Goal: Task Accomplishment & Management: Manage account settings

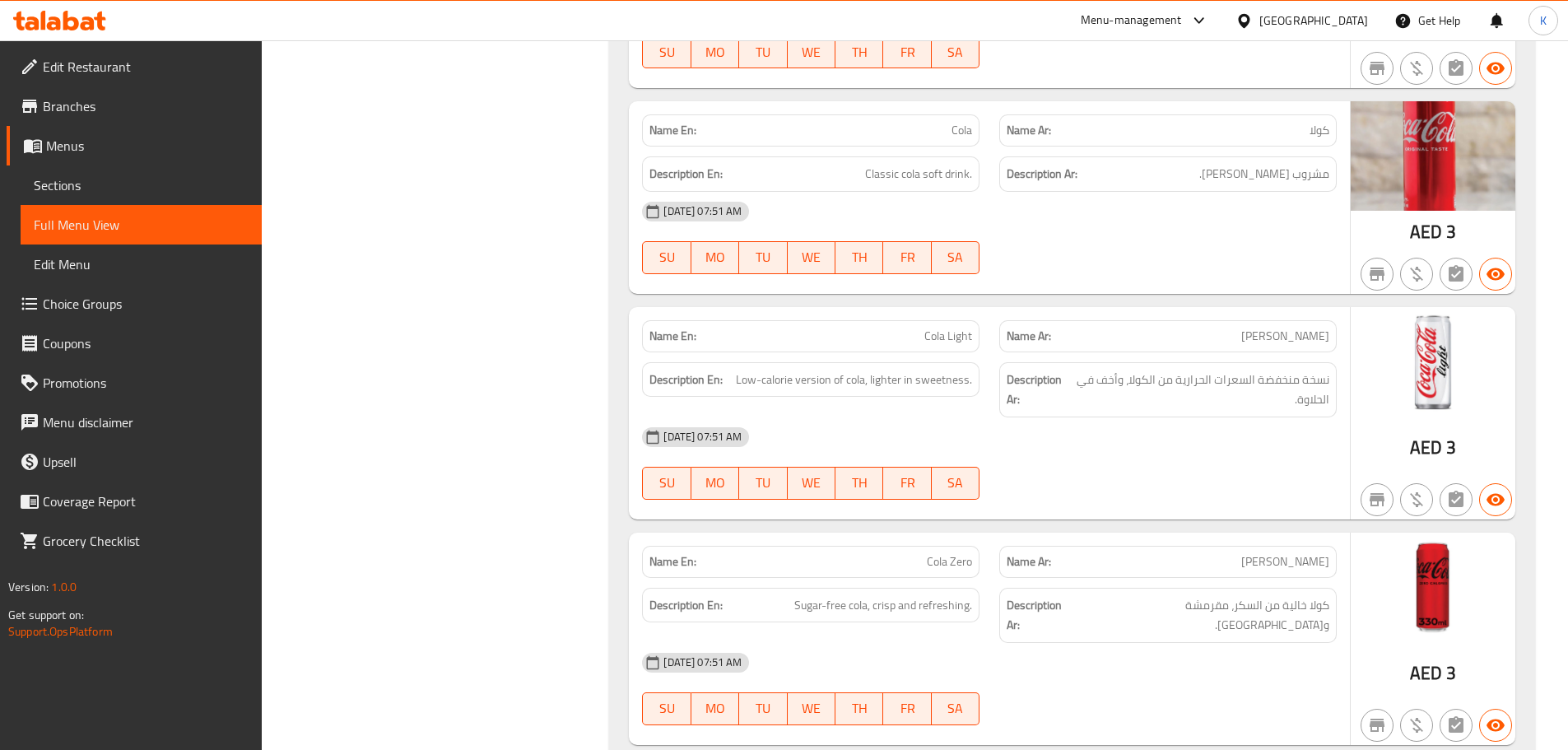
scroll to position [7447, 0]
click at [88, 18] on icon at bounding box center [87, 23] width 14 height 14
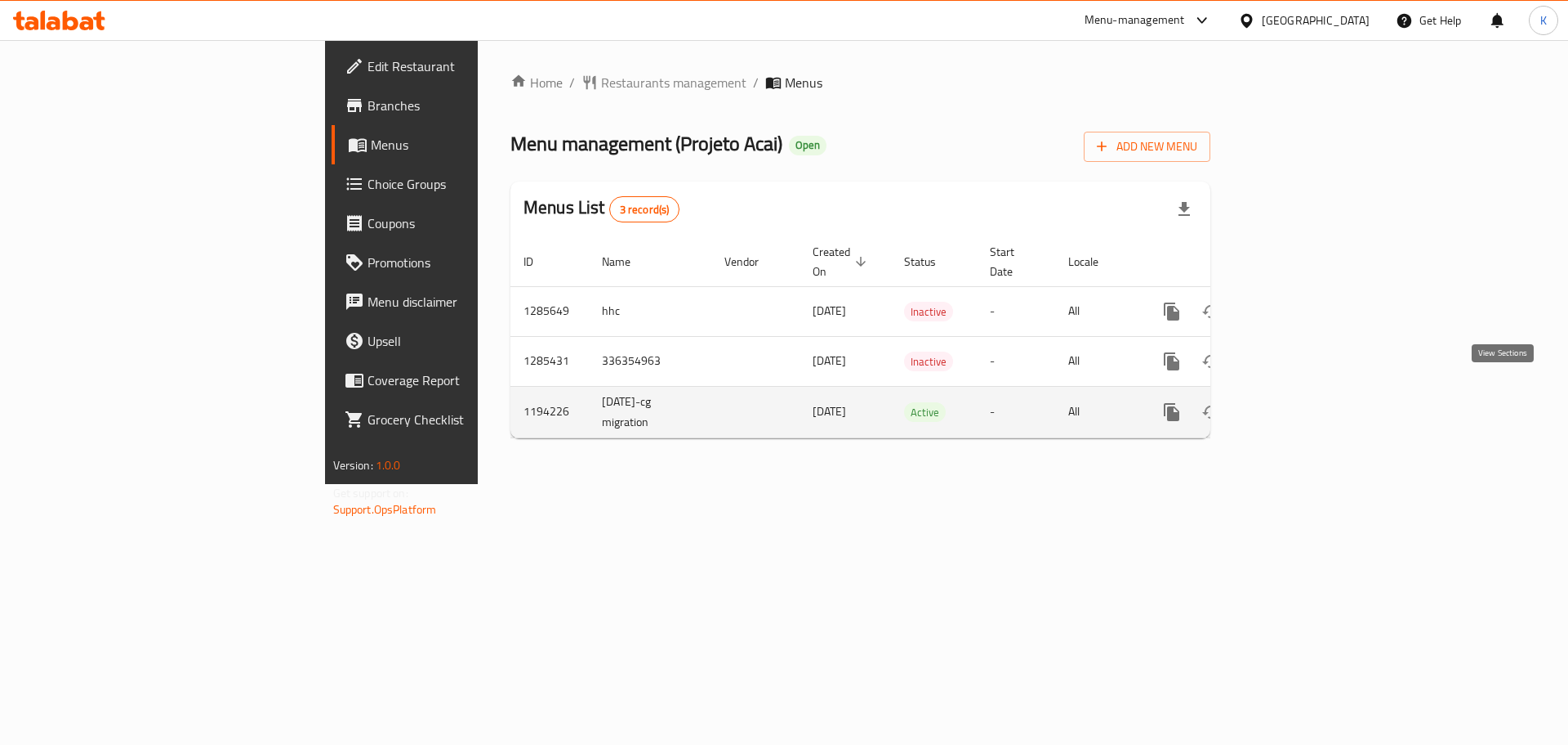
click at [1300, 402] on icon "enhanced table" at bounding box center [1290, 412] width 20 height 20
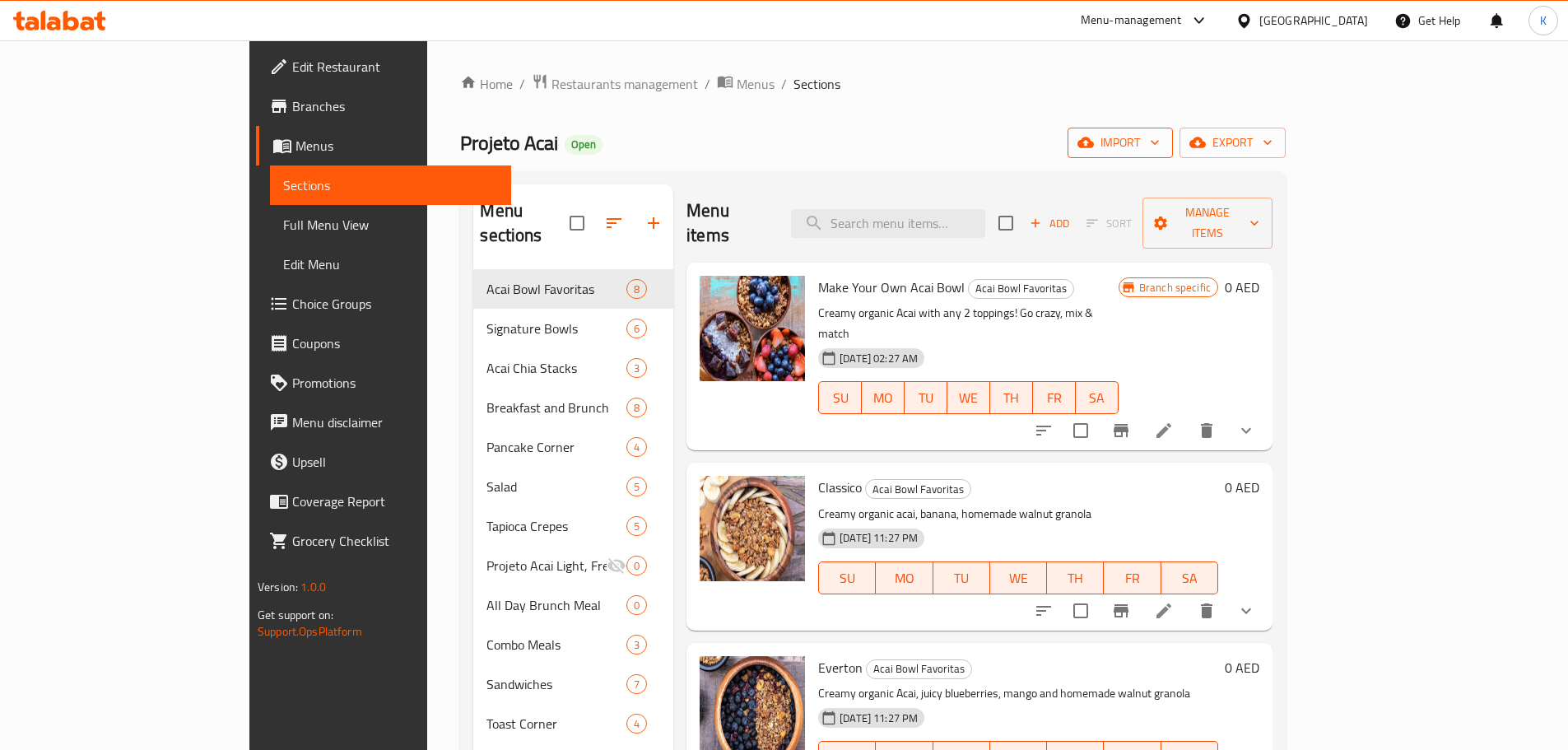
click at [1160, 147] on span "import" at bounding box center [1120, 142] width 79 height 21
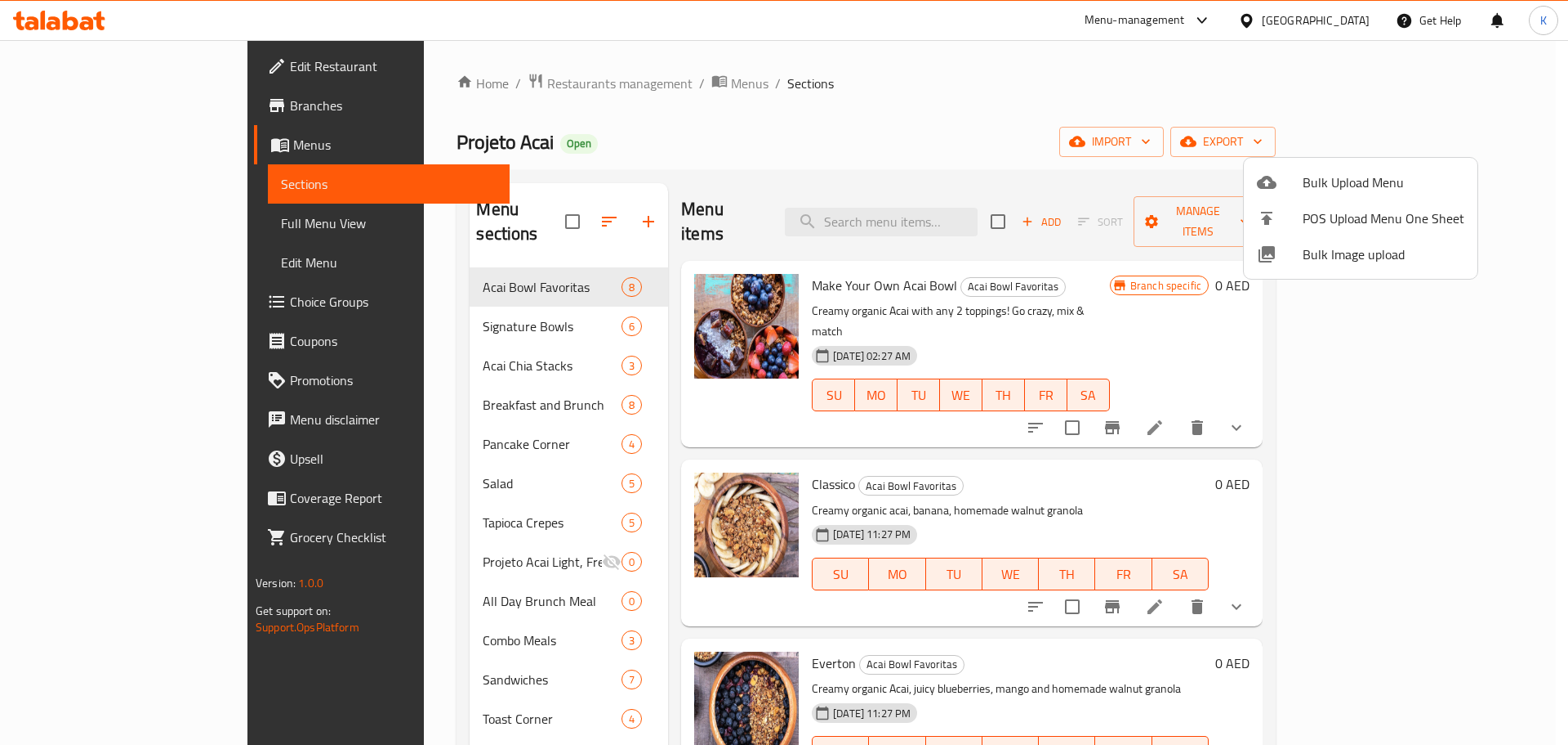
click at [1348, 253] on span "Bulk Image upload" at bounding box center [1384, 254] width 162 height 20
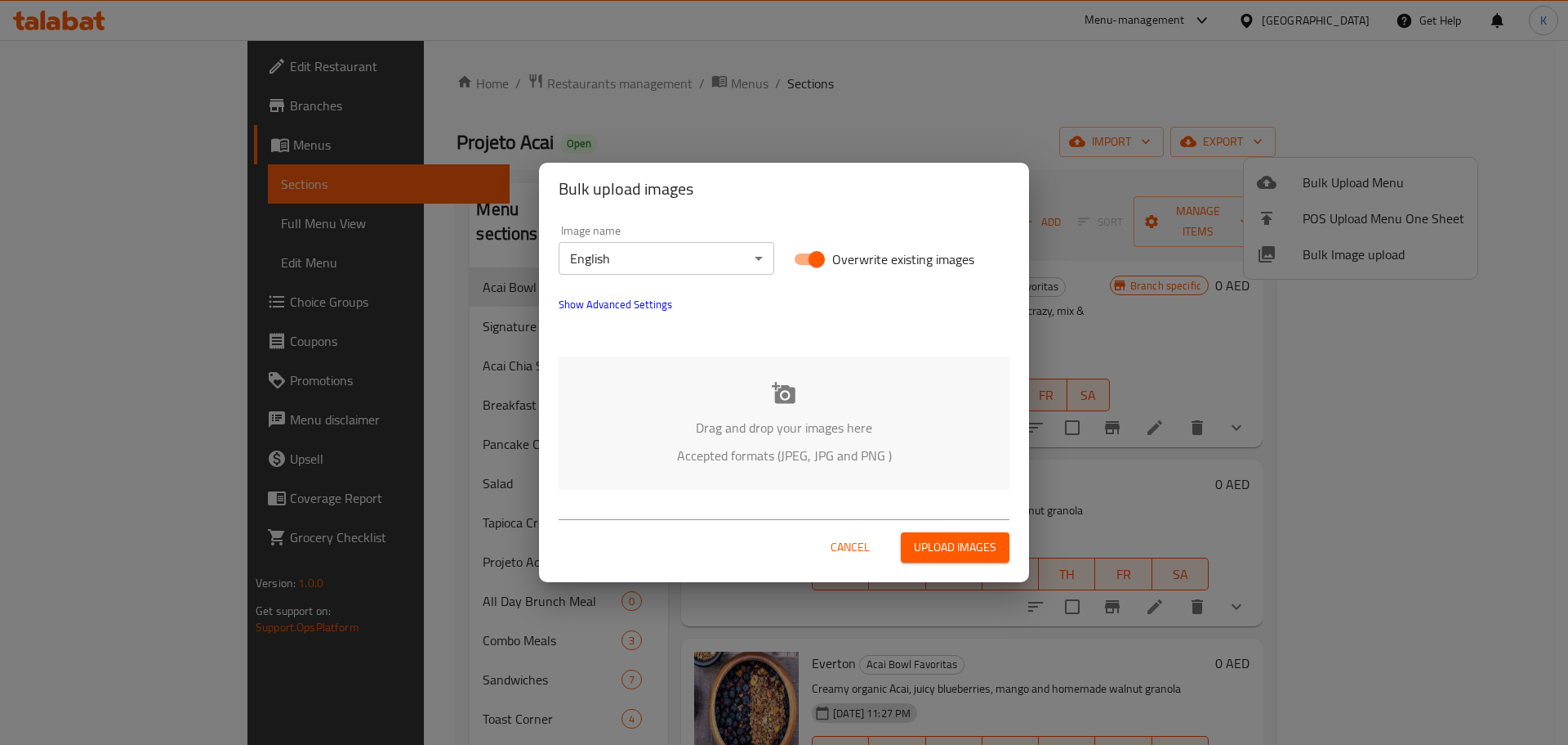
click at [726, 448] on p "Accepted formats (JPEG, JPG and PNG )" at bounding box center [784, 455] width 402 height 20
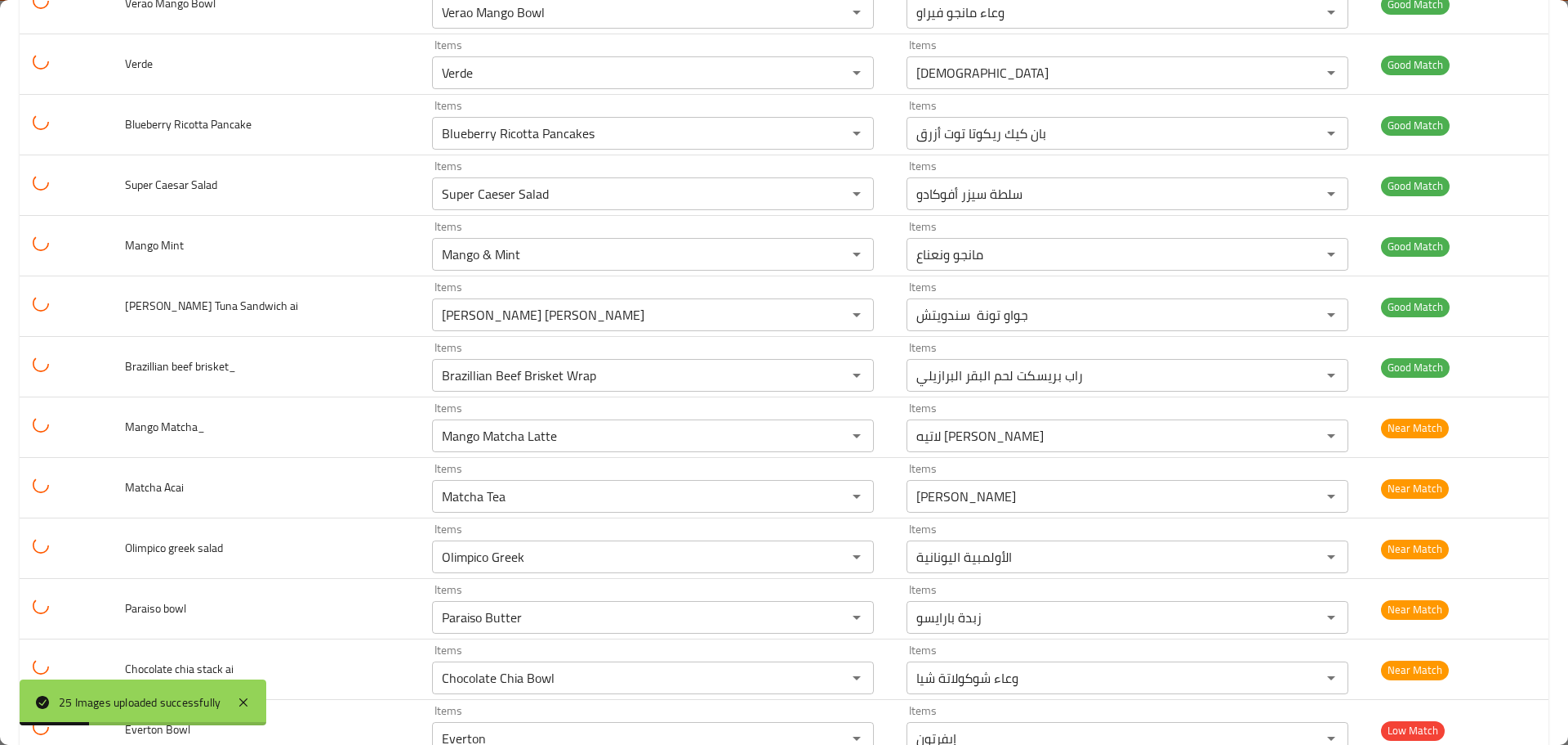
scroll to position [1051, 0]
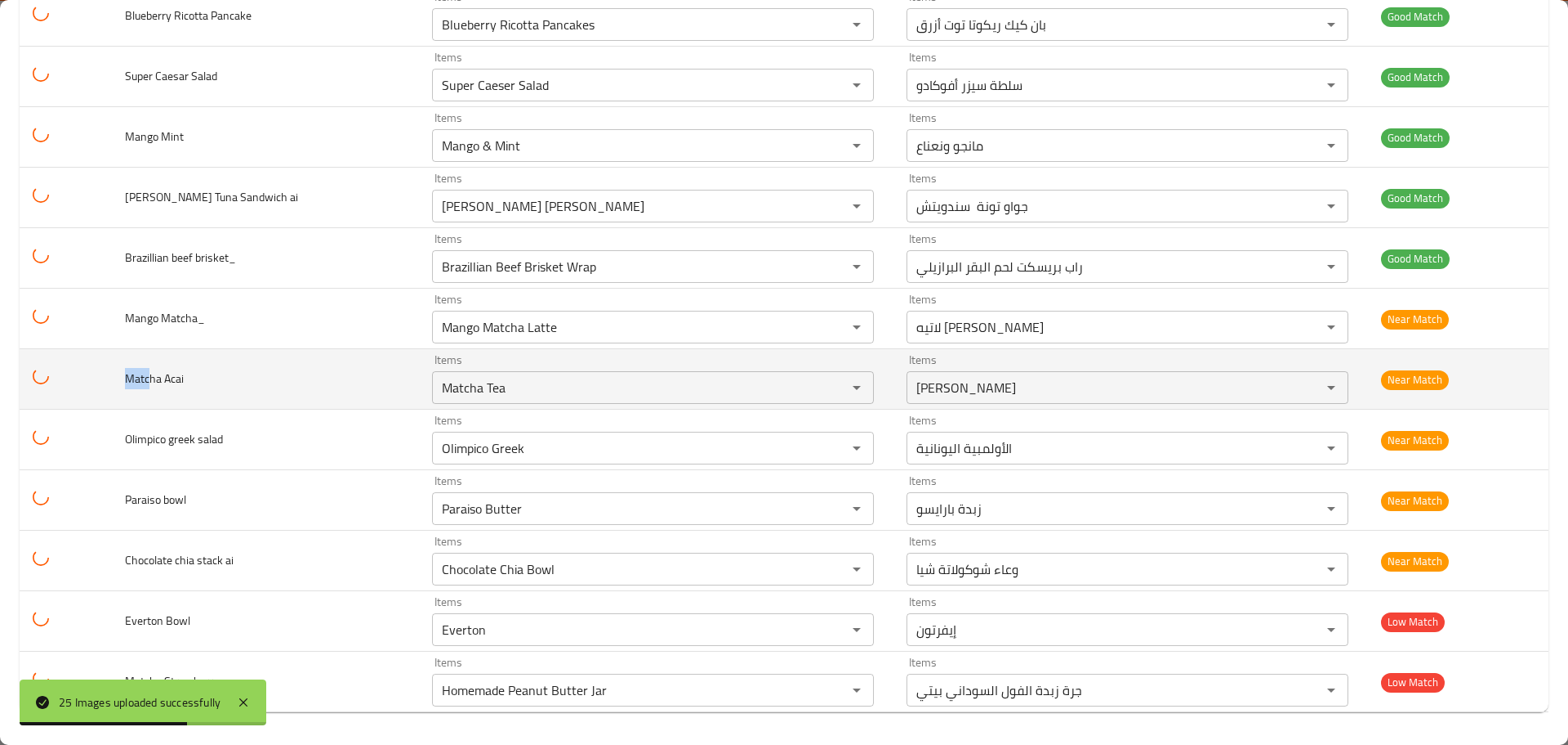
drag, startPoint x: 156, startPoint y: 377, endPoint x: 125, endPoint y: 375, distance: 31.1
click at [125, 375] on td "Matcha Acai" at bounding box center [266, 379] width 307 height 61
copy span "Matc"
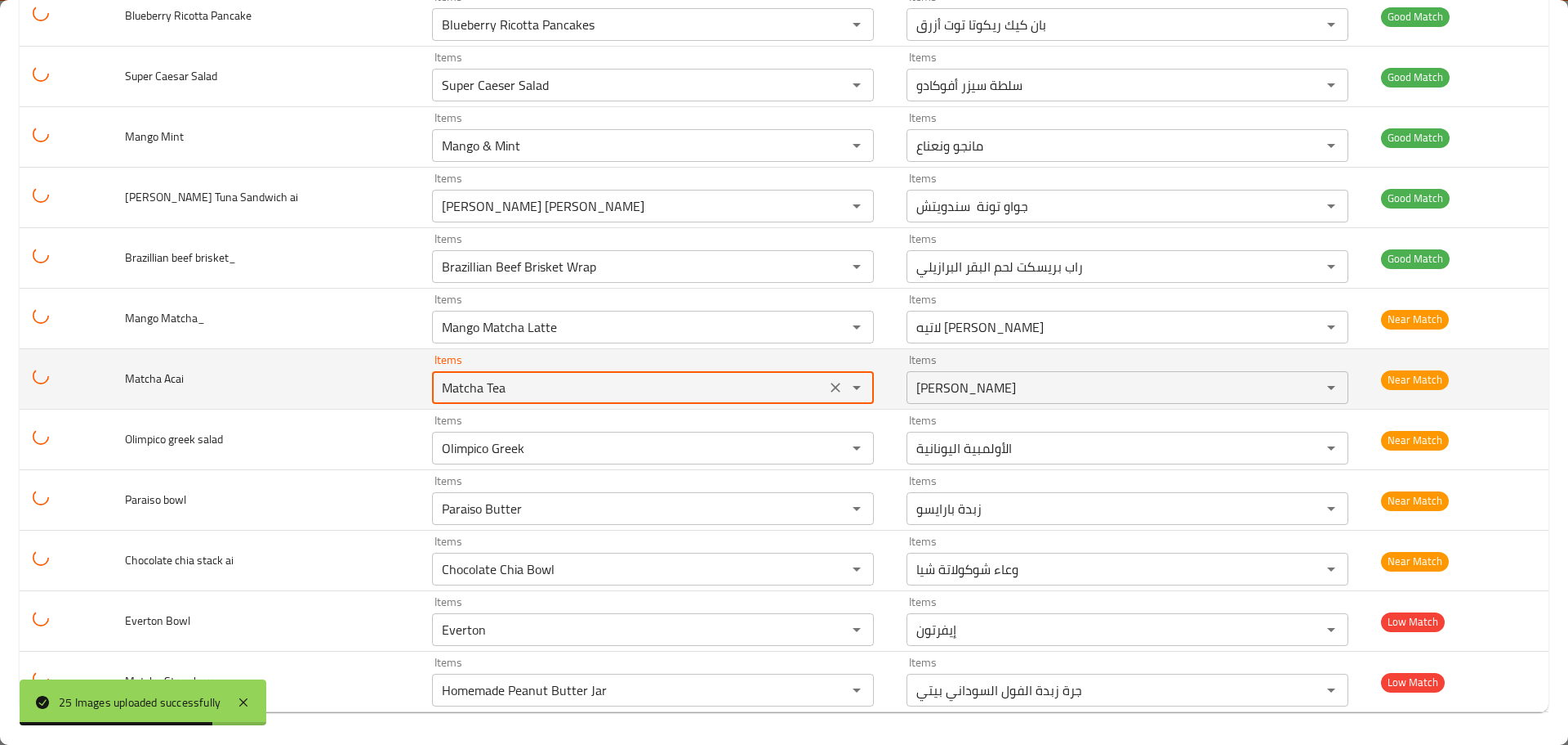
click at [437, 395] on Acai "Matcha Tea" at bounding box center [628, 388] width 384 height 23
paste Acai "enhanced table"
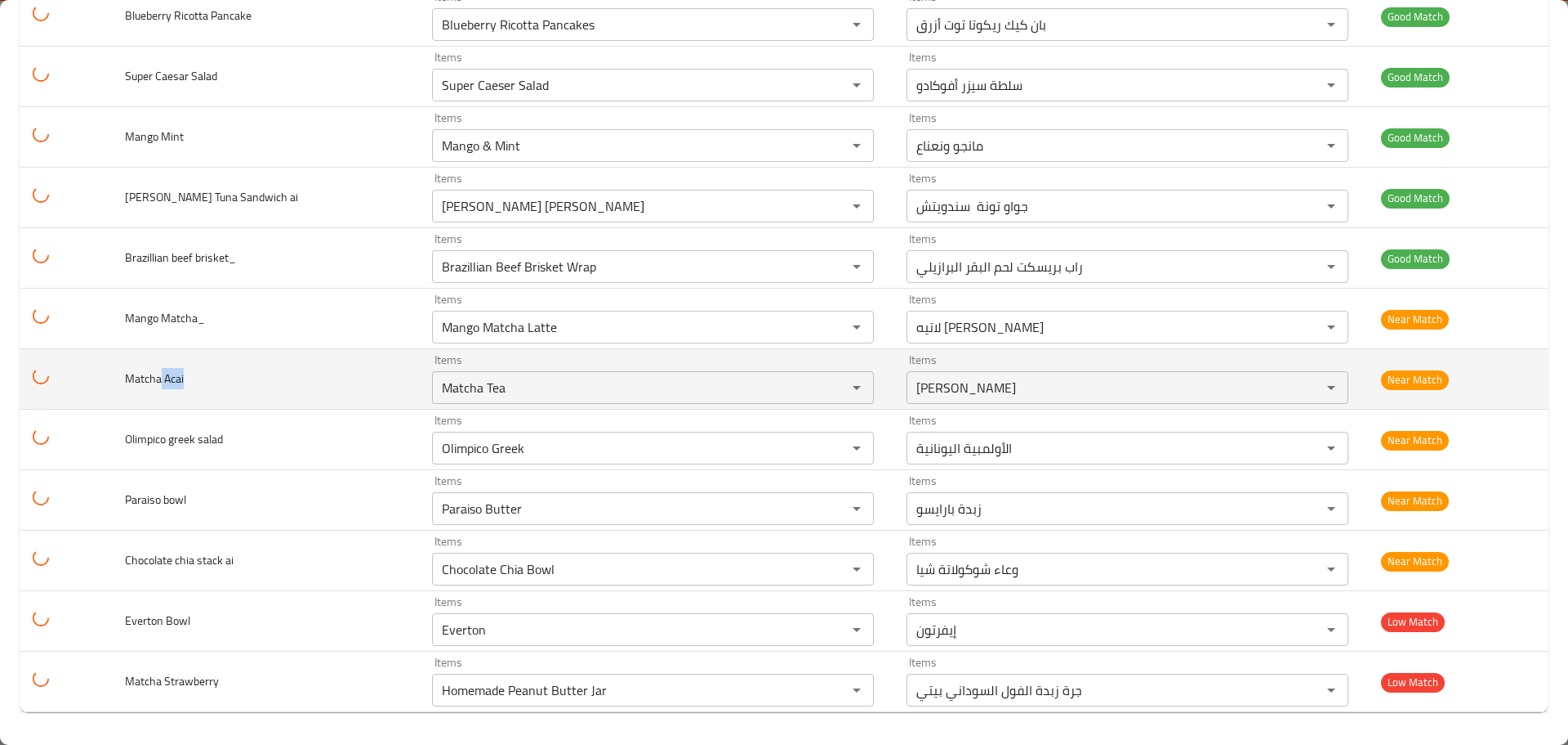
drag, startPoint x: 188, startPoint y: 379, endPoint x: 166, endPoint y: 378, distance: 22.0
click at [166, 378] on td "Matcha Acai" at bounding box center [266, 379] width 307 height 61
copy span "Acai"
click at [181, 381] on span "Matcha Acai" at bounding box center [154, 379] width 59 height 22
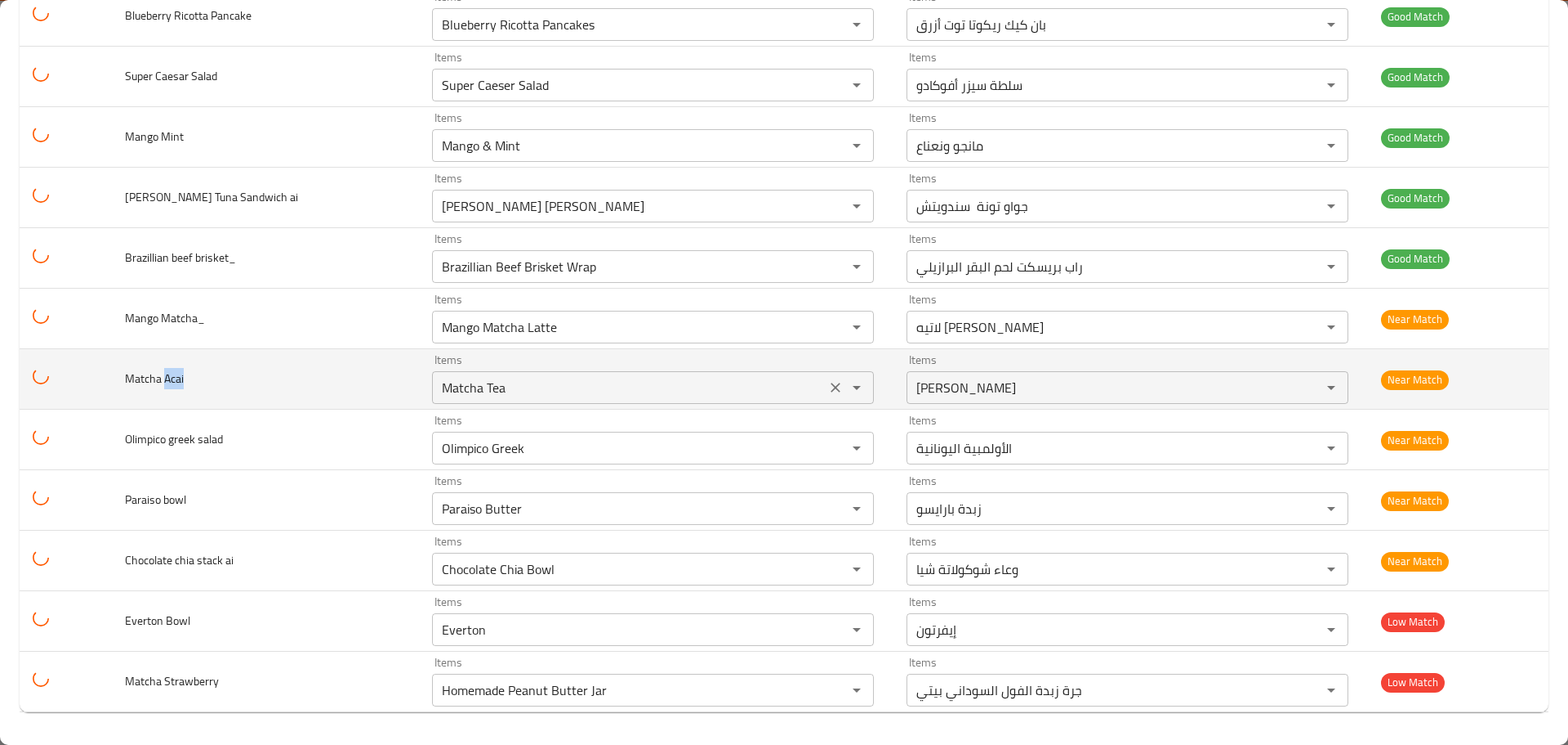
click at [433, 403] on div "Matcha Tea Items" at bounding box center [653, 387] width 442 height 32
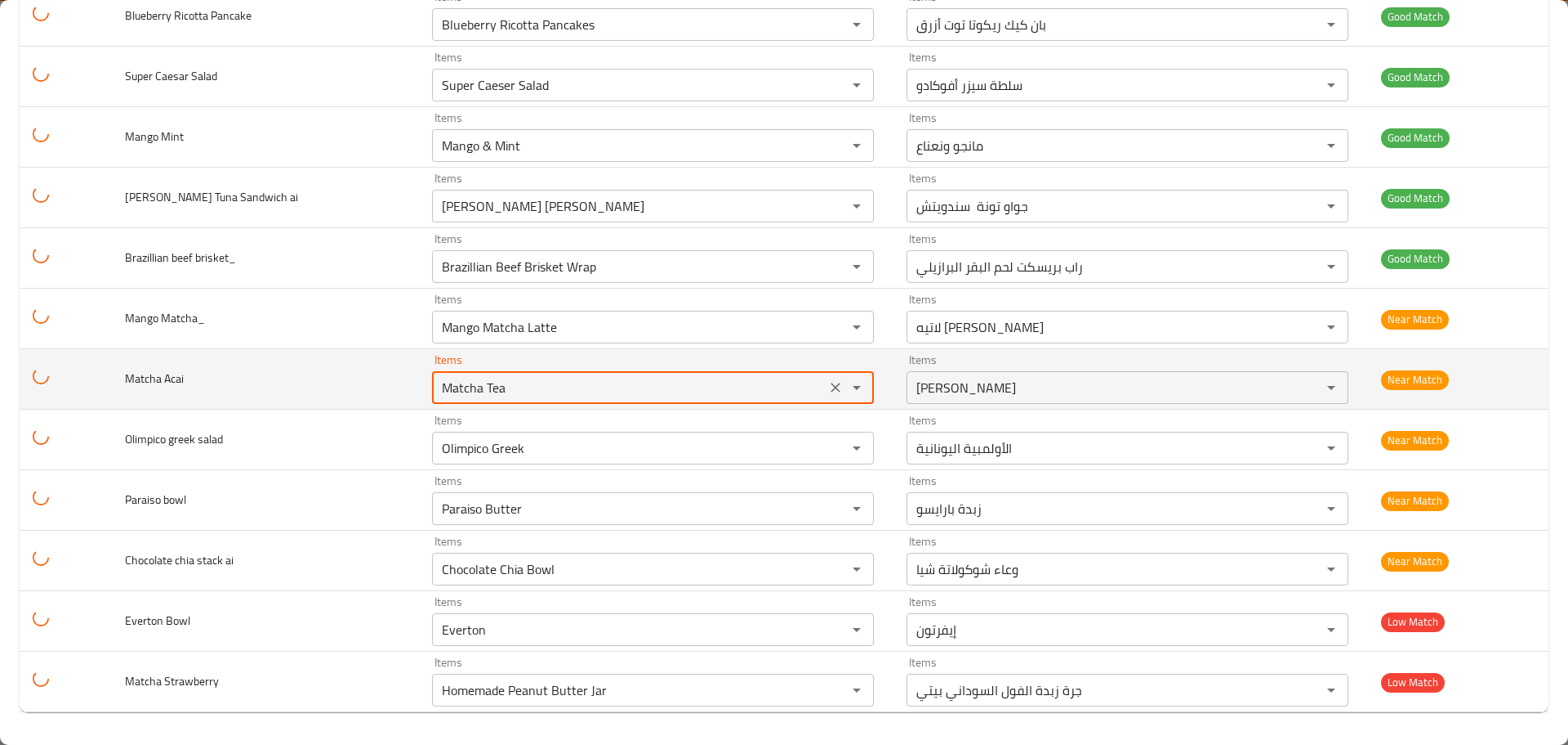
paste Acai "Acai"
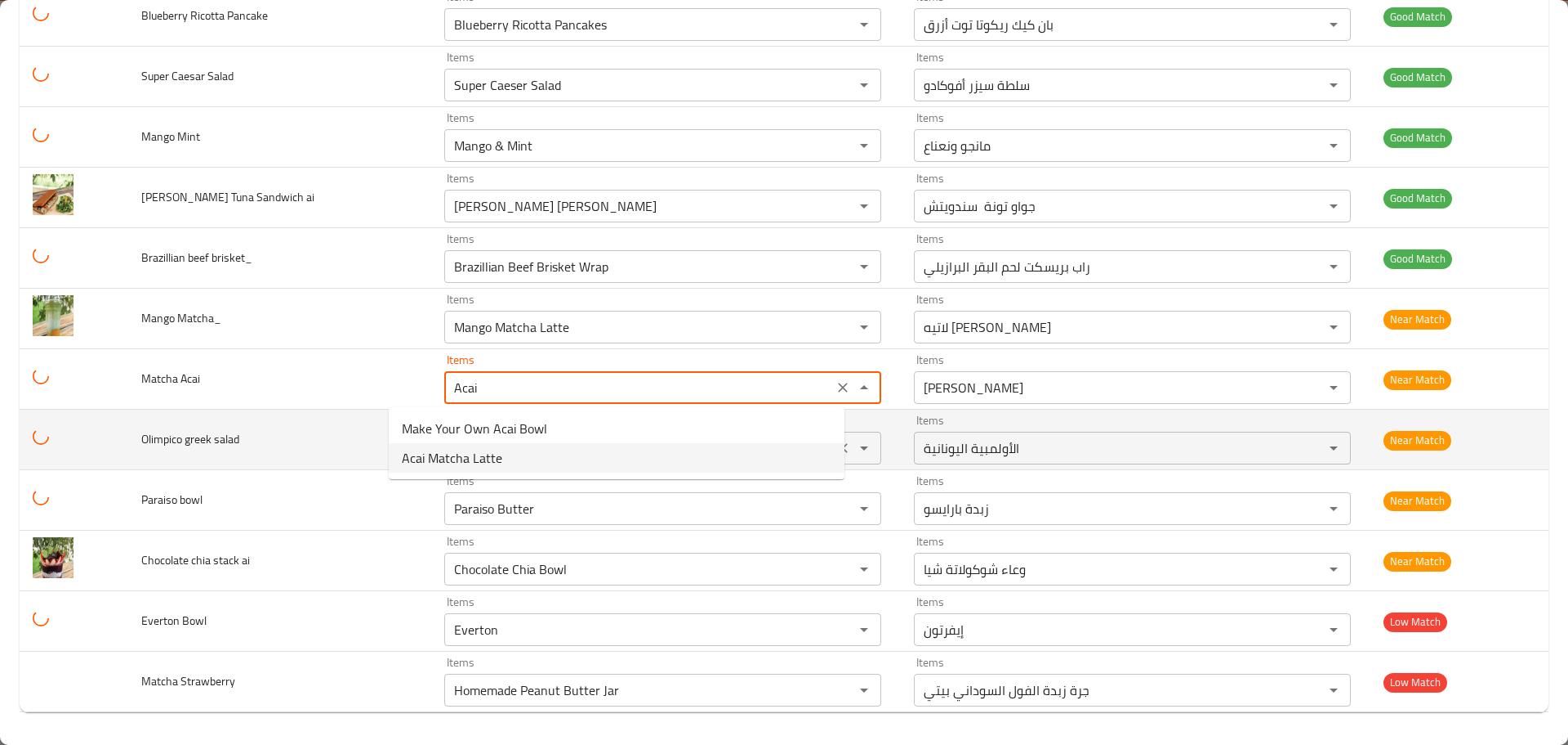
click at [439, 463] on span "Acai Matcha Latte" at bounding box center [452, 458] width 100 height 20
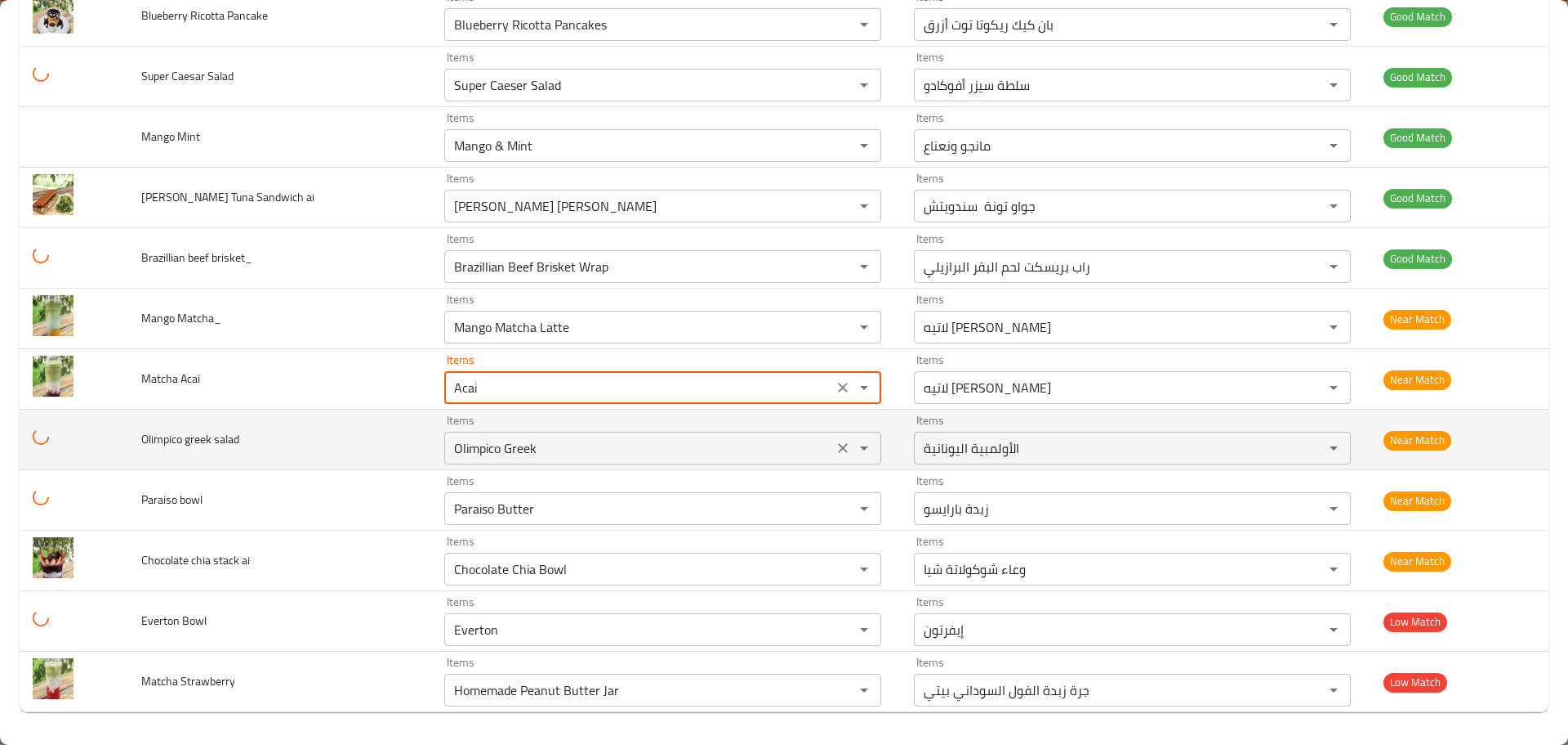
type Acai "Acai Matcha Latte"
type Acai-ar "لاتيه أكاي ماتشا"
type Acai "Acai Matcha Latte"
click at [224, 433] on span "Olimpico greek salad" at bounding box center [190, 439] width 98 height 22
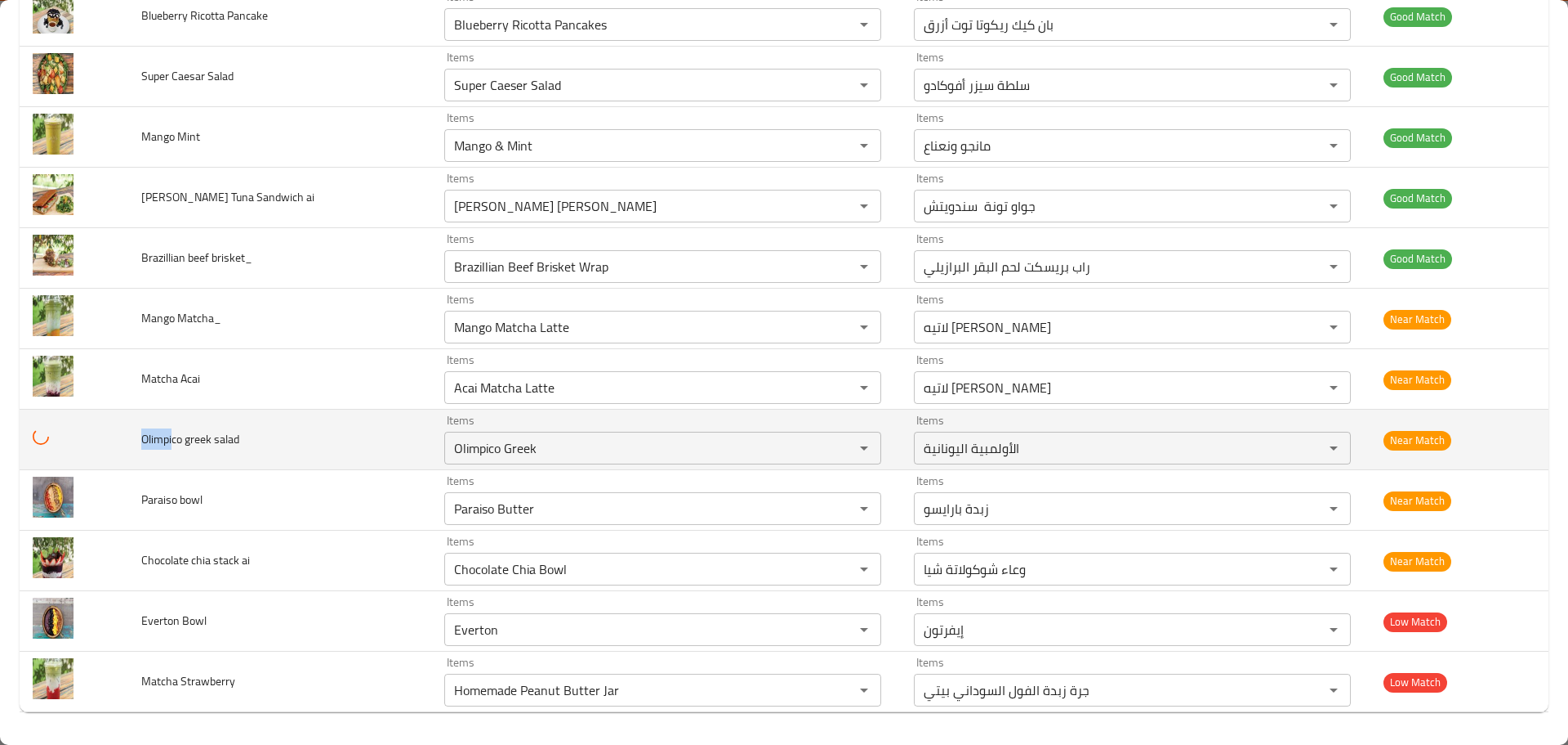
drag, startPoint x: 178, startPoint y: 440, endPoint x: 144, endPoint y: 438, distance: 34.1
click at [144, 438] on td "Olimpico greek salad" at bounding box center [280, 439] width 303 height 61
copy span "Olimpi"
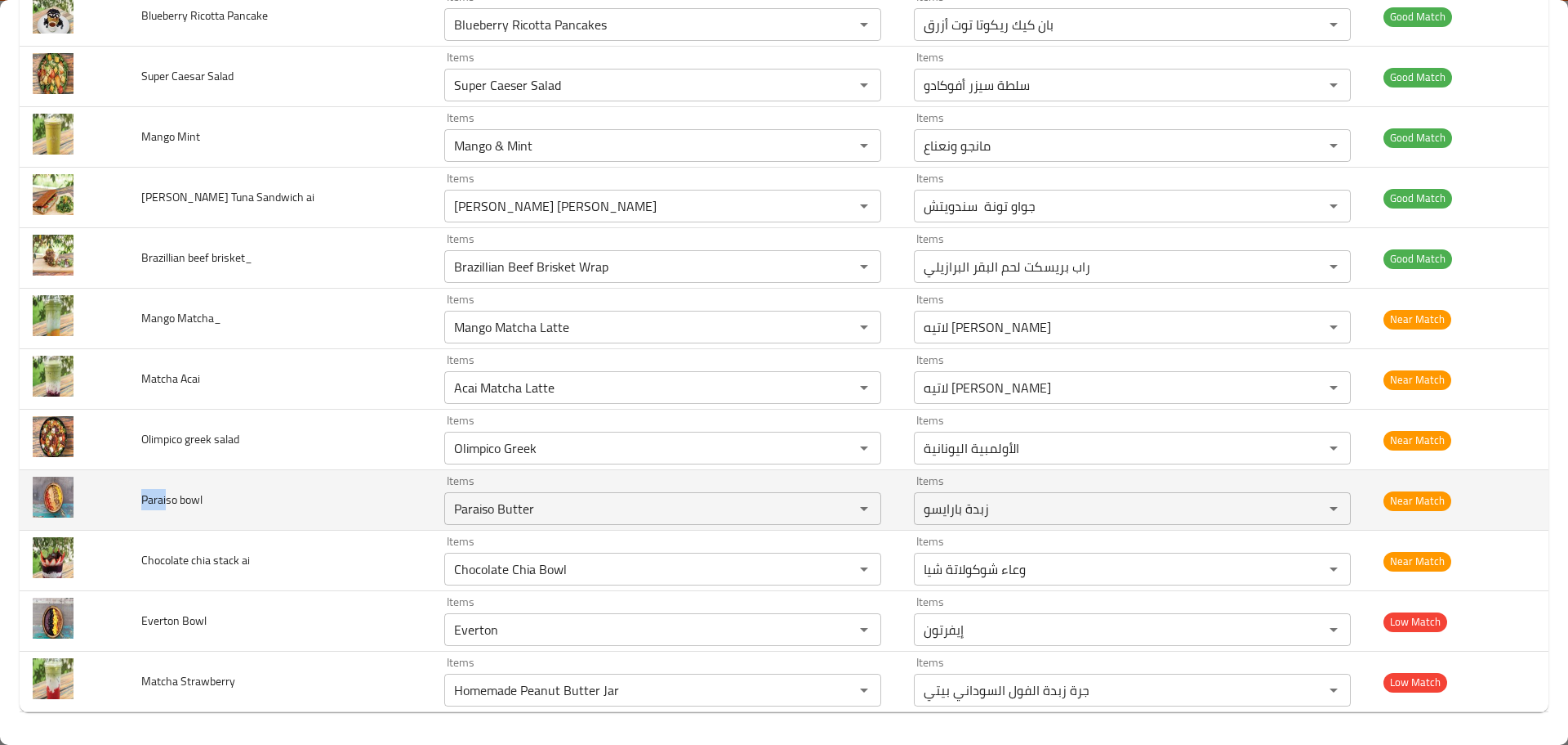
drag, startPoint x: 170, startPoint y: 505, endPoint x: 139, endPoint y: 502, distance: 31.1
click at [139, 502] on td "Paraiso bowl" at bounding box center [280, 500] width 303 height 61
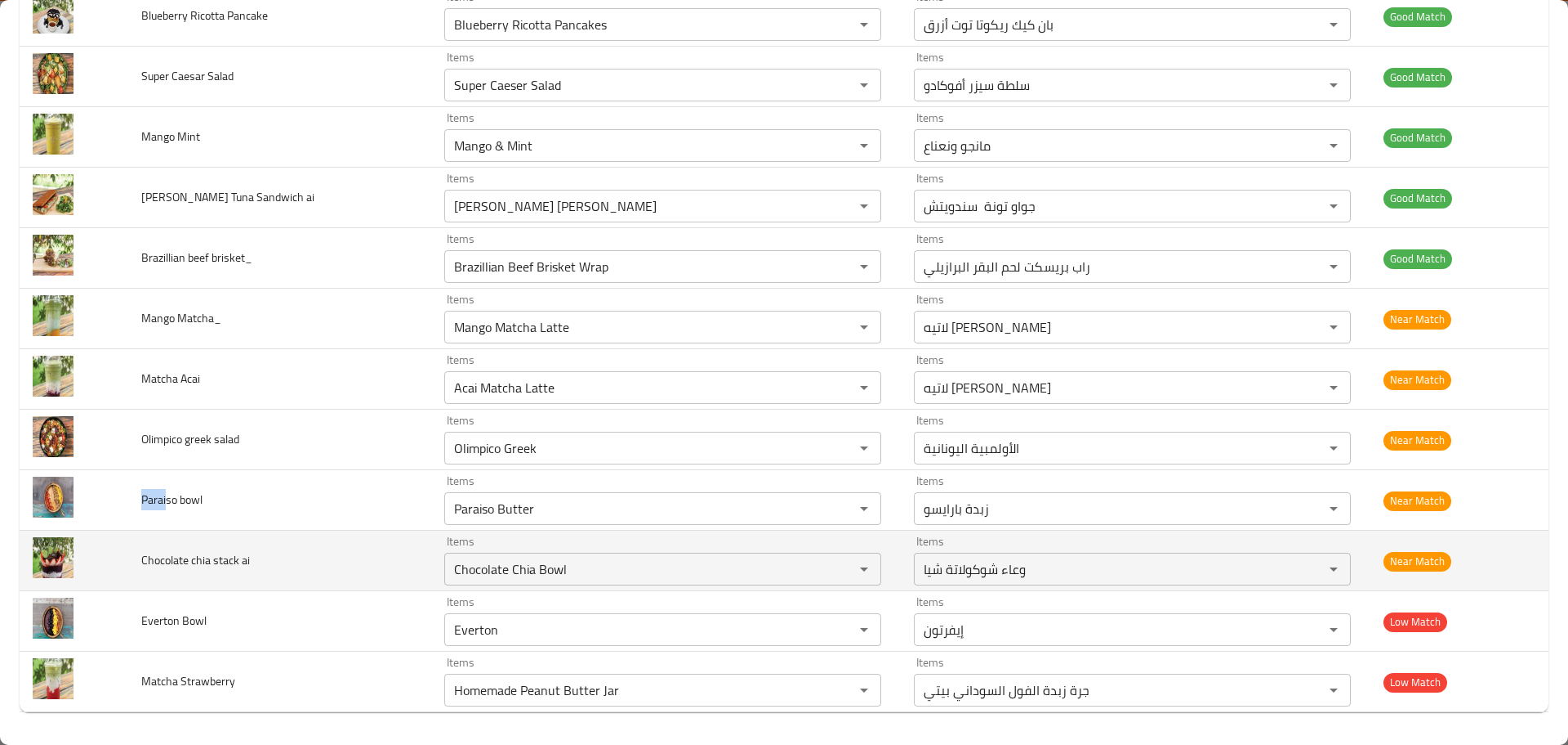
copy span "Parai"
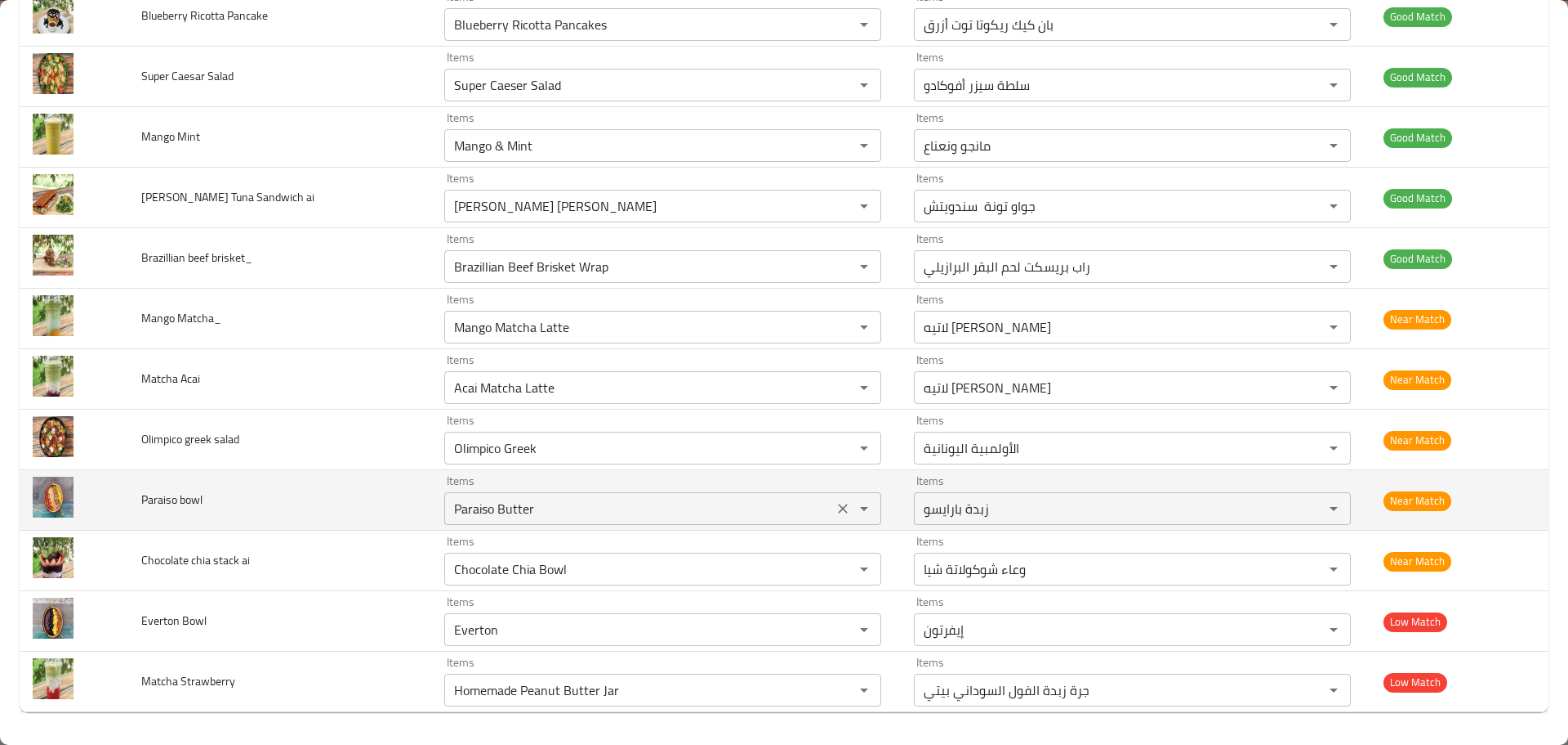
click at [449, 510] on bowl "Paraiso Butter" at bounding box center [638, 508] width 379 height 23
paste bowl "enhanced table"
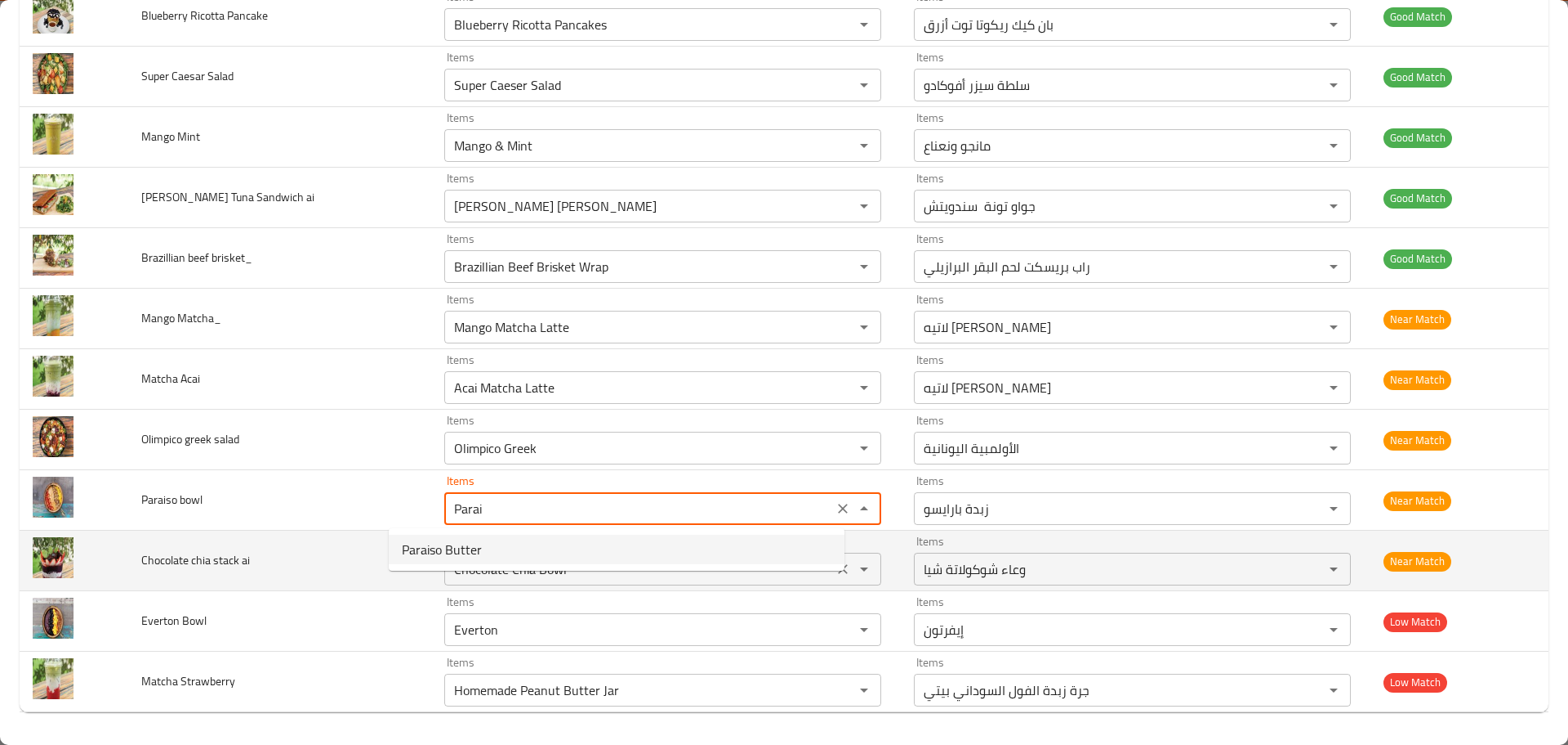
click at [439, 542] on span "Paraiso Butter" at bounding box center [442, 549] width 80 height 20
type bowl "Paraiso Butter"
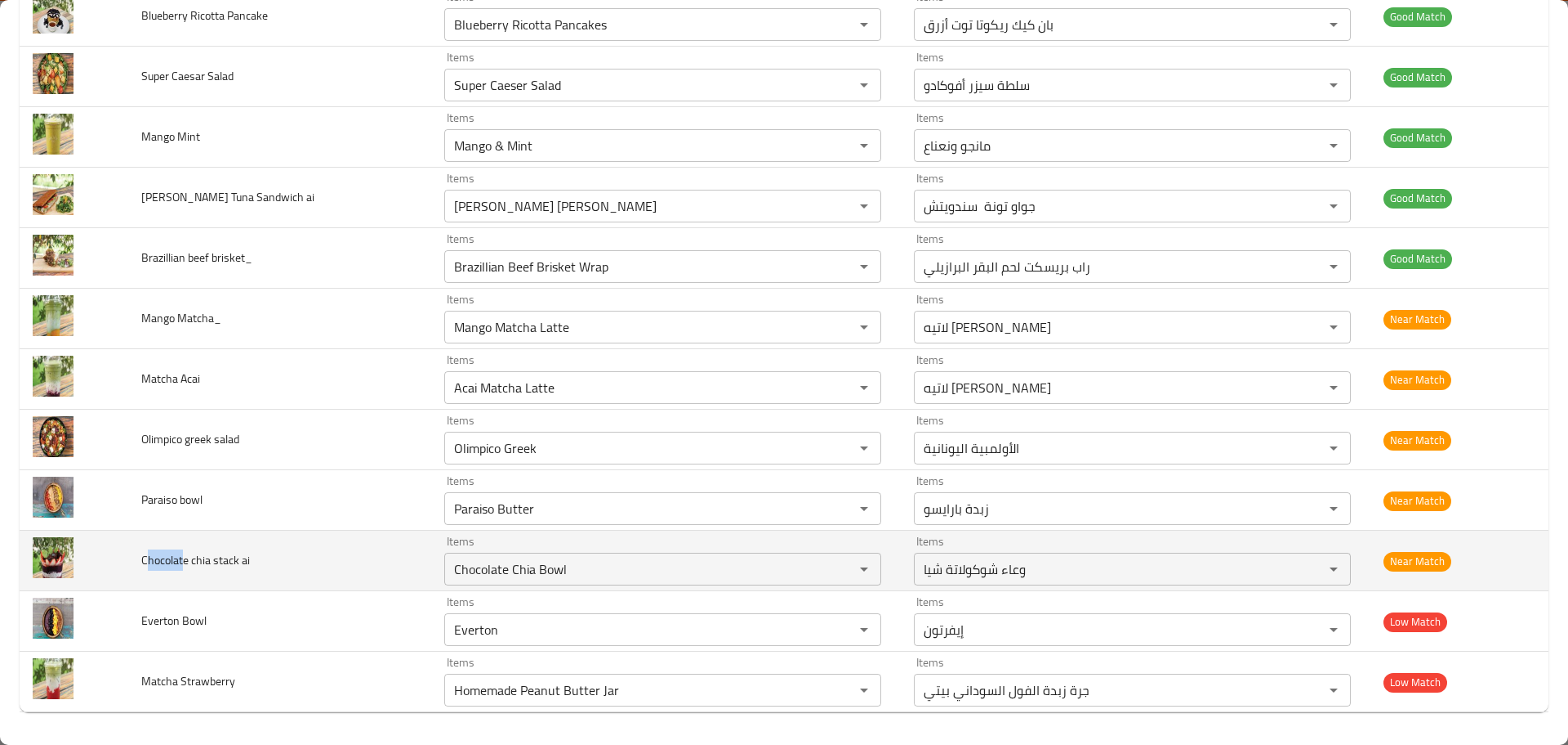
drag, startPoint x: 188, startPoint y: 559, endPoint x: 151, endPoint y: 556, distance: 37.1
click at [151, 556] on span "Chocolate chia stack ai" at bounding box center [195, 560] width 109 height 22
click at [177, 563] on span "Chocolate chia stack ai" at bounding box center [195, 560] width 109 height 22
click at [449, 566] on ai "Chocolate Chia Bowl" at bounding box center [638, 569] width 379 height 23
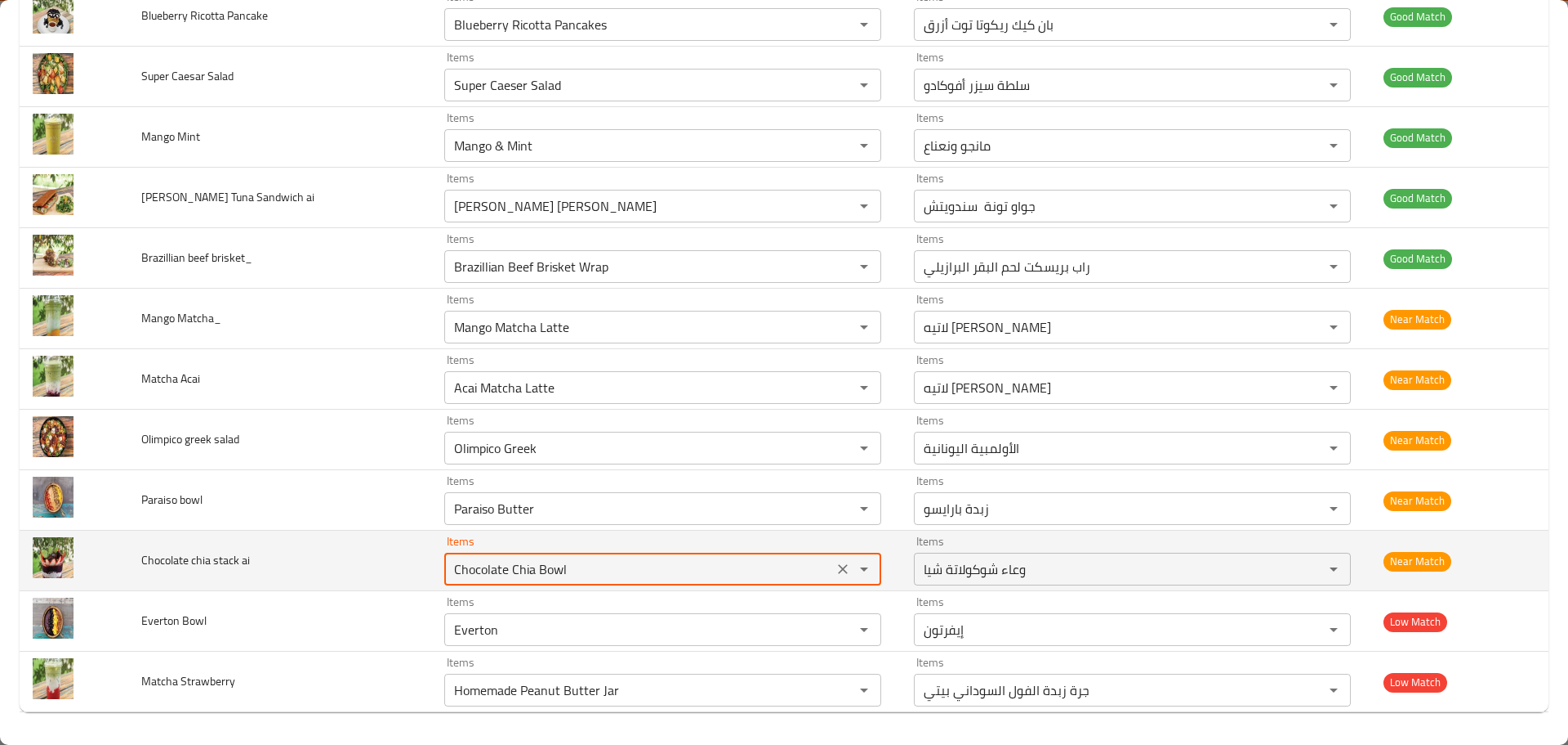
paste ai "enhanced table"
click at [203, 559] on span "Chocolate chia stack ai" at bounding box center [195, 560] width 109 height 22
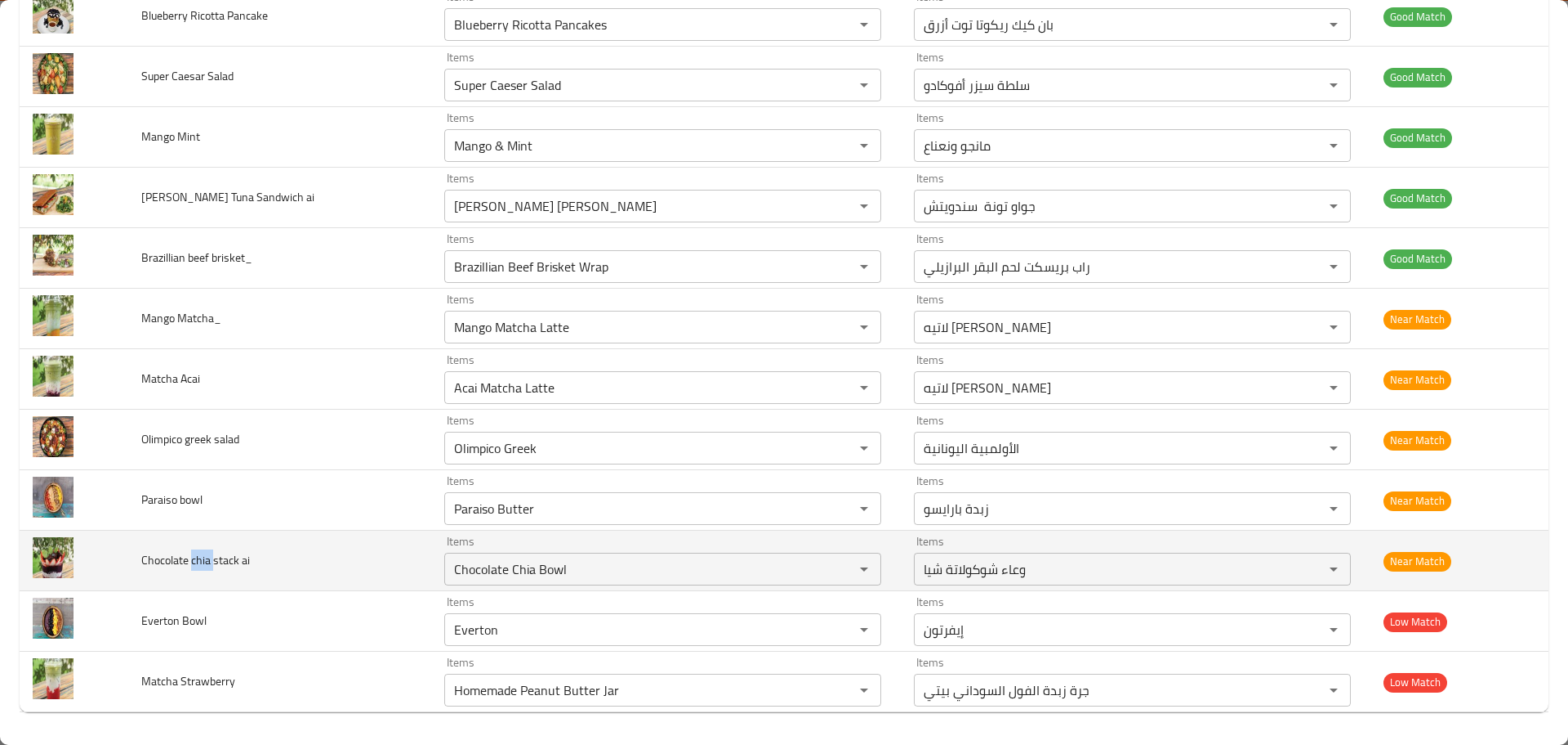
click at [203, 559] on span "Chocolate chia stack ai" at bounding box center [195, 560] width 109 height 22
copy span "chia"
click at [467, 578] on ai "Chocolate Chia Bowl" at bounding box center [638, 569] width 379 height 23
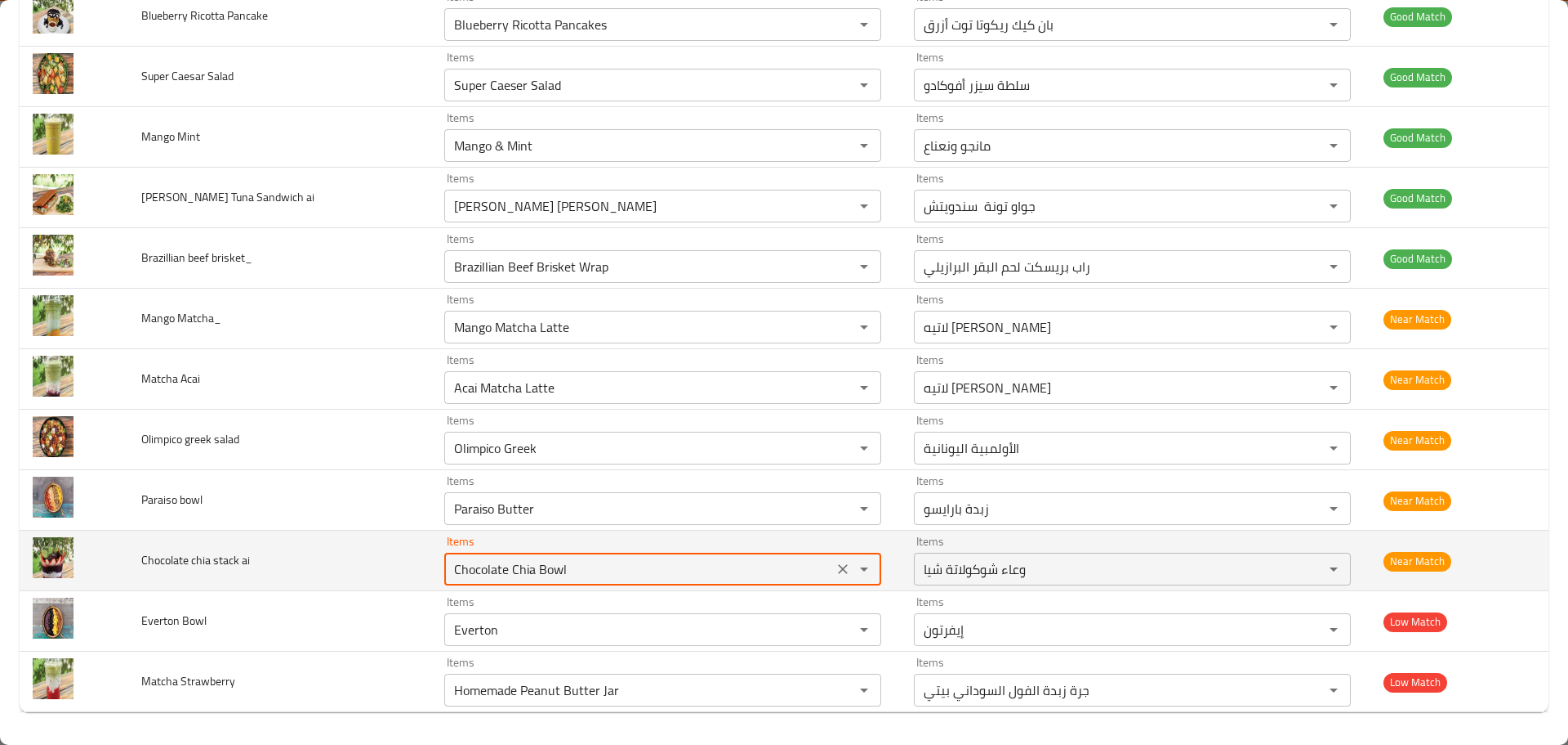
paste ai "chia"
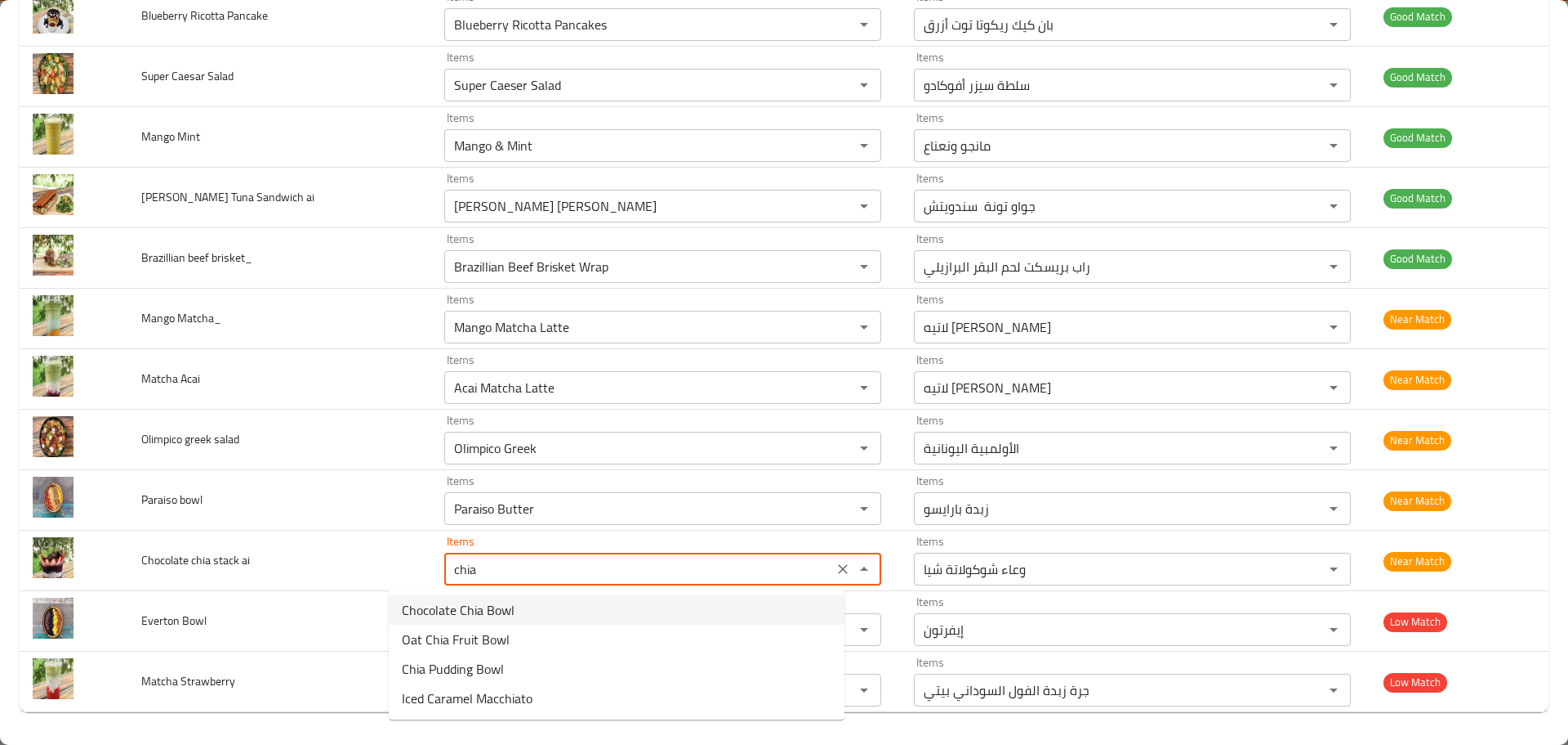
click at [484, 608] on span "Chocolate Chia Bowl" at bounding box center [458, 610] width 113 height 20
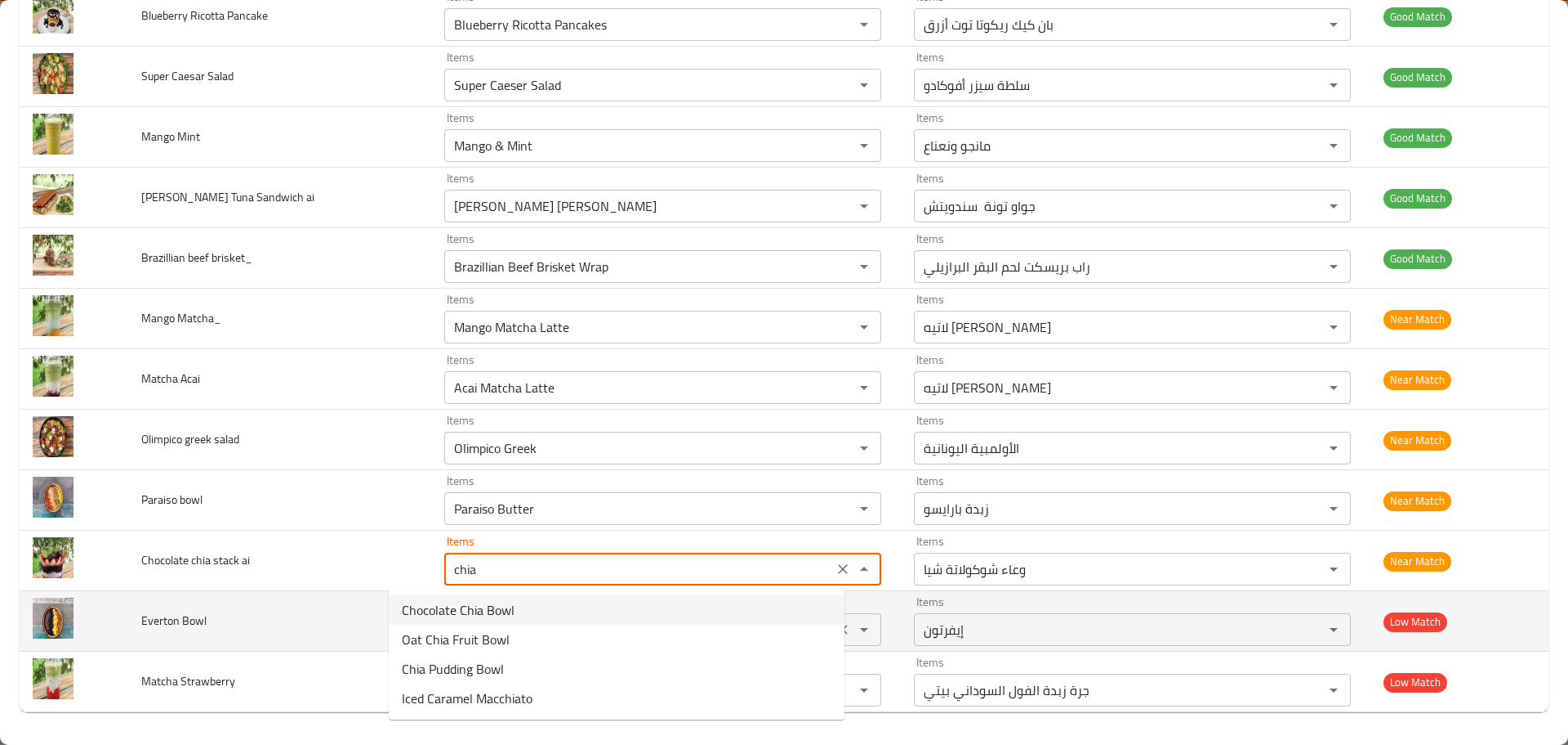
type ai "Chocolate Chia Bowl"
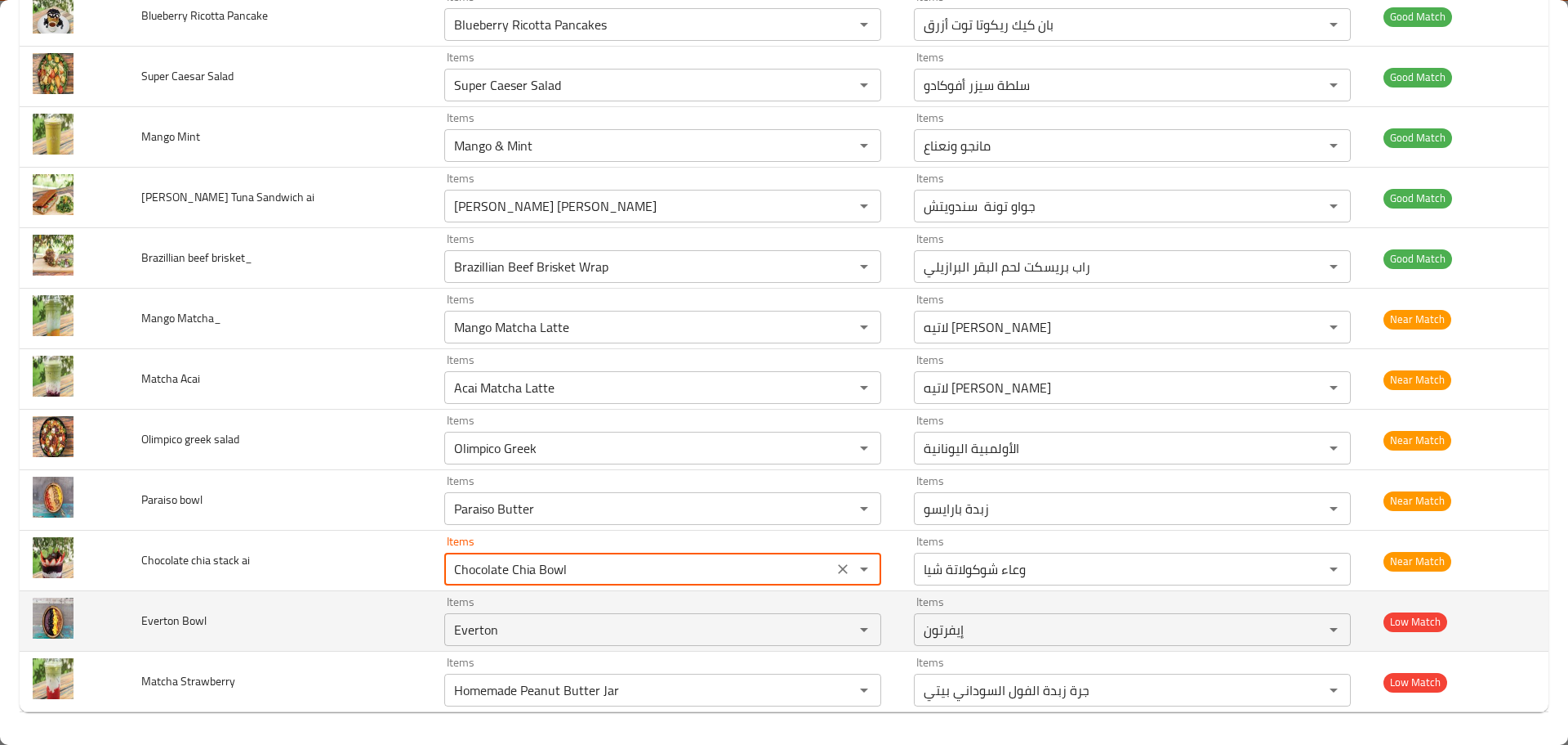
click at [165, 615] on span "Everton Bowl" at bounding box center [173, 620] width 66 height 22
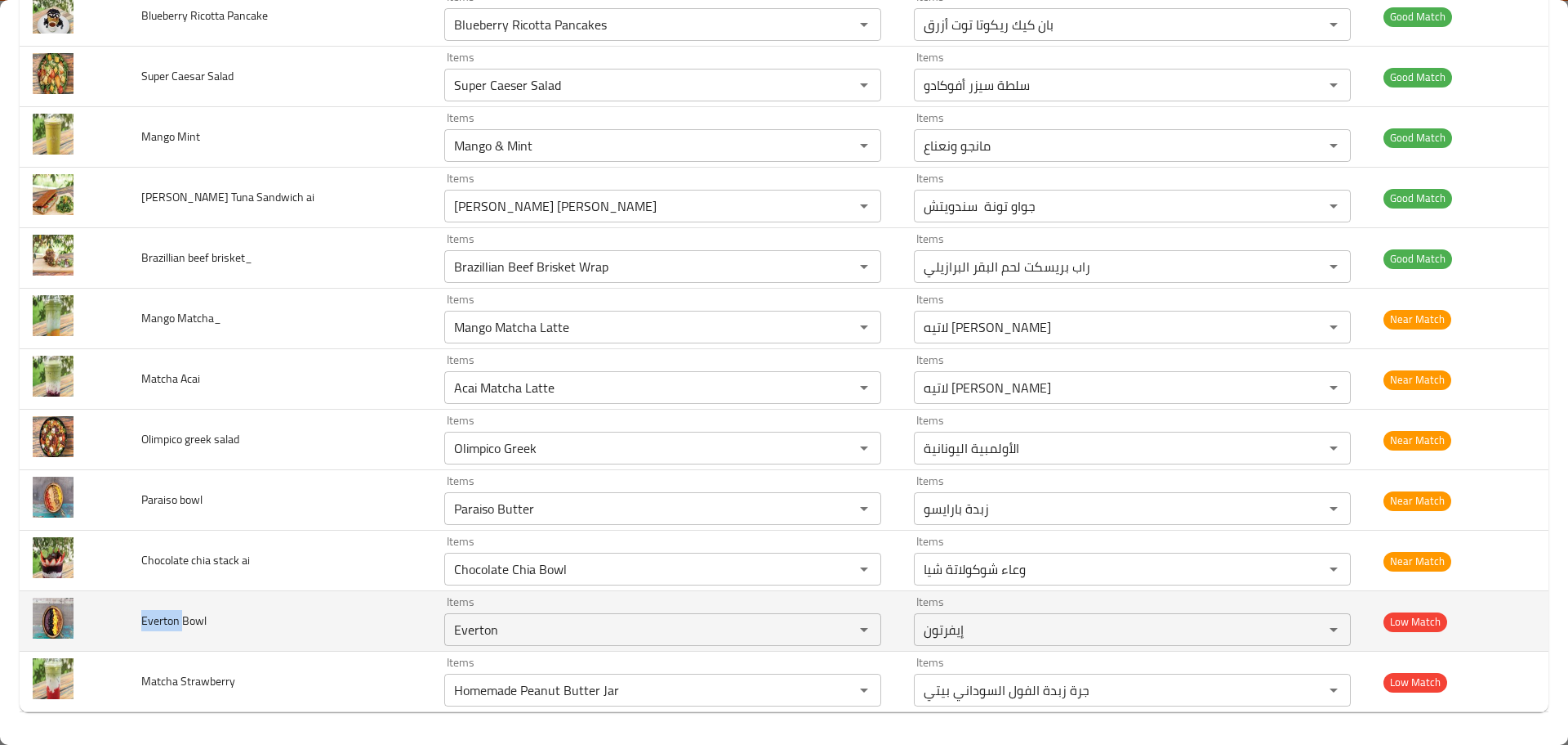
click at [165, 615] on span "Everton Bowl" at bounding box center [173, 620] width 66 height 22
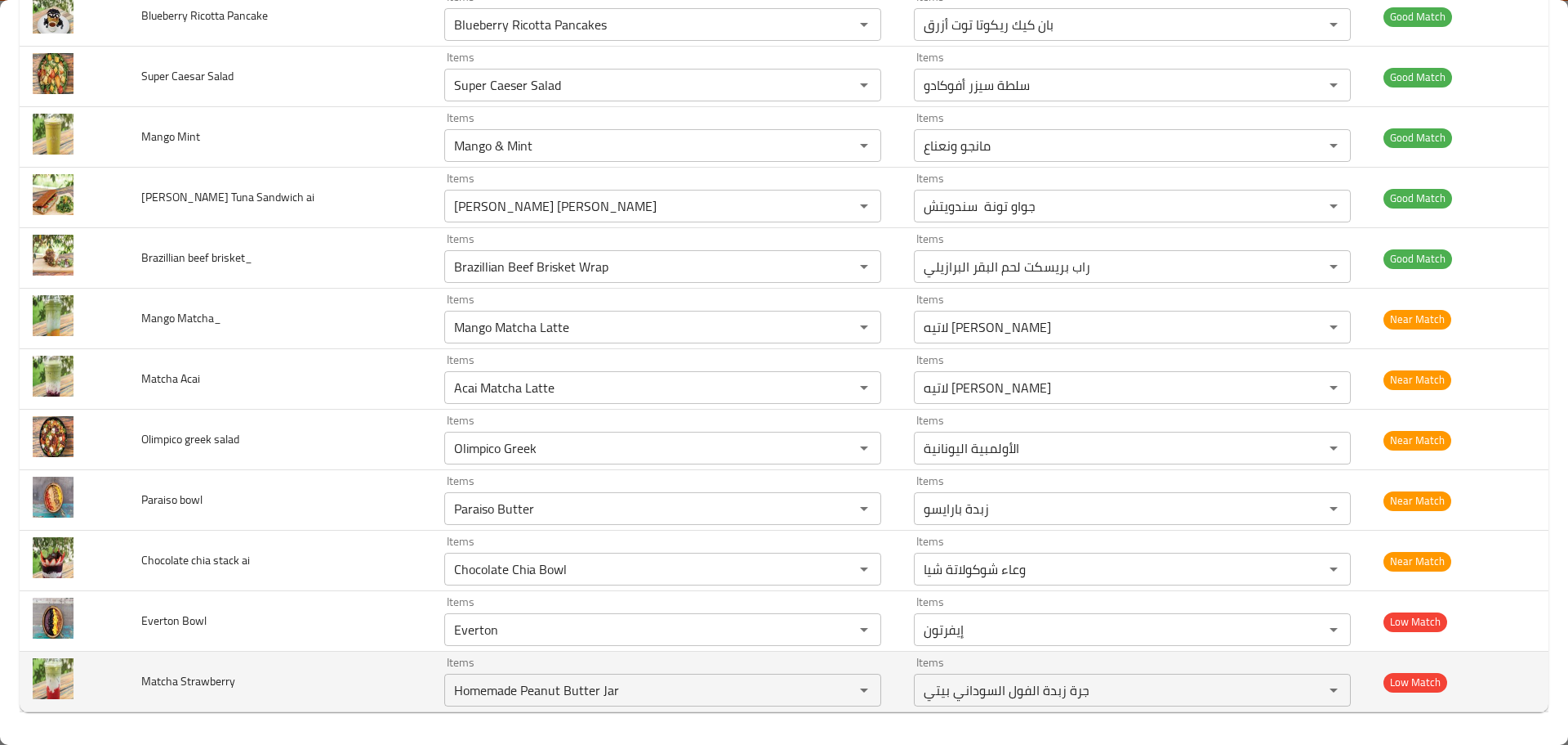
click at [167, 676] on span "Matcha Strawberry" at bounding box center [188, 681] width 94 height 22
copy span "Matcha"
click at [479, 700] on Strawberry "Homemade Peanut Butter Jar" at bounding box center [638, 690] width 379 height 23
paste Strawberry "Matcha"
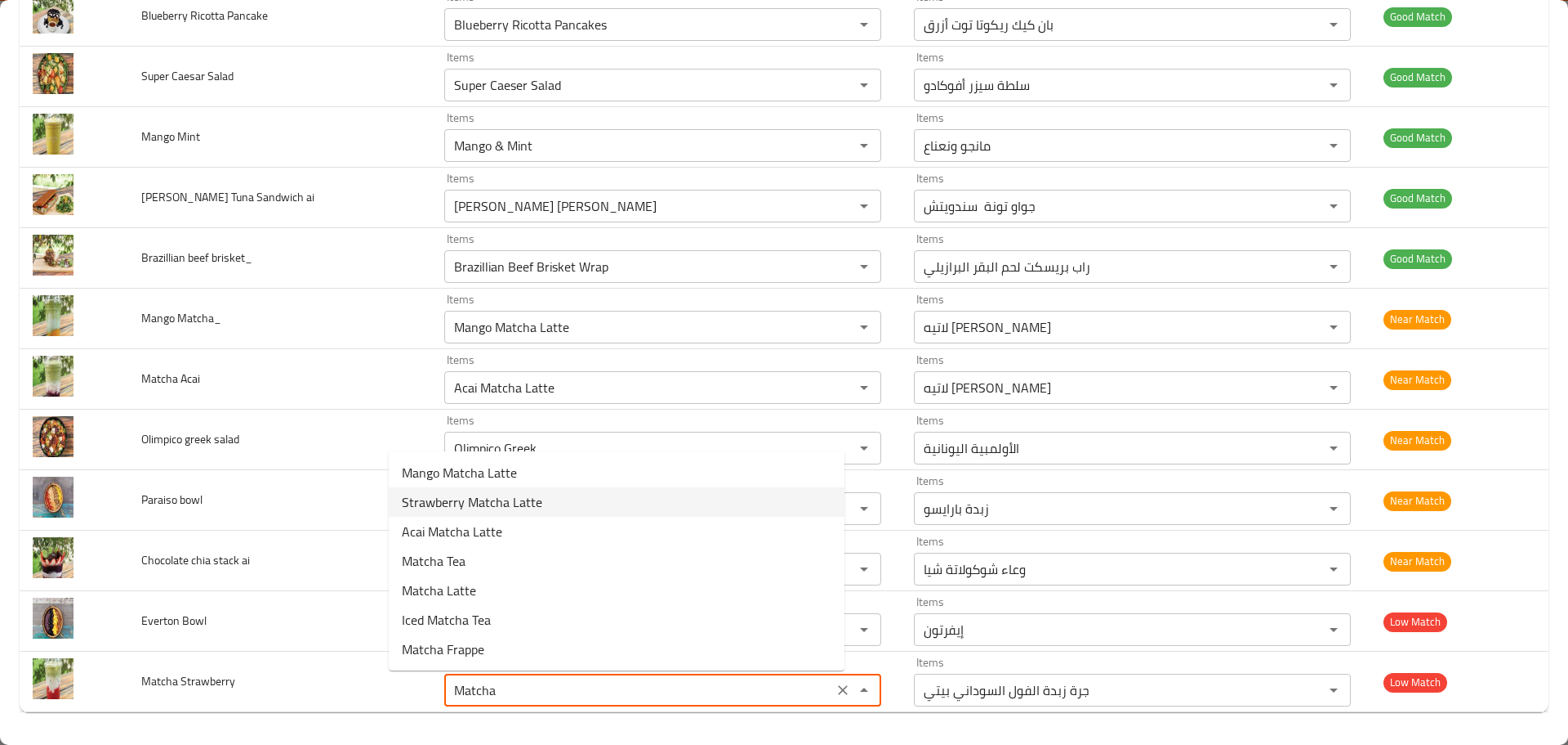
click at [444, 504] on span "Strawberry Matcha Latte" at bounding box center [471, 502] width 140 height 20
type Strawberry "Strawberry Matcha Latte"
type Strawberry-ar "لاتيه ماتشا فراولة"
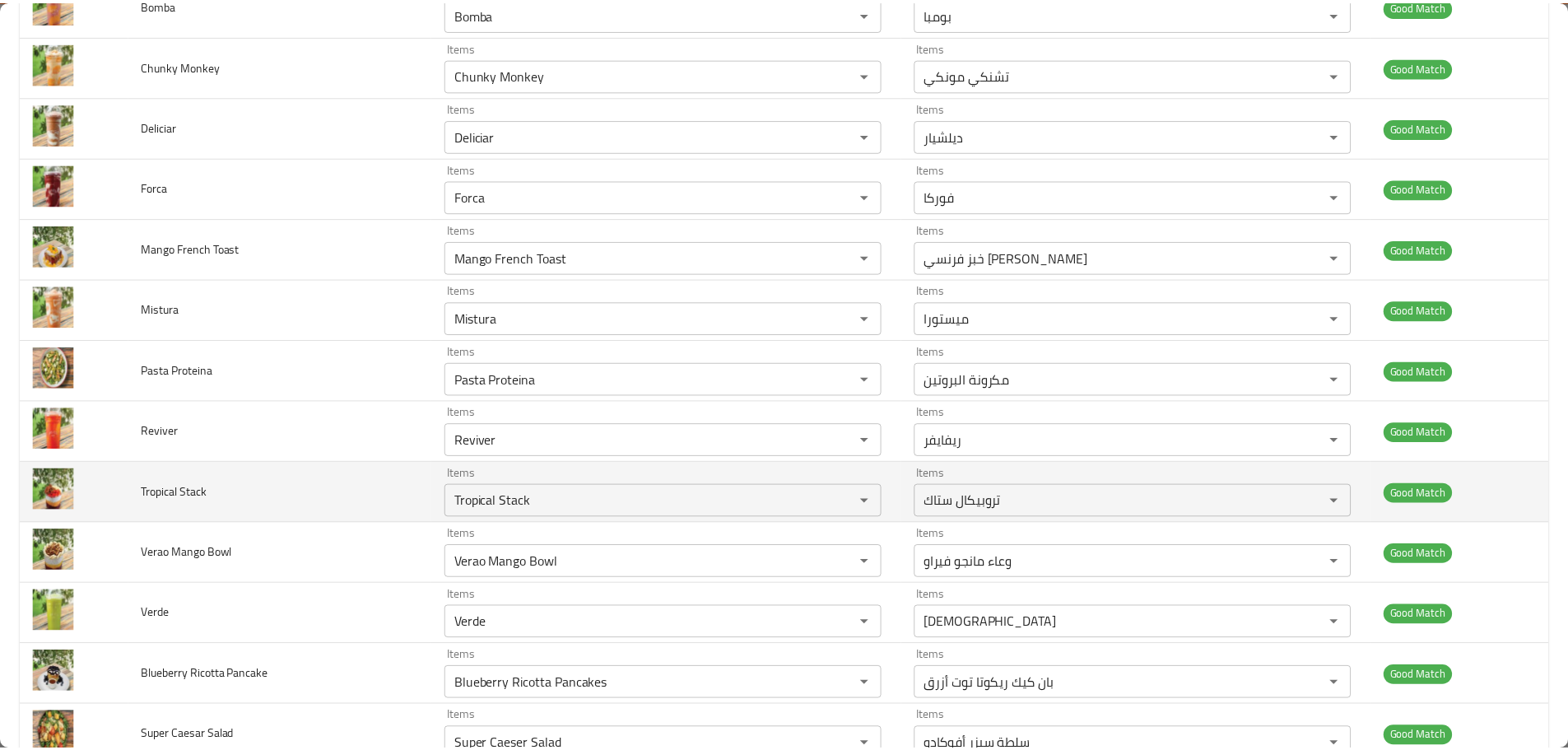
scroll to position [0, 0]
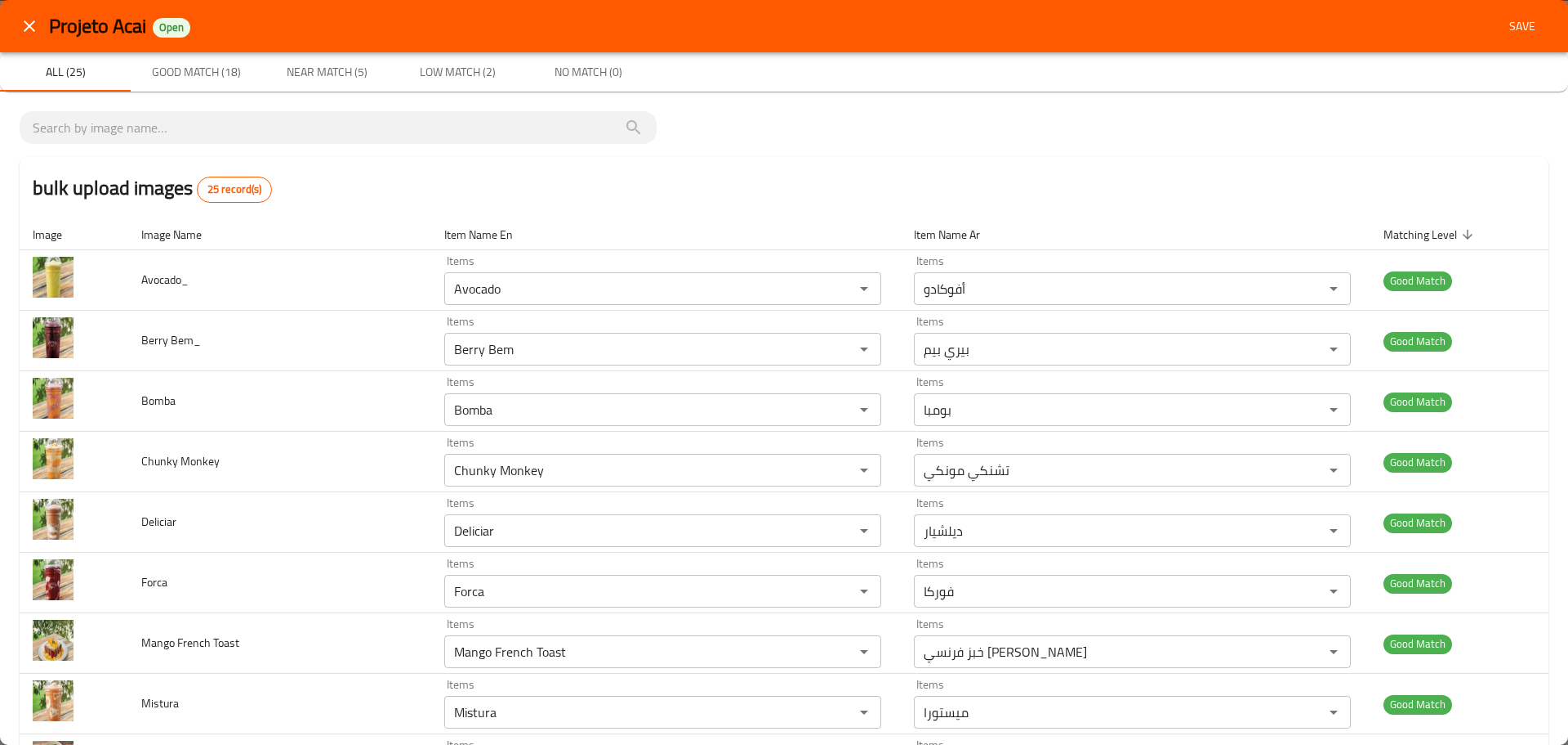
type Strawberry "Strawberry Matcha Latte"
click at [1503, 25] on span "Save" at bounding box center [1522, 27] width 39 height 21
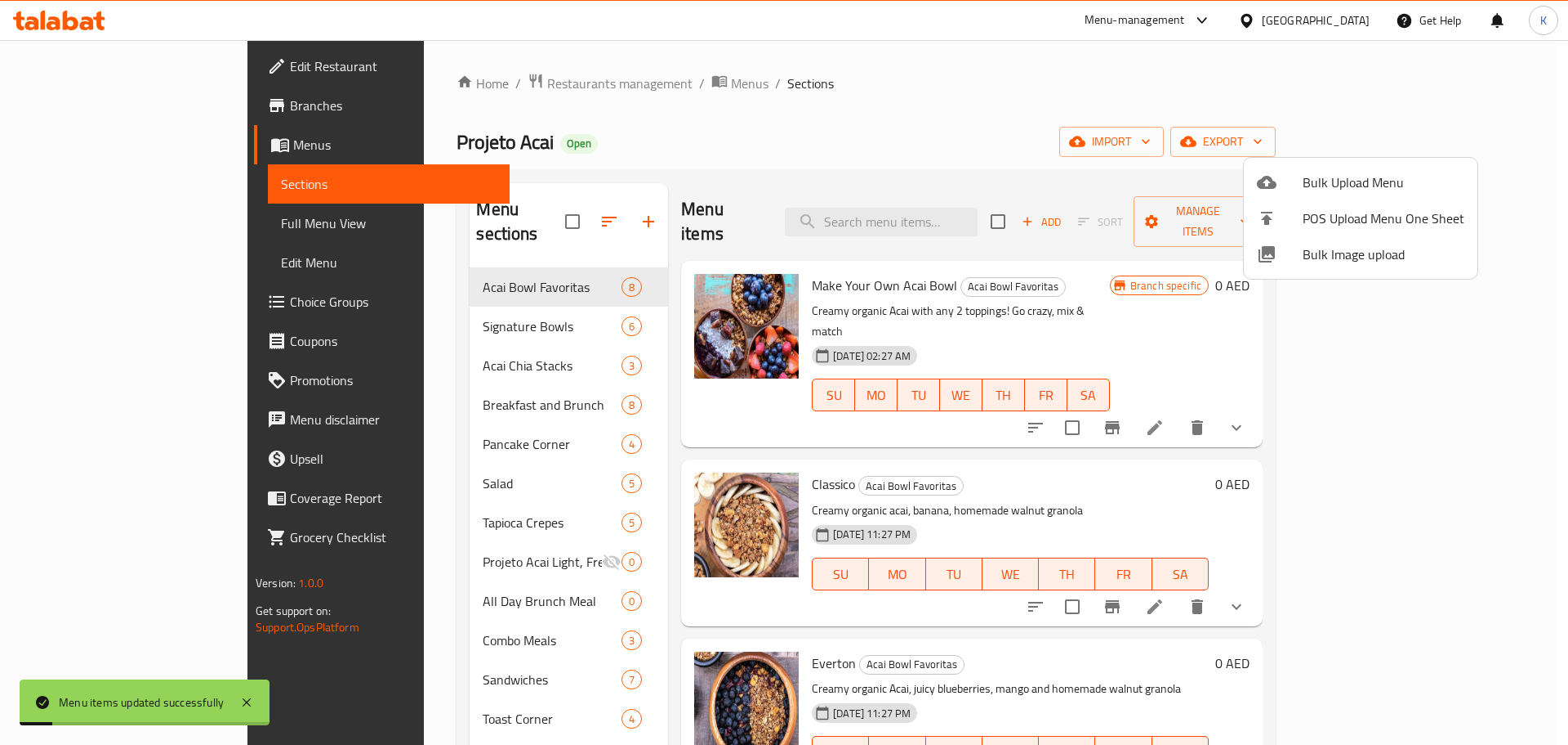
click at [1146, 135] on div at bounding box center [784, 372] width 1568 height 745
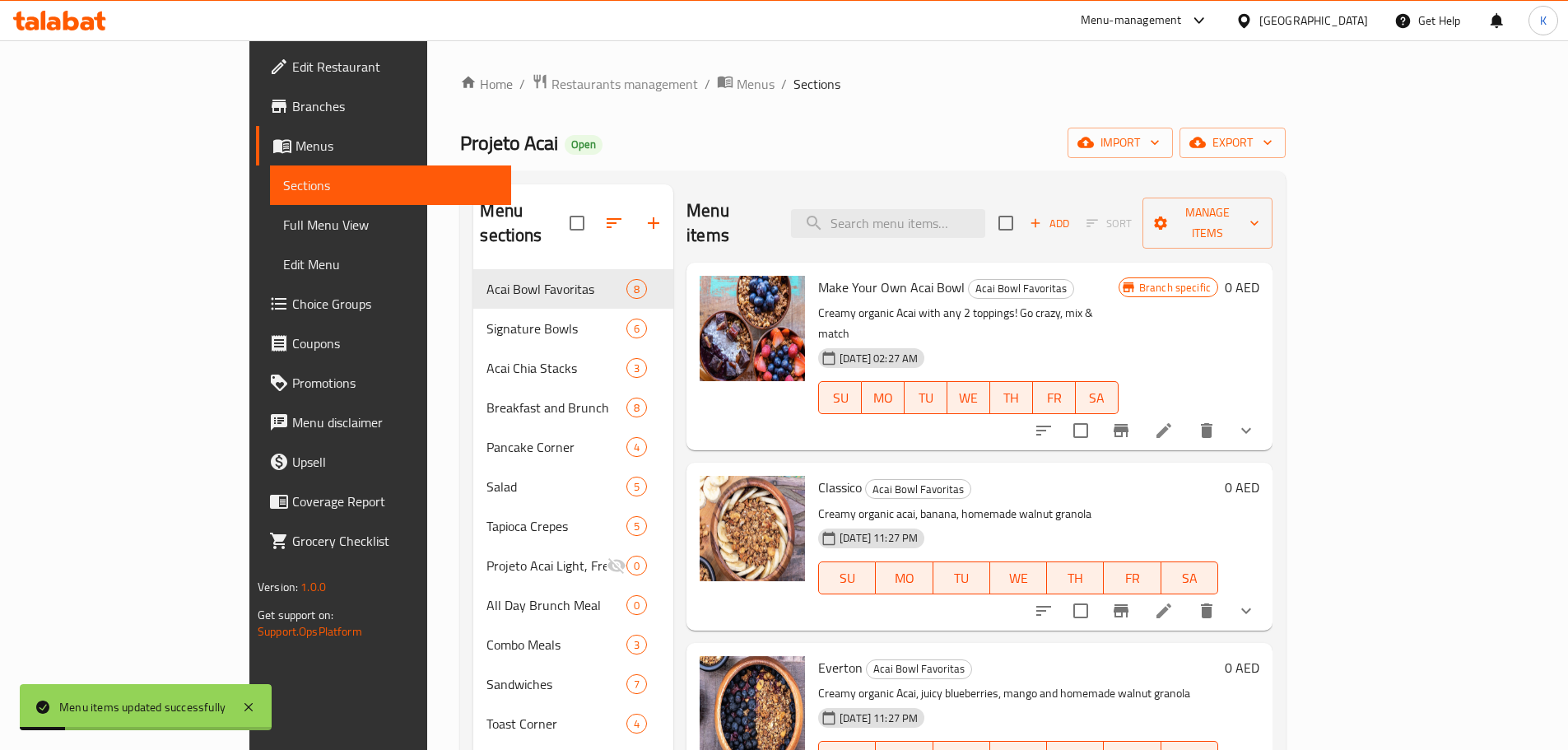
drag, startPoint x: 160, startPoint y: 222, endPoint x: 510, endPoint y: 23, distance: 402.6
click at [283, 222] on span "Full Menu View" at bounding box center [391, 225] width 215 height 20
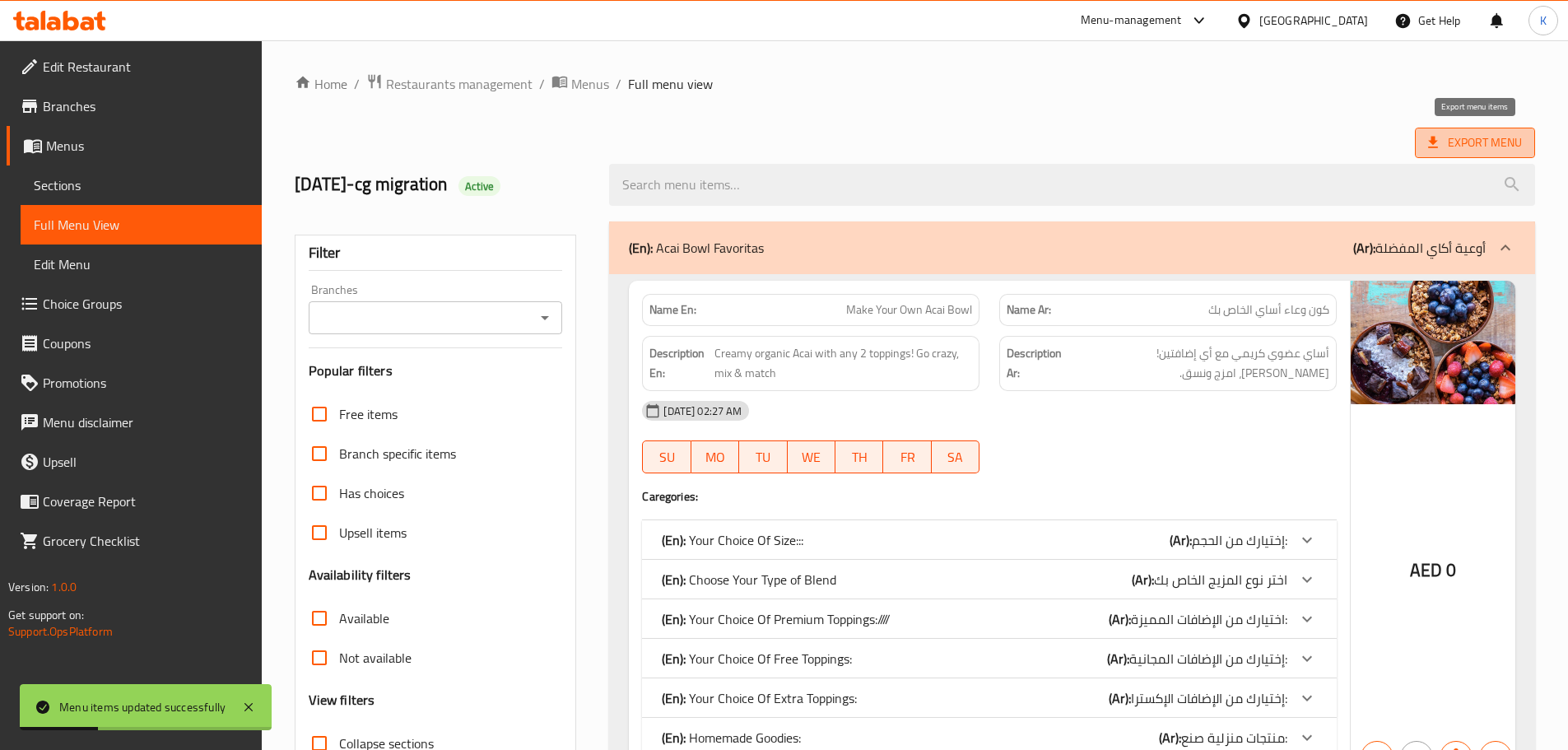
click at [1433, 143] on icon at bounding box center [1433, 142] width 10 height 12
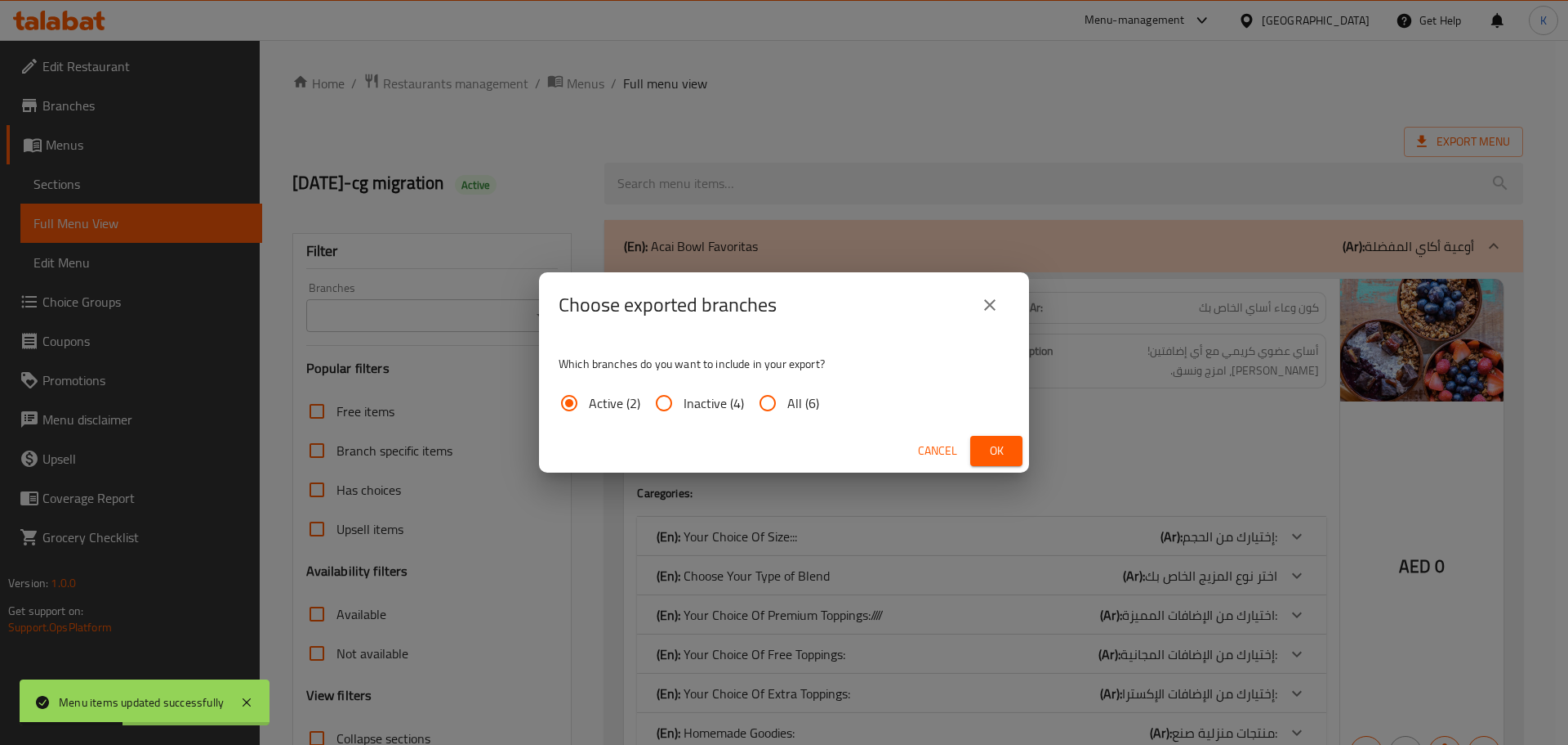
drag, startPoint x: 802, startPoint y: 395, endPoint x: 983, endPoint y: 438, distance: 186.0
click at [802, 395] on span "All (6)" at bounding box center [804, 403] width 32 height 20
click at [788, 395] on input "All (6)" at bounding box center [767, 403] width 39 height 39
radio input "true"
click at [989, 442] on span "Ok" at bounding box center [996, 450] width 26 height 21
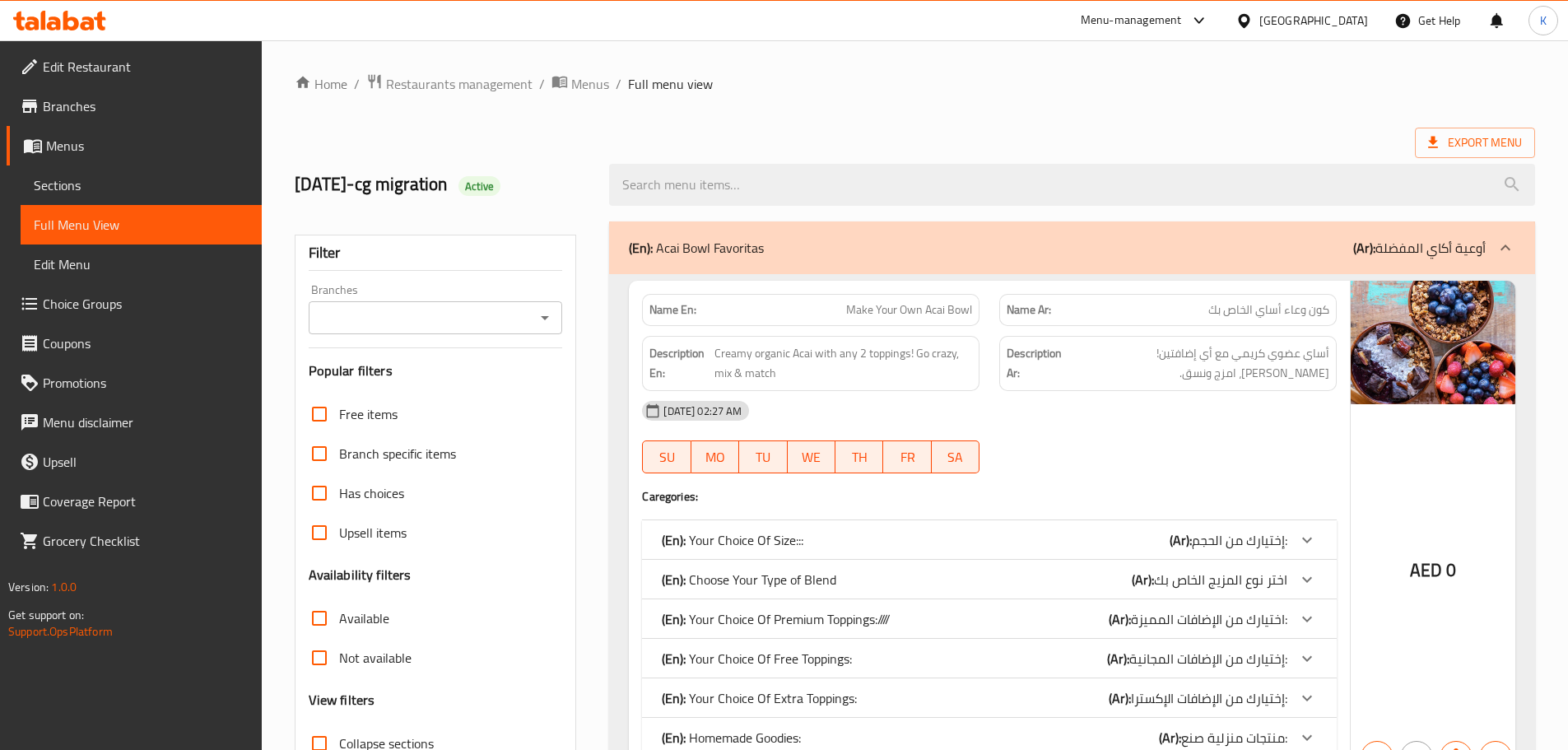
click at [1308, 13] on div "[GEOGRAPHIC_DATA]" at bounding box center [1314, 21] width 109 height 18
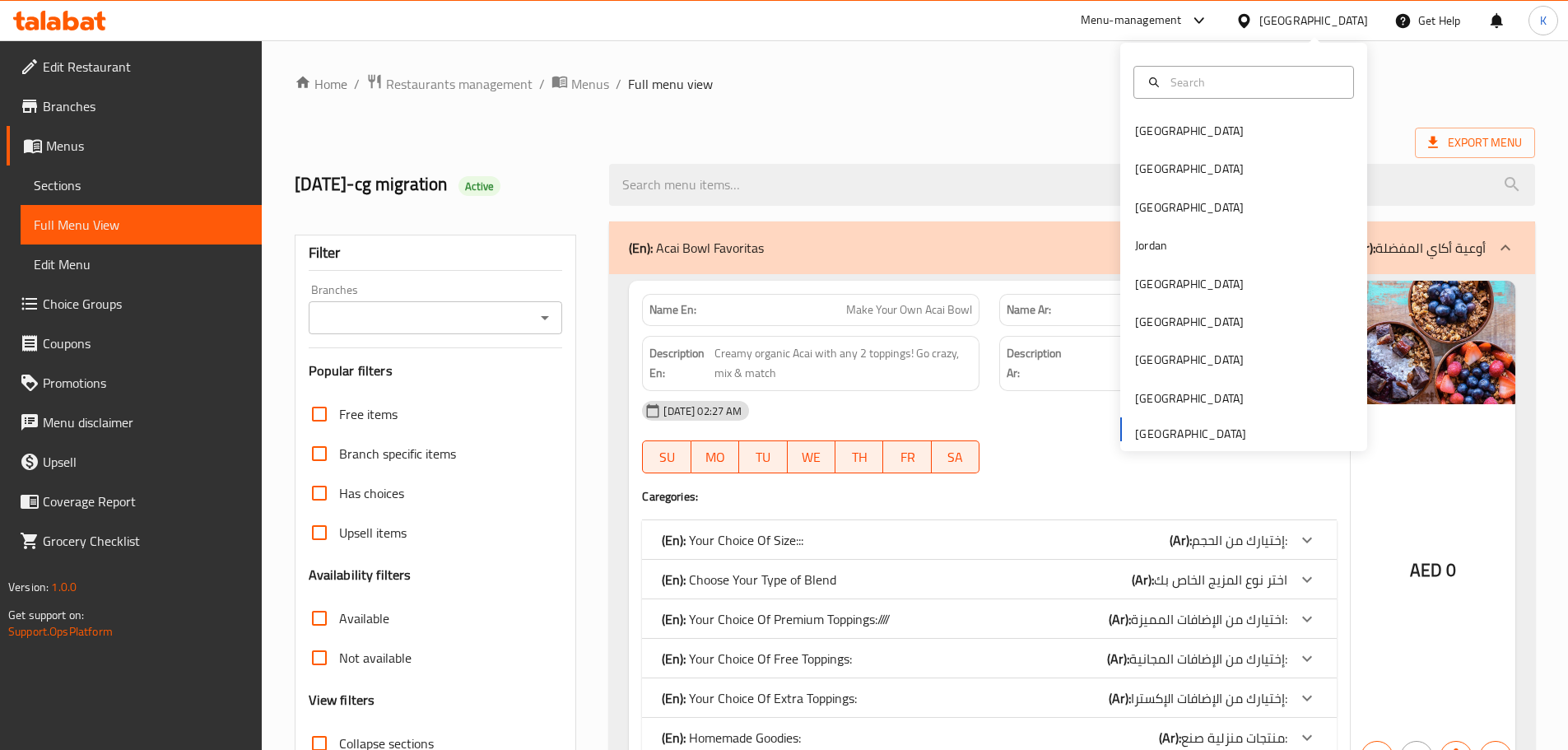
click at [64, 21] on icon at bounding box center [71, 21] width 16 height 20
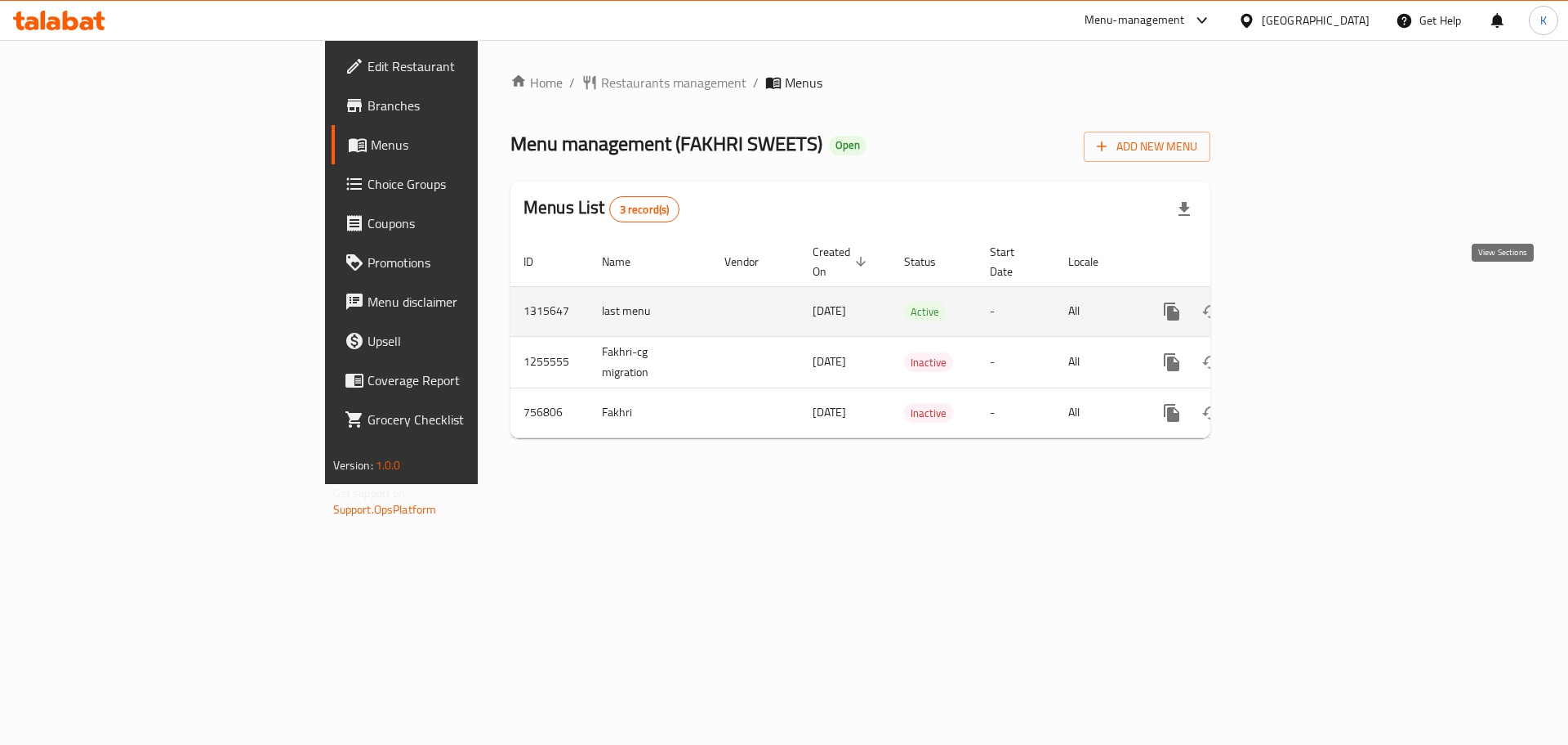
click at [1300, 301] on icon "enhanced table" at bounding box center [1290, 311] width 20 height 20
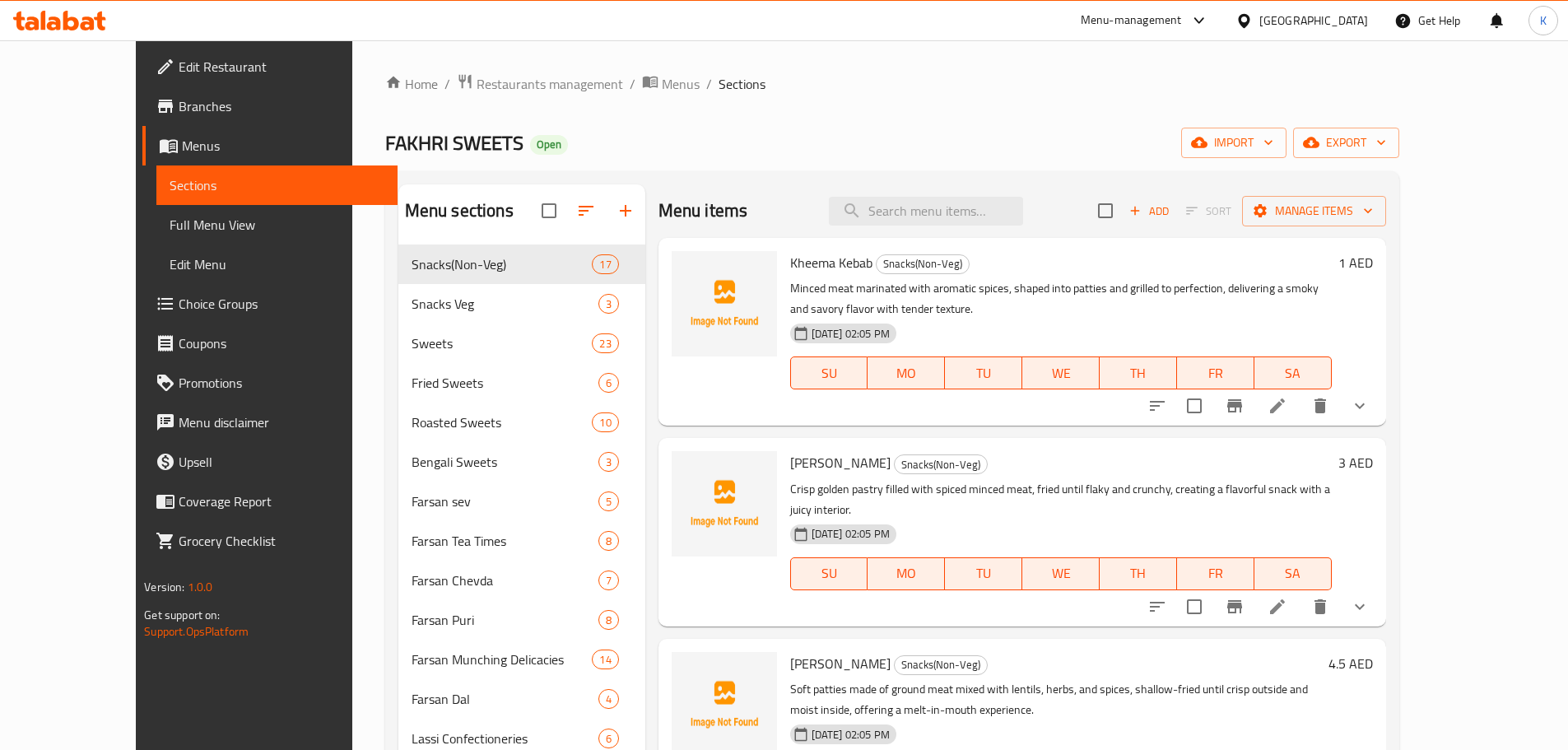
click at [1338, 121] on div "Home / Restaurants management / Menus / Sections FAKHRI SWEETS Open import expo…" at bounding box center [892, 643] width 1014 height 1139
click at [1208, 145] on icon "button" at bounding box center [1199, 142] width 17 height 11
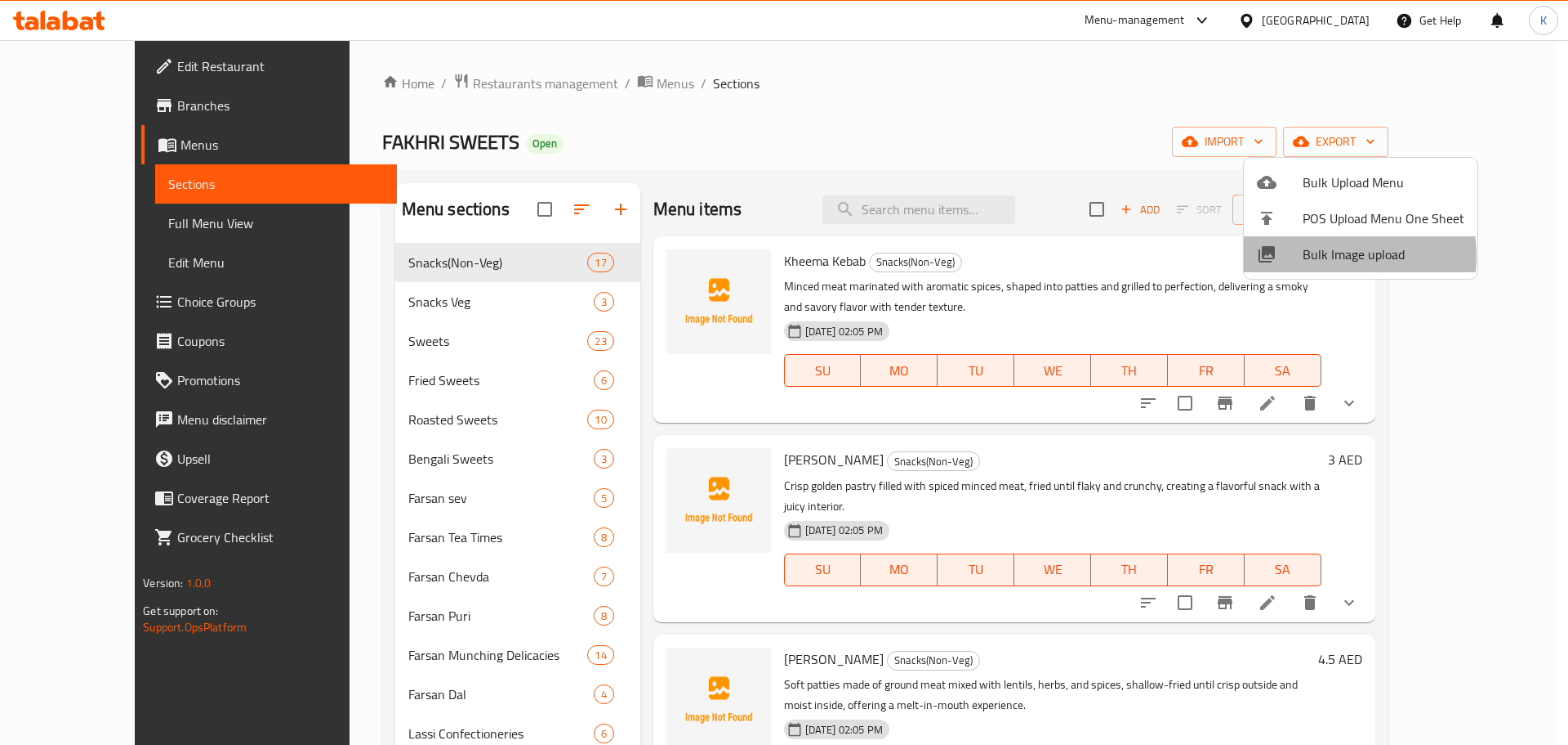
click at [1302, 256] on div at bounding box center [1280, 254] width 46 height 20
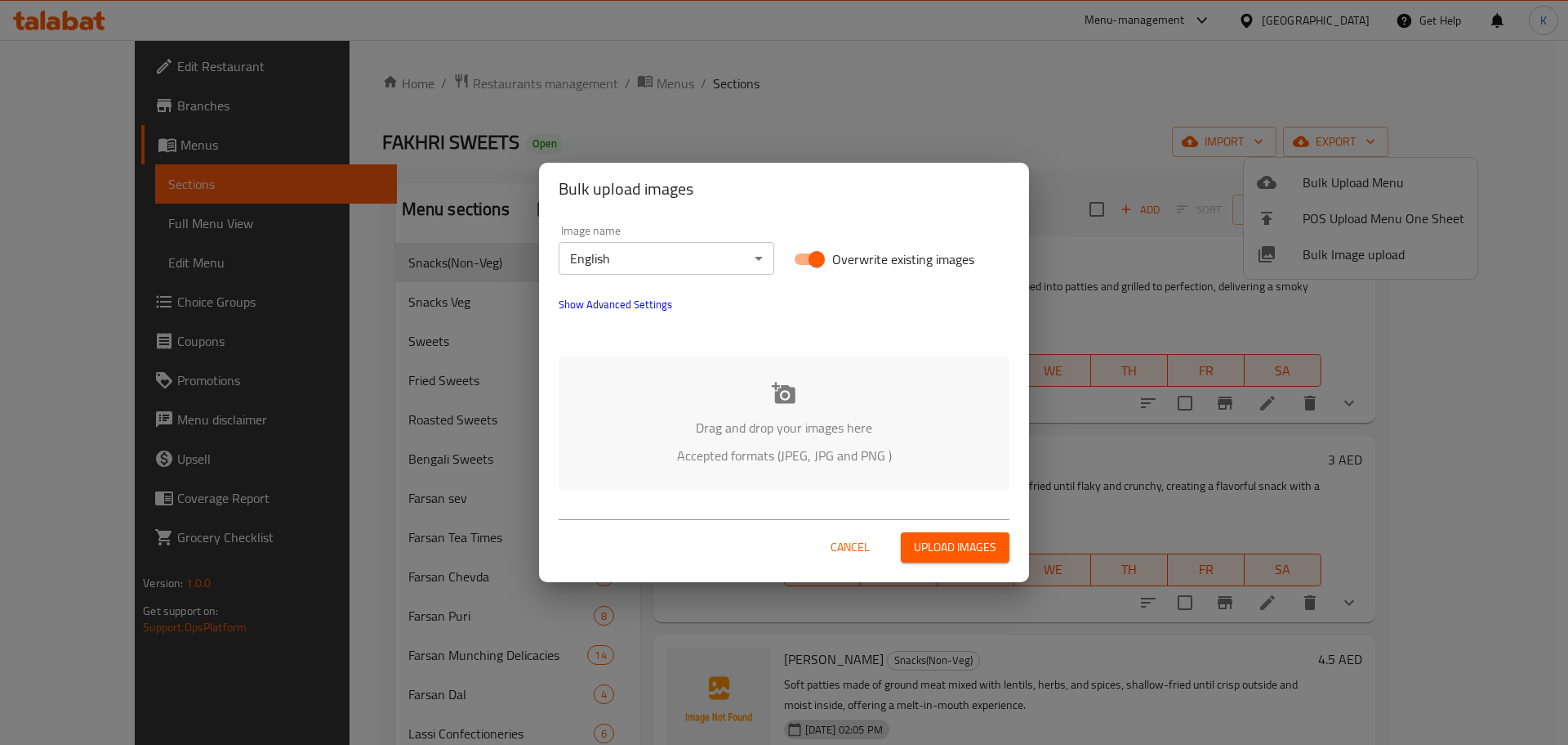
click at [752, 410] on div "Drag and drop your images here Accepted formats (JPEG, JPG and PNG )" at bounding box center [784, 423] width 451 height 133
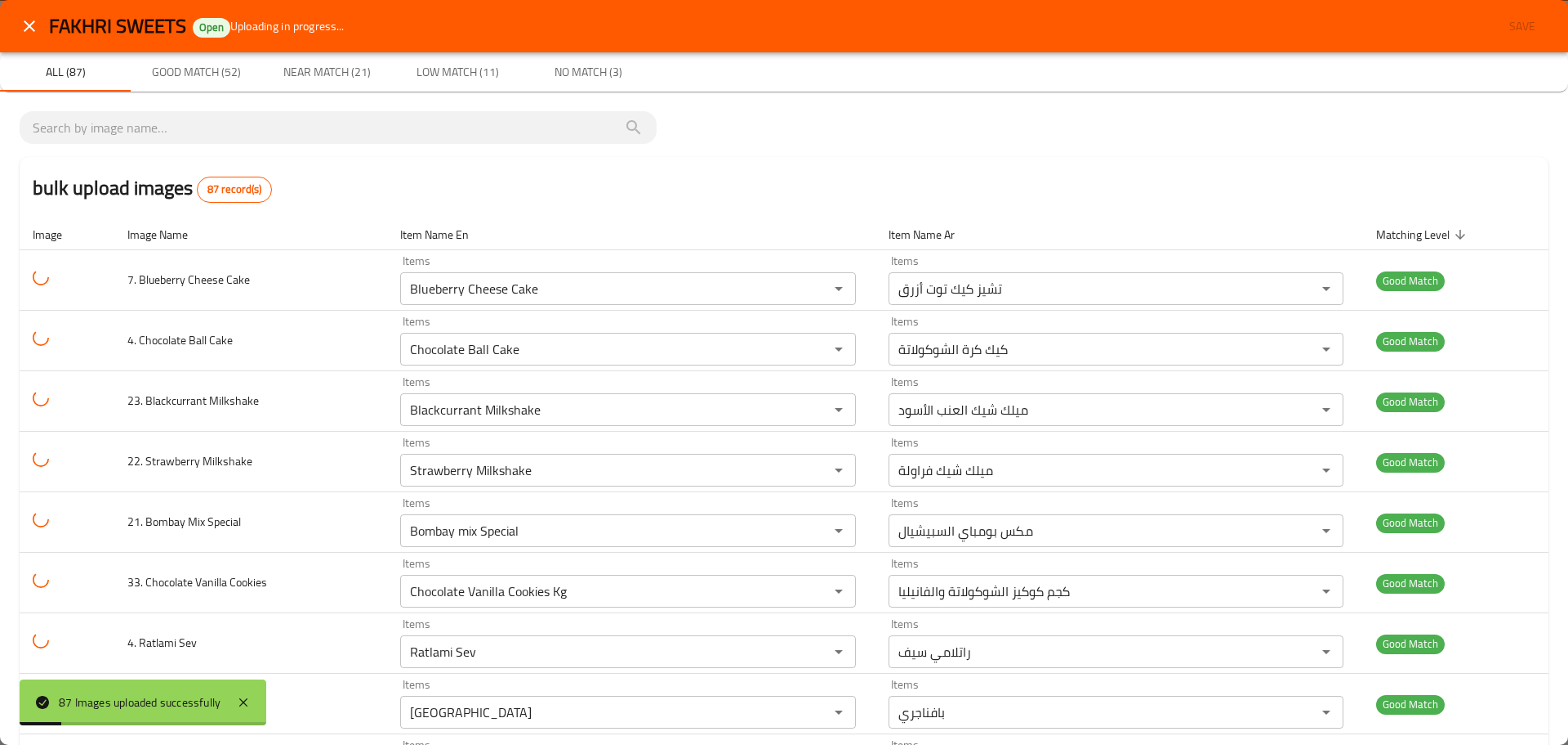
click at [307, 84] on button "Near Match (21)" at bounding box center [326, 71] width 130 height 39
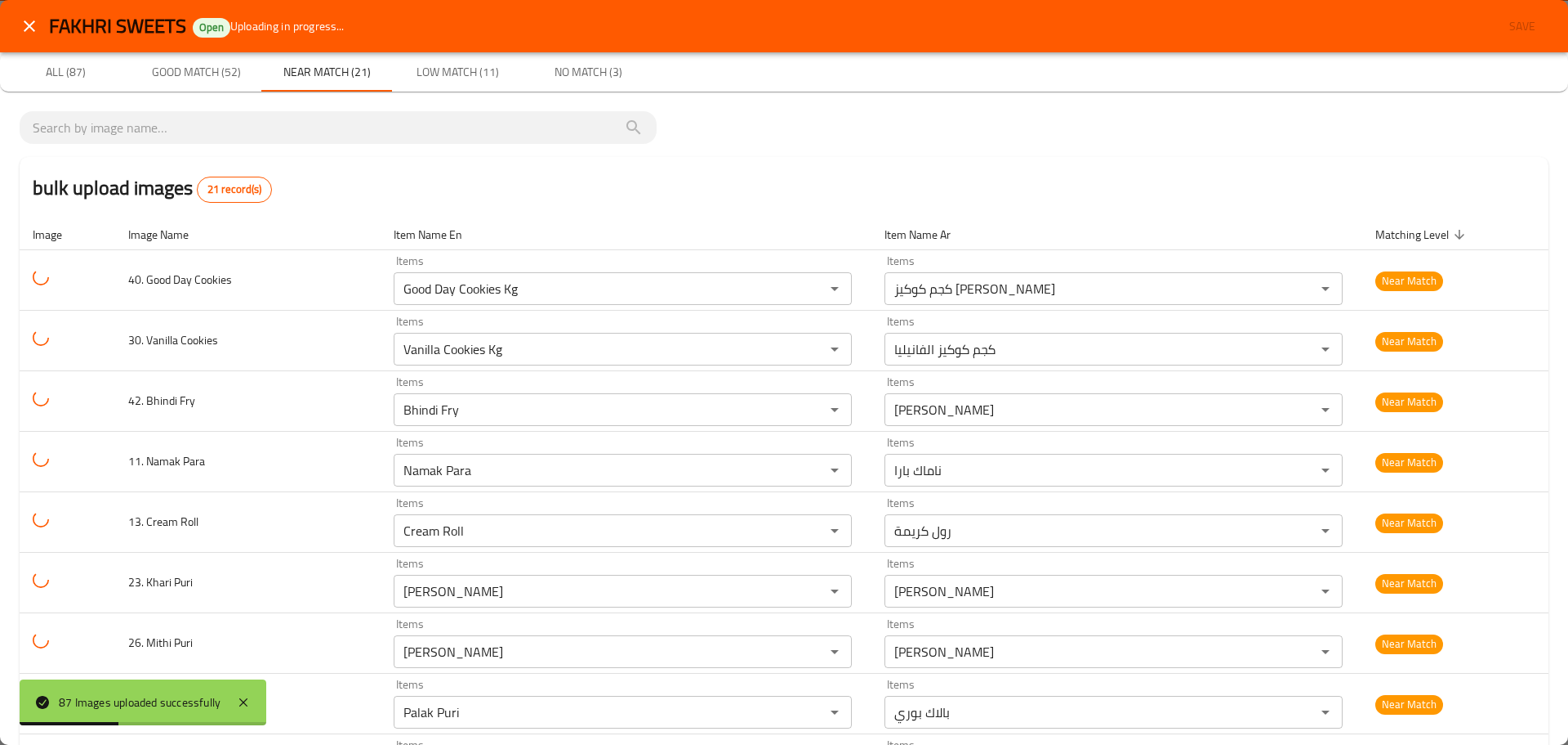
click at [61, 72] on span "All (87)" at bounding box center [66, 72] width 111 height 21
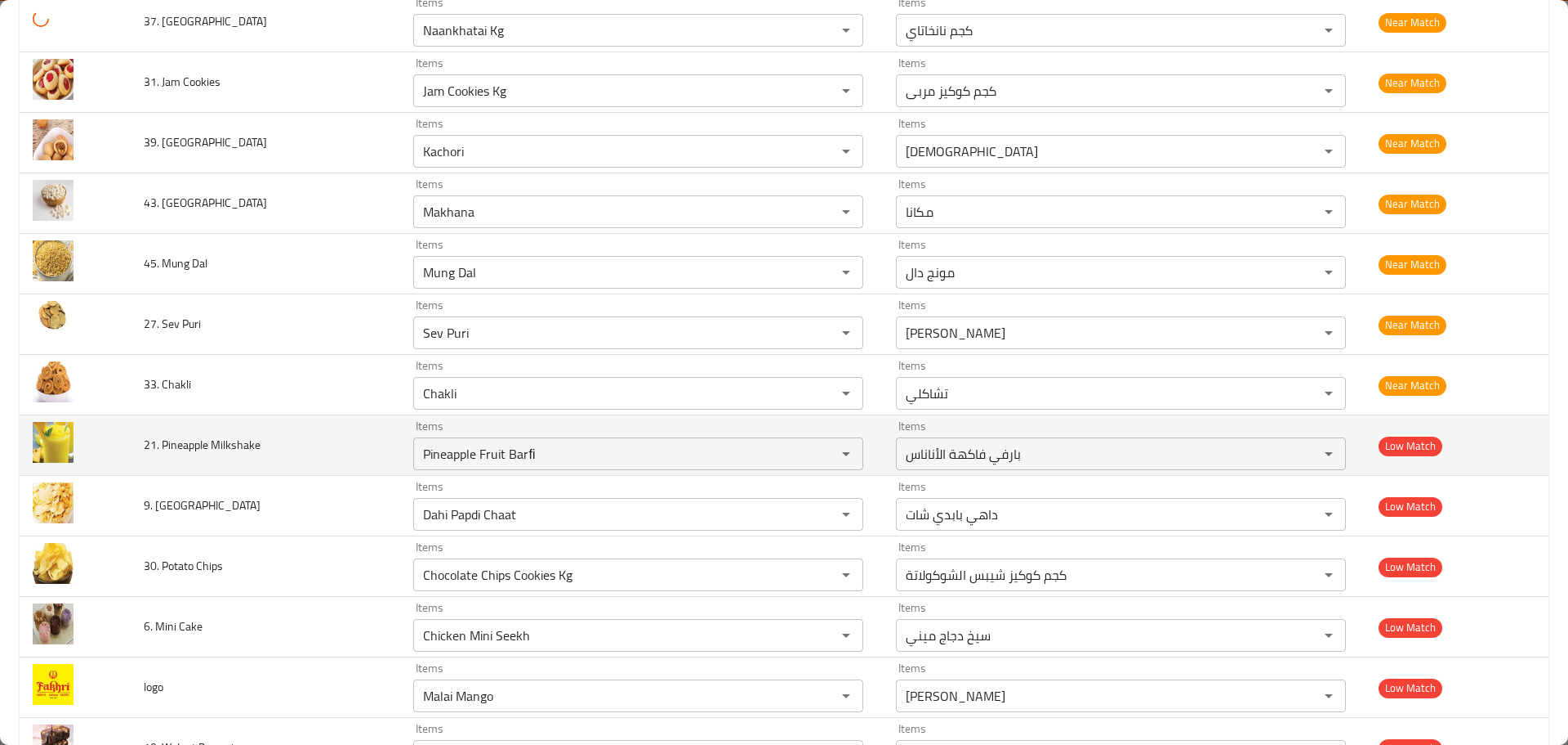
scroll to position [4414, 0]
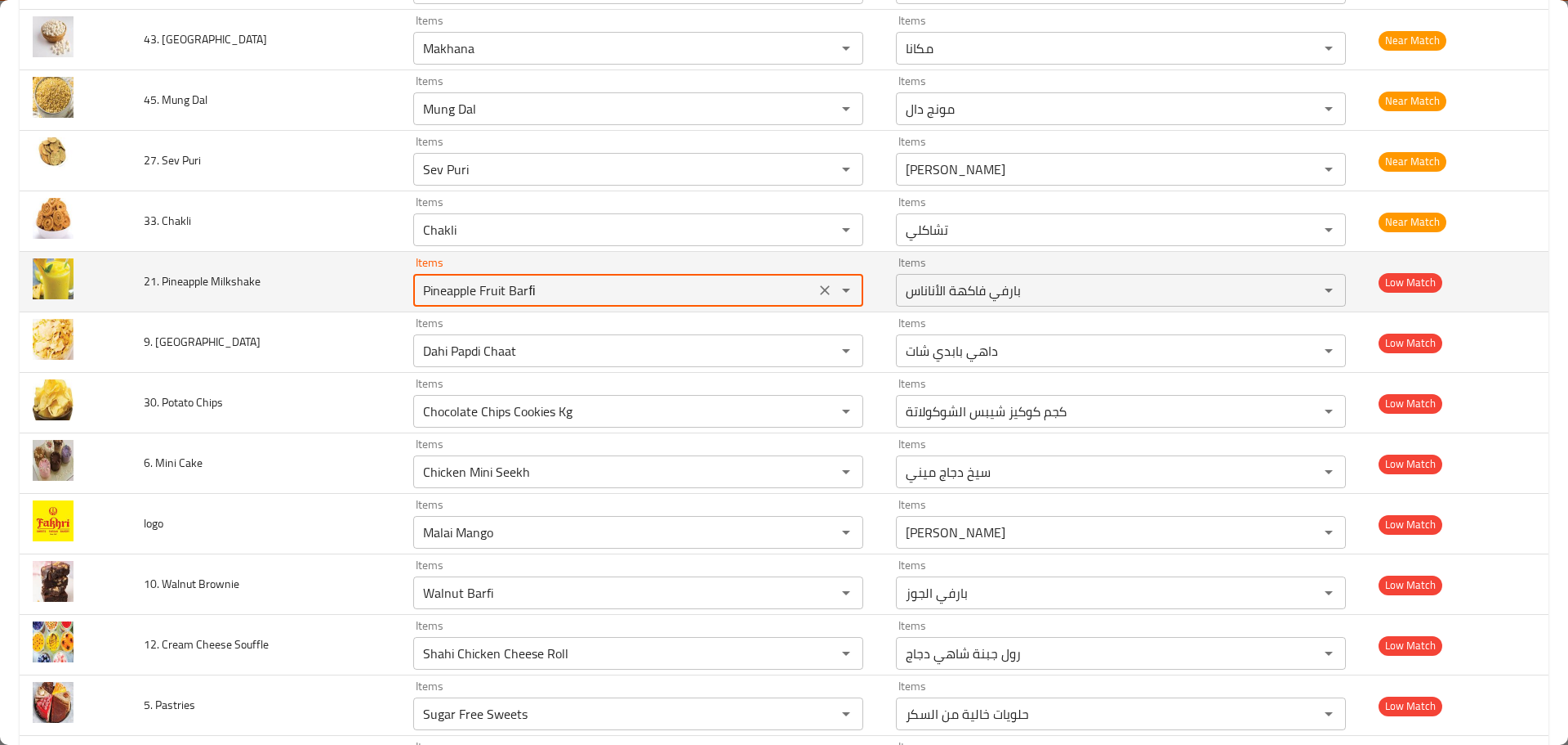
drag, startPoint x: 478, startPoint y: 289, endPoint x: 596, endPoint y: 287, distance: 118.0
click at [596, 287] on Milkshake "Pineapple Fruit Barﬁ" at bounding box center [614, 291] width 392 height 23
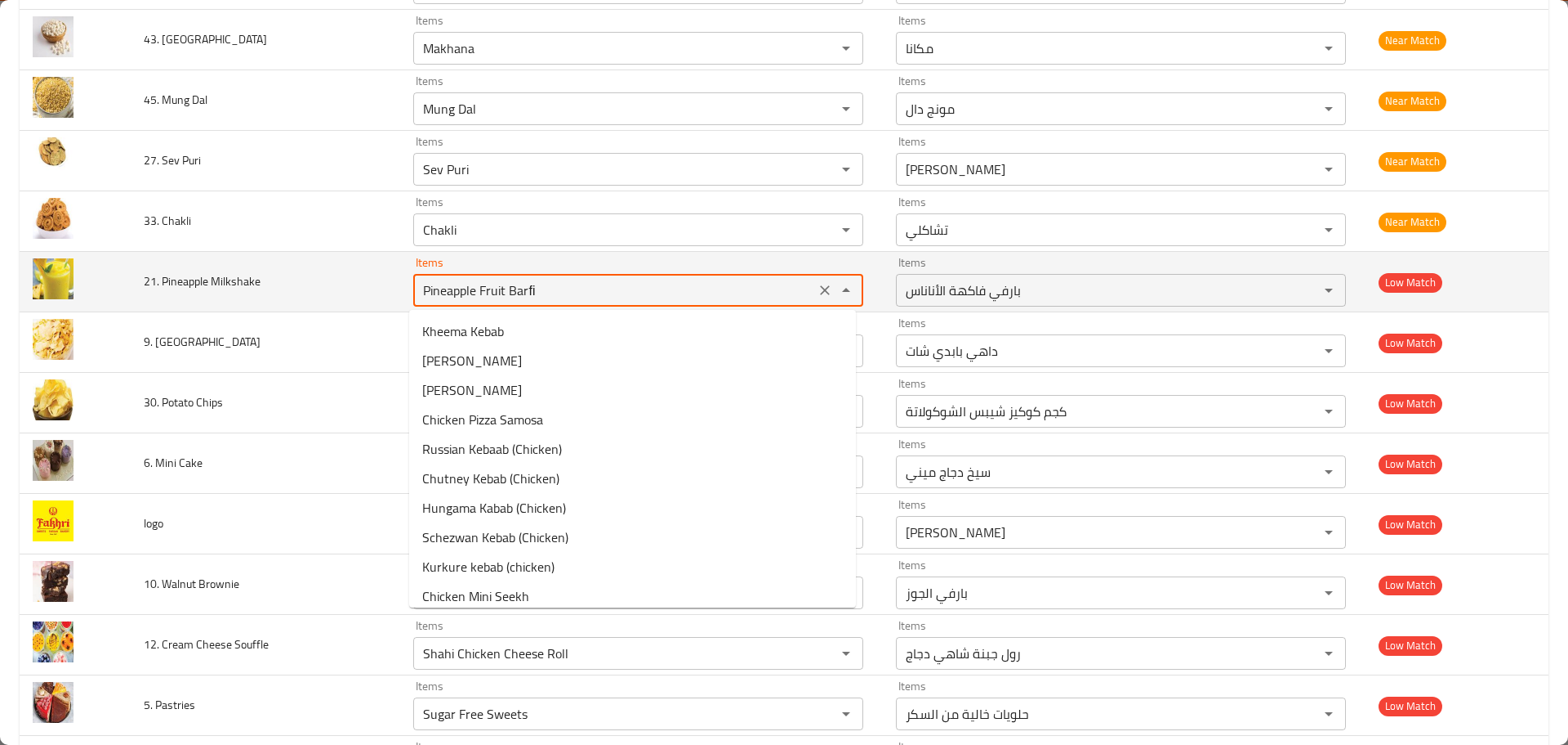
drag, startPoint x: 535, startPoint y: 293, endPoint x: 243, endPoint y: 278, distance: 292.4
click at [243, 278] on tr "21. Pineapple Milkshake Items Pineapple Fruit Barﬁ Items Items بارفي فاكهة الأن…" at bounding box center [784, 282] width 1529 height 61
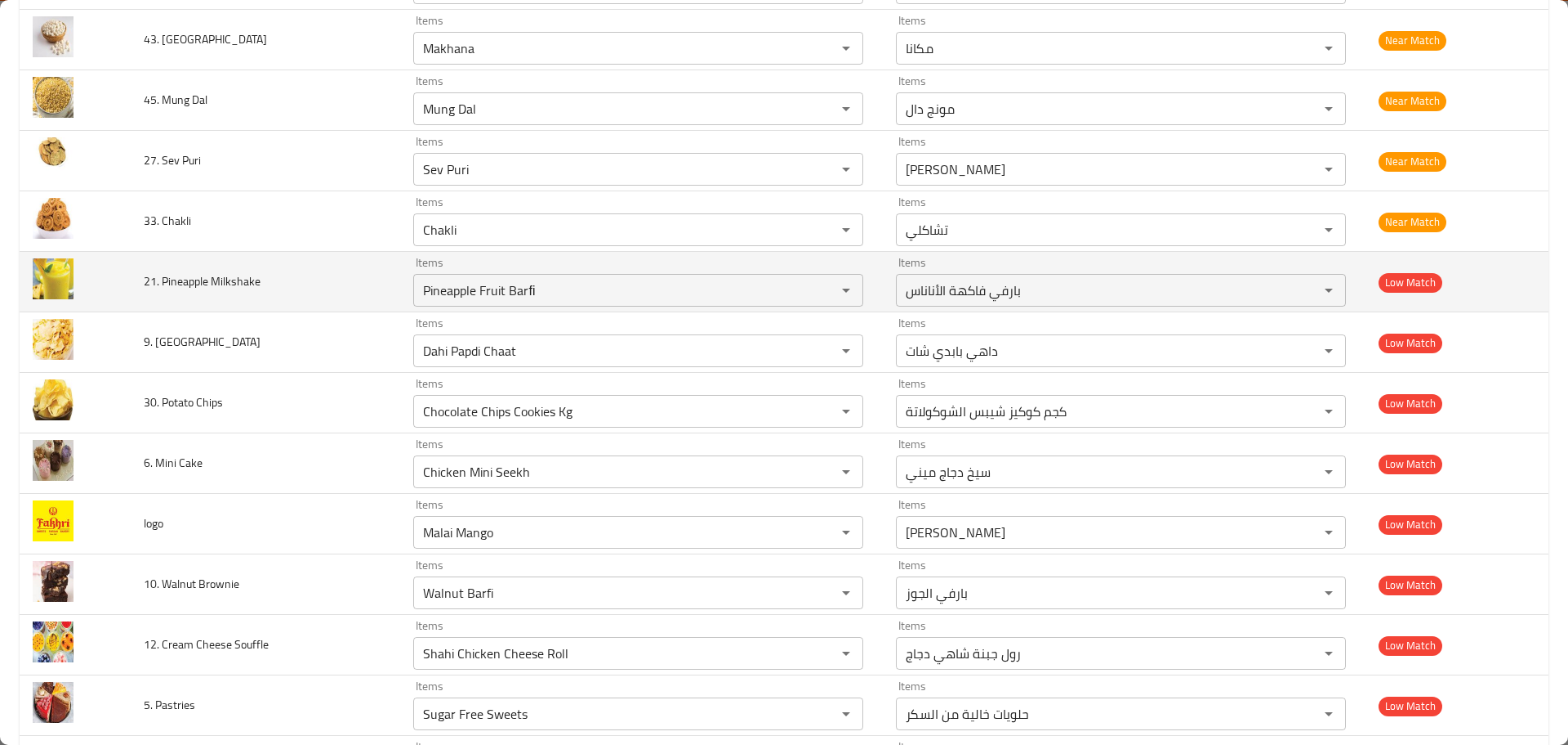
click at [235, 279] on span "21. Pineapple Milkshake" at bounding box center [202, 282] width 117 height 22
copy span "Milkshake"
click at [506, 293] on Milkshake "Pineapple Fruit Barﬁ" at bounding box center [614, 291] width 392 height 23
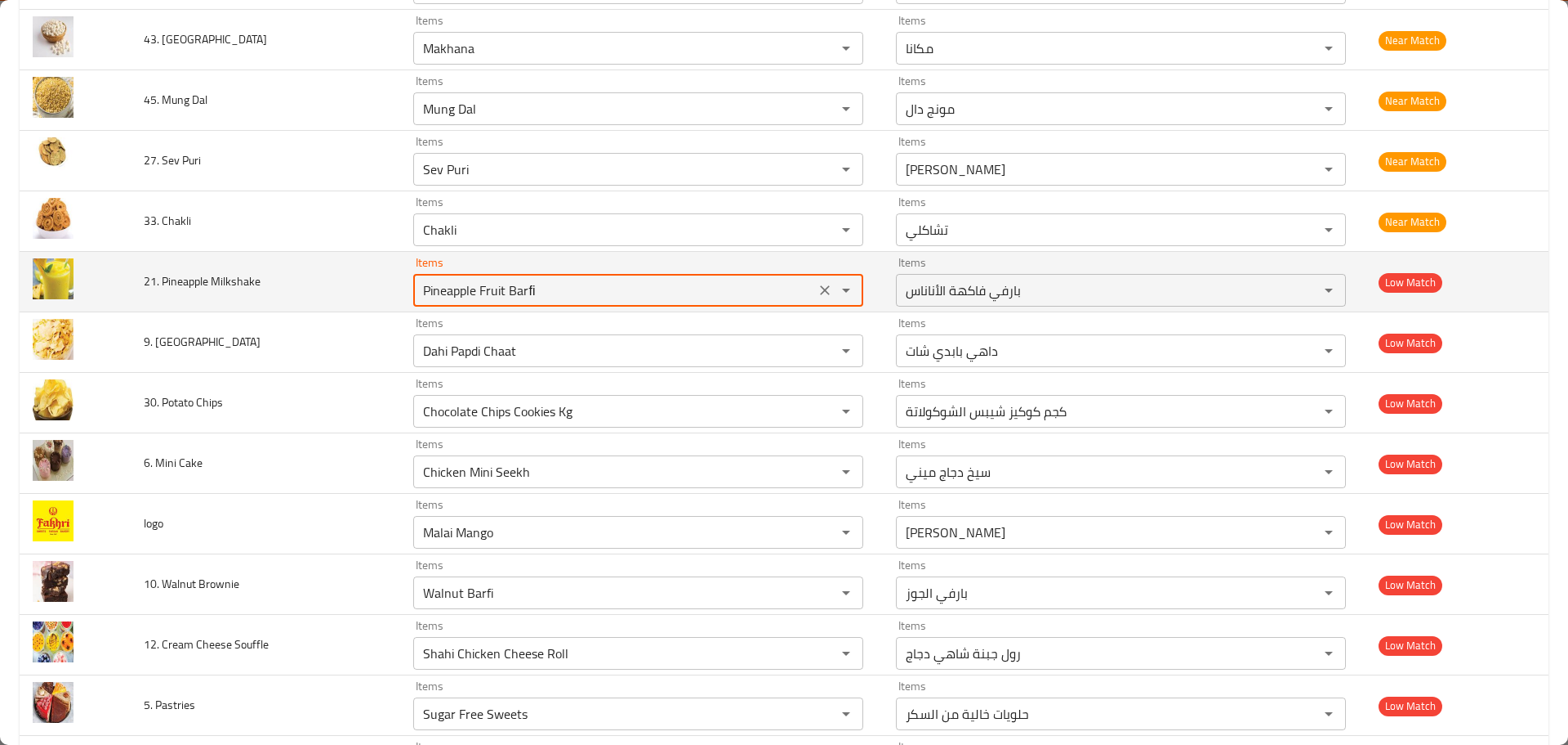
click at [506, 292] on Milkshake "Pineapple Fruit Barﬁ" at bounding box center [614, 291] width 392 height 23
paste Milkshake "Milkshake"
type Milkshake "Milkshake"
click at [820, 287] on icon "Clear" at bounding box center [825, 290] width 10 height 10
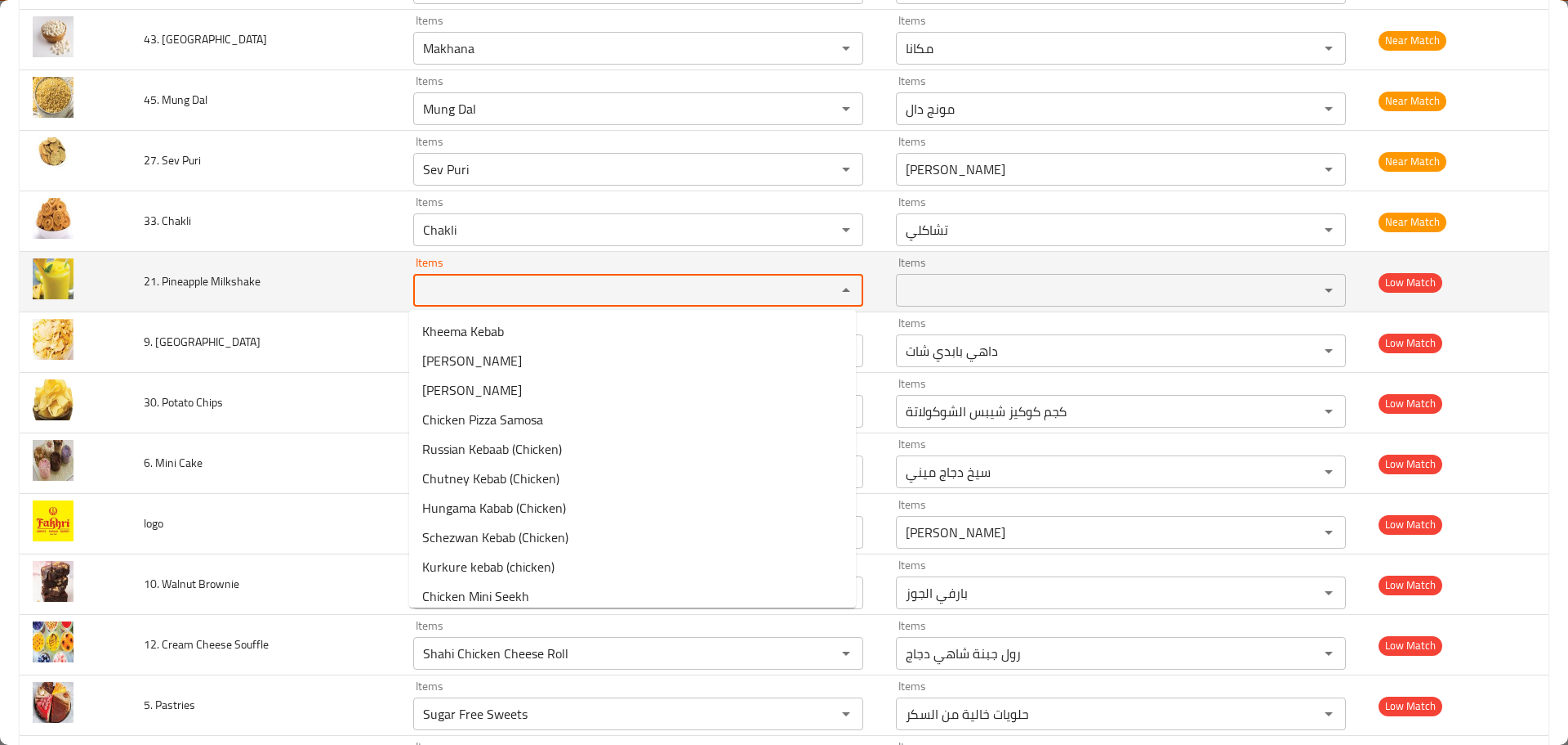
click at [170, 292] on span "21. Pineapple Milkshake" at bounding box center [202, 282] width 117 height 22
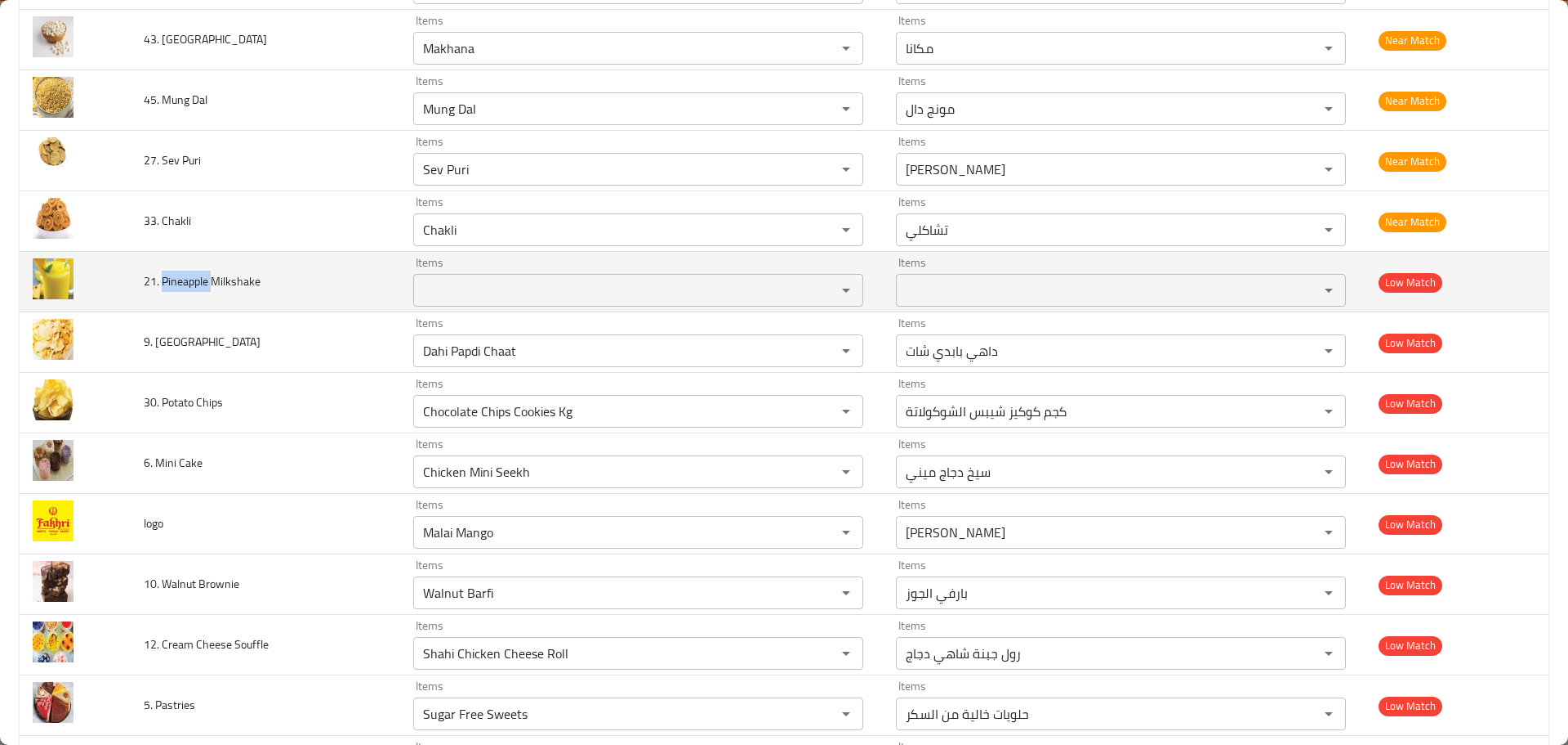
click at [170, 292] on span "21. Pineapple Milkshake" at bounding box center [202, 282] width 117 height 22
copy span "Pineapple"
click at [450, 283] on Milkshake "Items" at bounding box center [614, 291] width 392 height 23
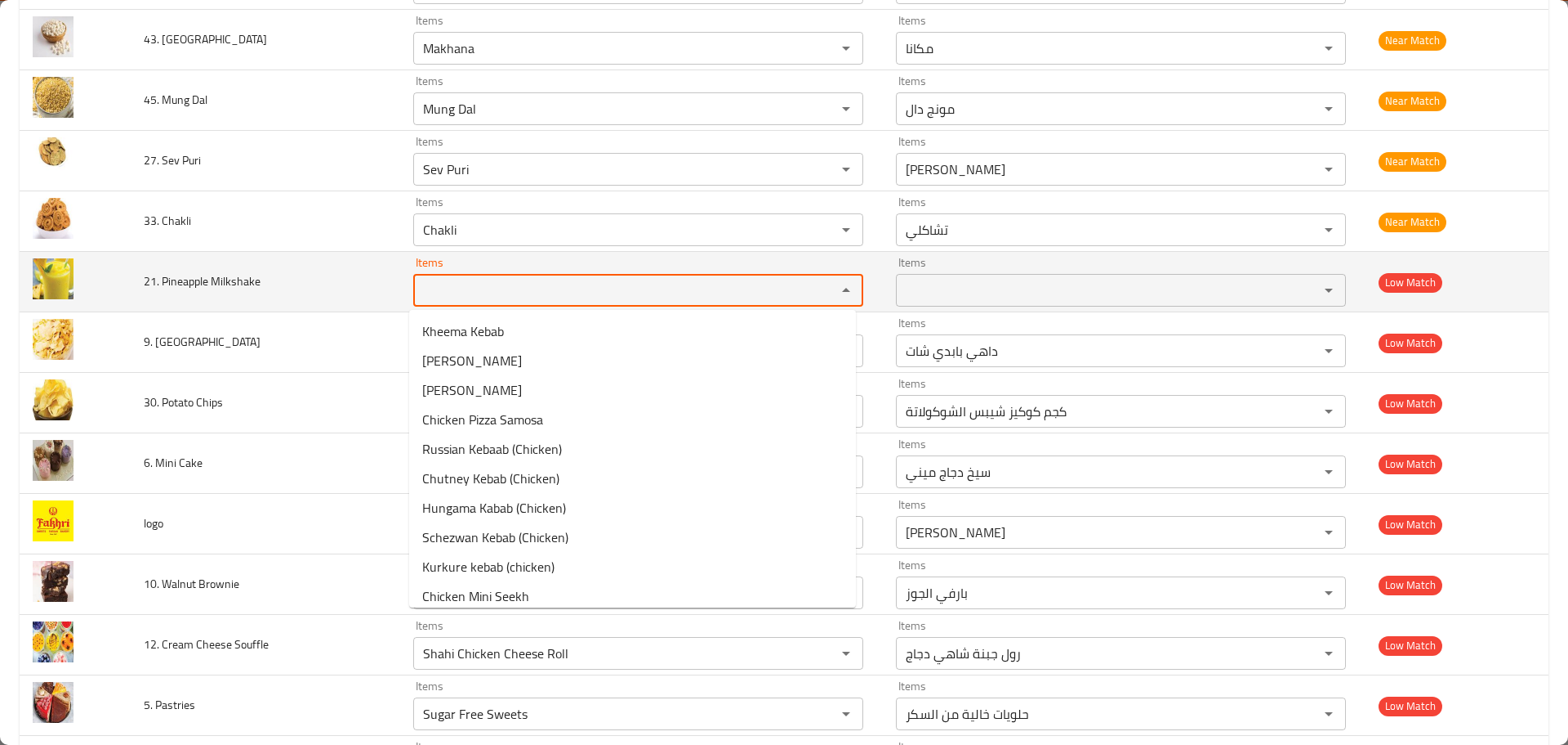
paste Milkshake "Pineapple"
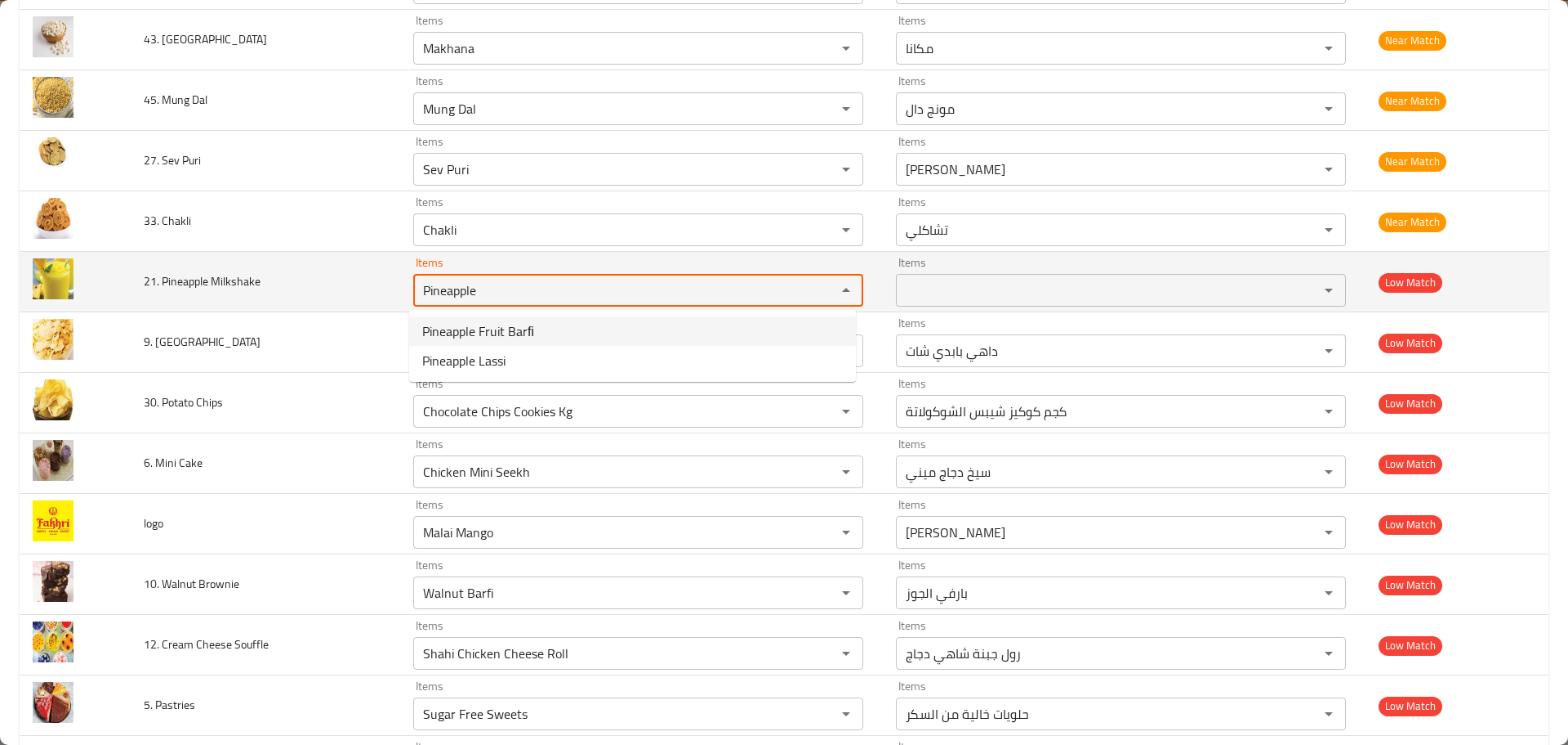
click at [810, 267] on div "Items Pineapple Items" at bounding box center [638, 282] width 450 height 50
type Milkshake "Pineapple"
click at [349, 297] on td "21. Pineapple Milkshake" at bounding box center [265, 282] width 270 height 61
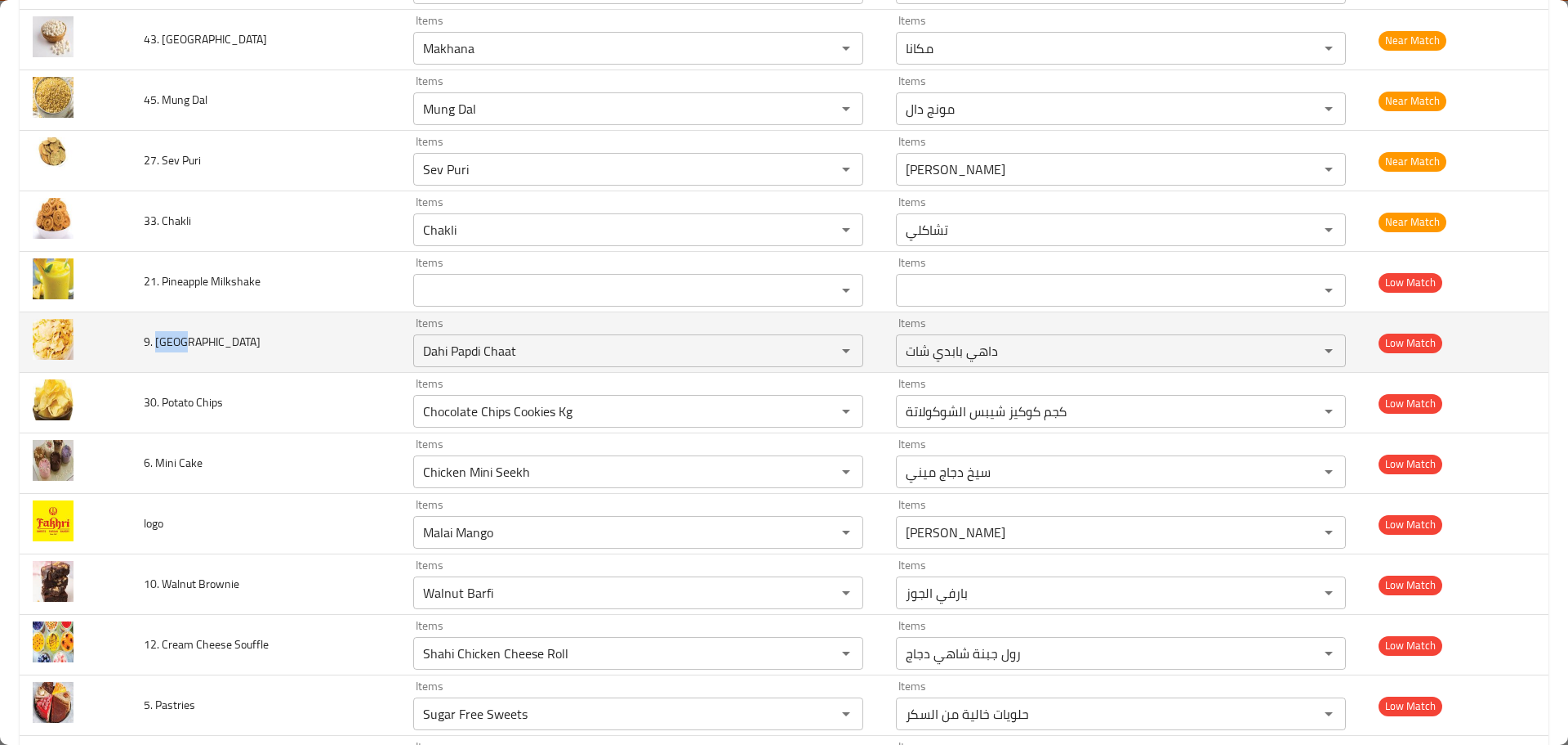
drag, startPoint x: 164, startPoint y: 336, endPoint x: 156, endPoint y: 336, distance: 8.0
click at [156, 336] on td "9. [GEOGRAPHIC_DATA]" at bounding box center [265, 342] width 270 height 61
copy span "Papdi"
click at [487, 363] on div "Dahi Papdi Chaat Items" at bounding box center [638, 350] width 450 height 32
paste Papdi "Papdi"
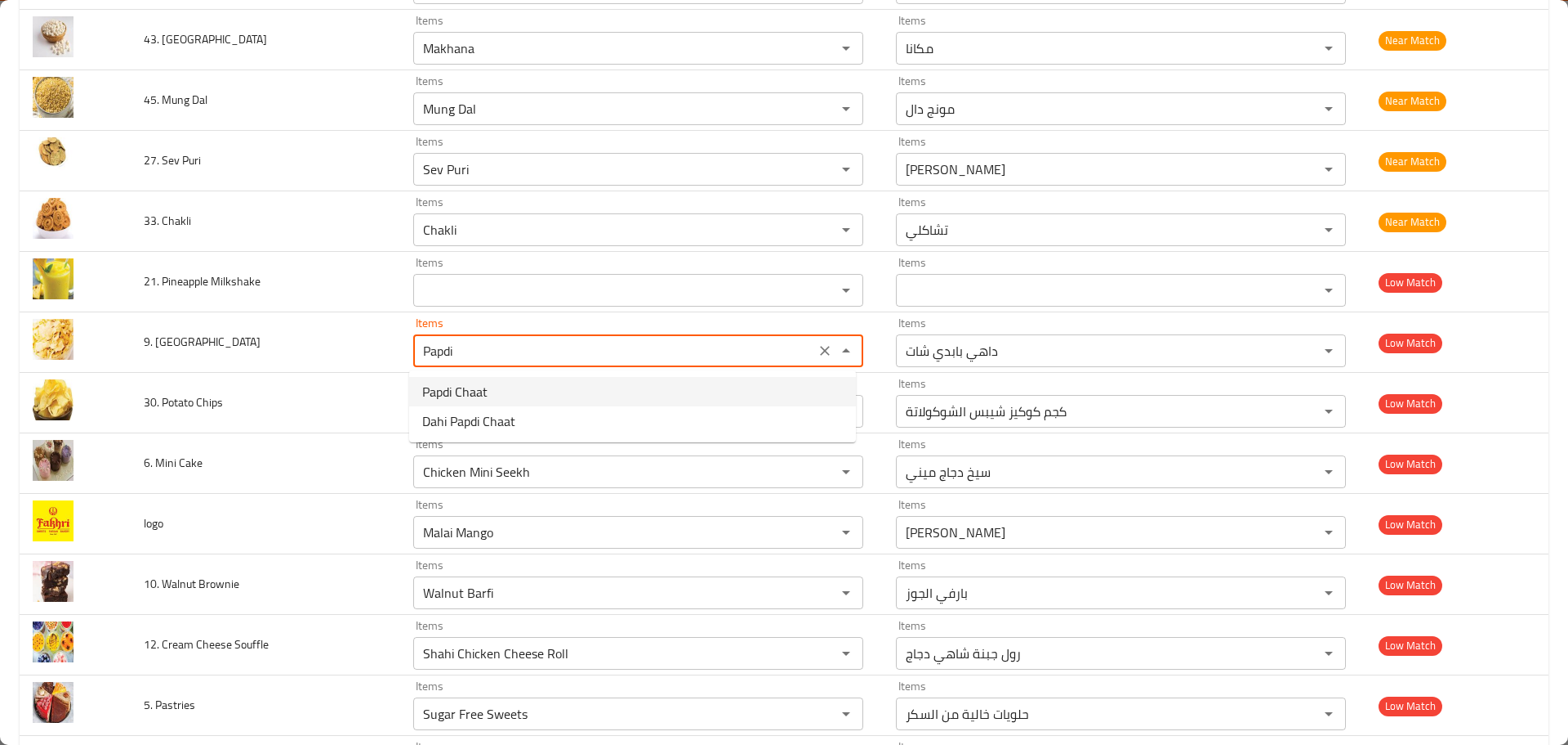
click at [464, 390] on span "Papdi Chaat" at bounding box center [455, 392] width 66 height 20
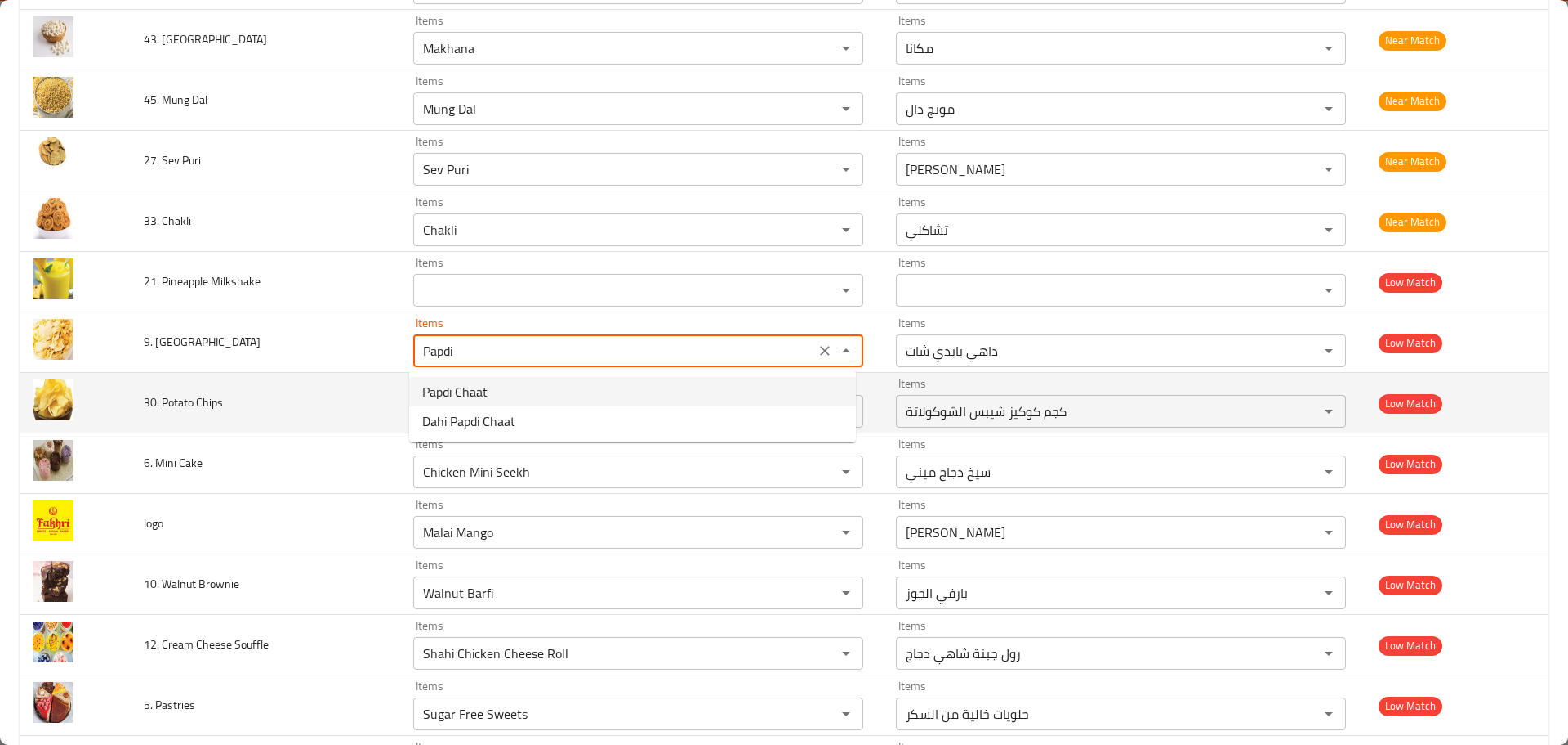
type Papdi "Papdi Chaat"
type Papdi-ar "بابدي تشات"
type Papdi "Papdi Chaat"
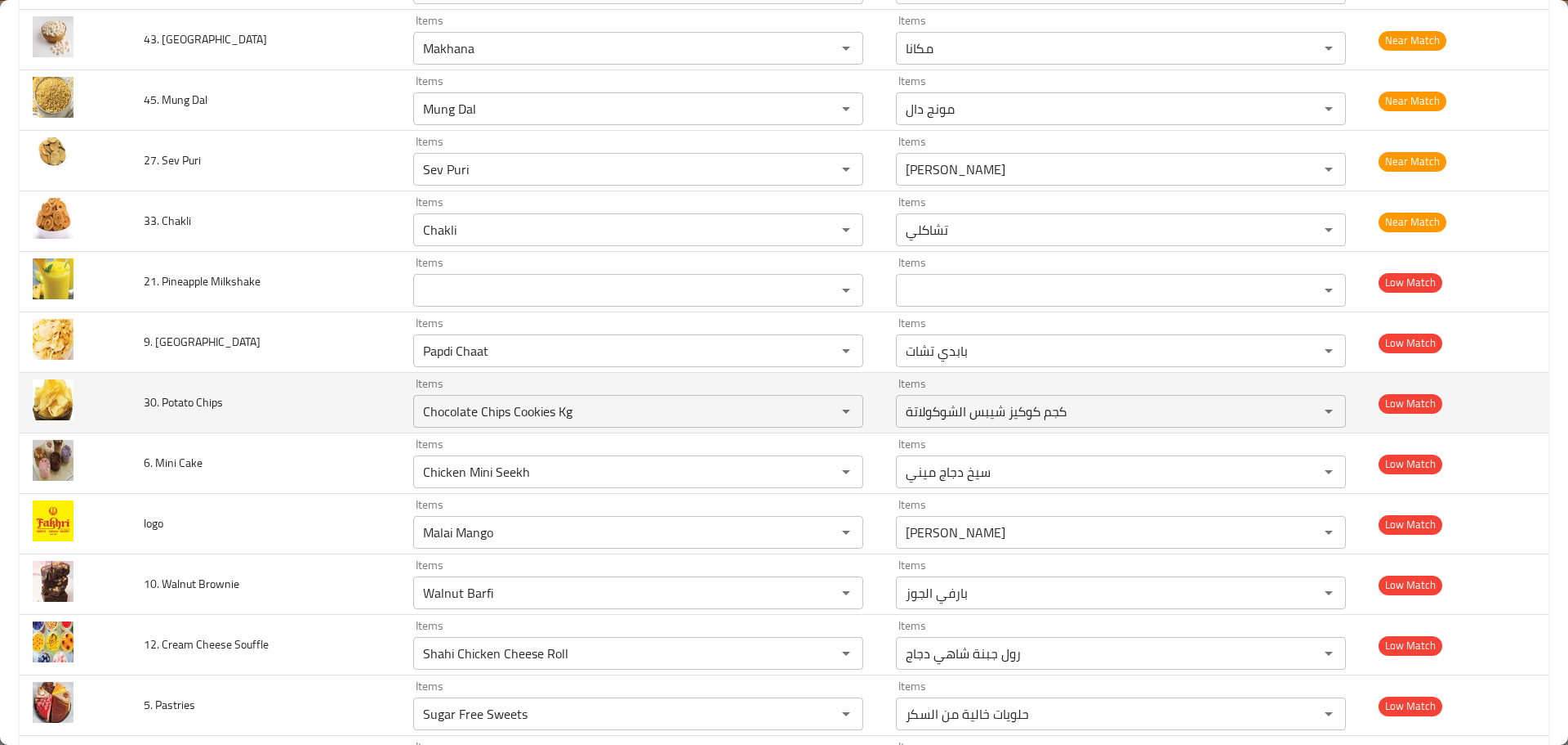
click at [256, 424] on td "30. Potato Chips" at bounding box center [265, 403] width 270 height 61
click at [175, 399] on span "30. Potato Chips" at bounding box center [183, 402] width 79 height 22
copy span "Potato"
click at [504, 415] on Chips "Chocolate Chips Cookies Kg" at bounding box center [614, 411] width 392 height 23
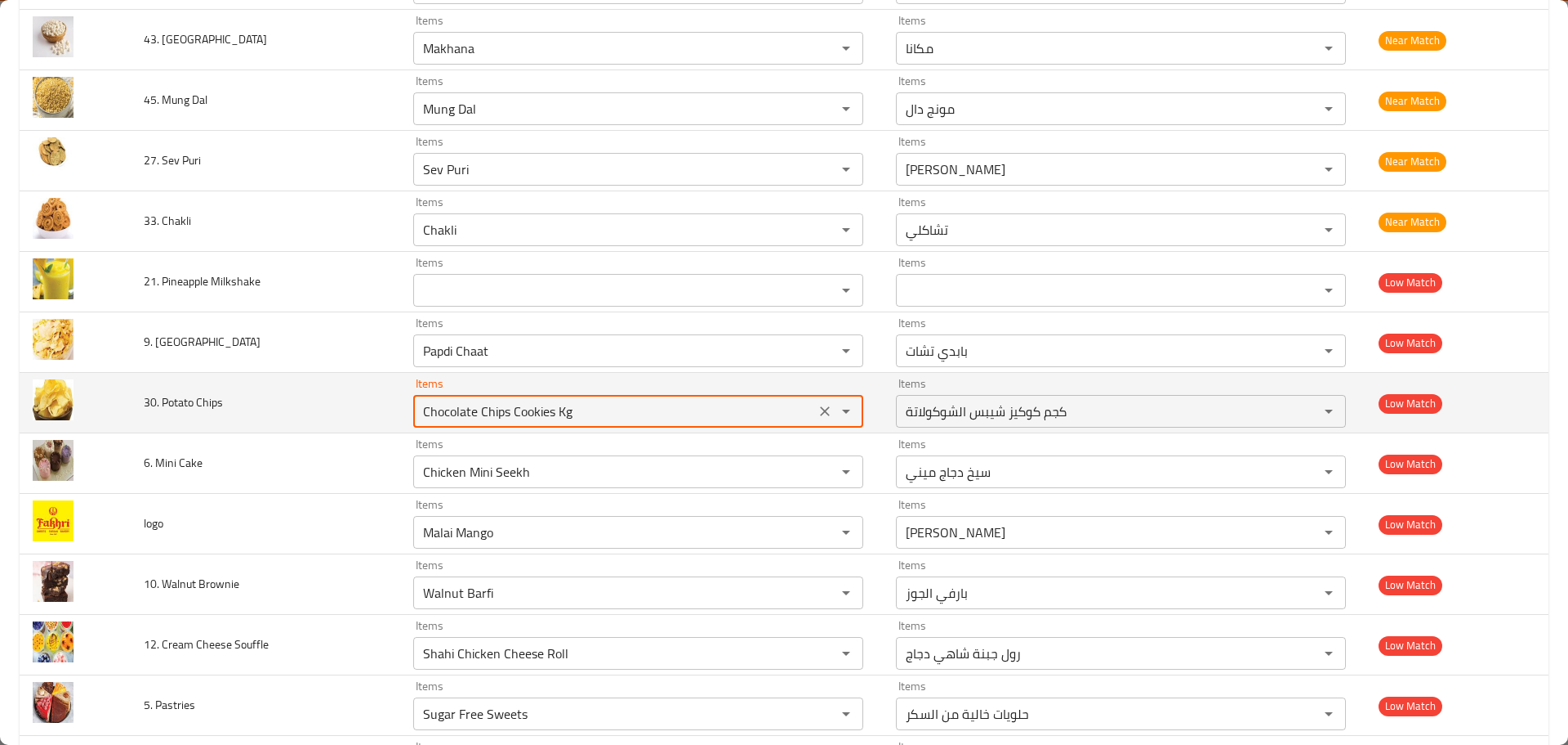
paste Chips "Potato"
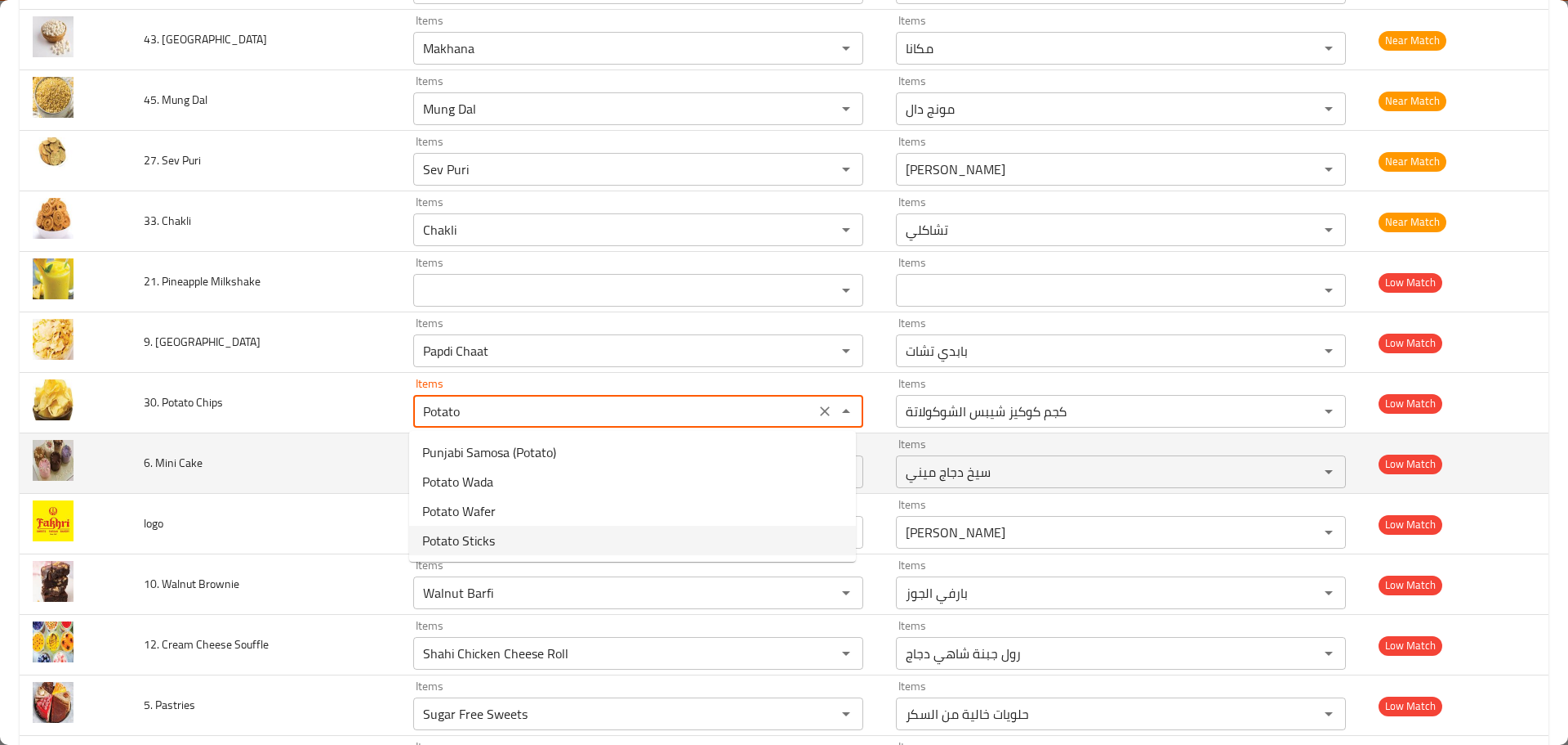
type Chips "Chocolate Chips Cookies Kg"
click at [364, 456] on td "6. Mini Cake" at bounding box center [265, 463] width 270 height 61
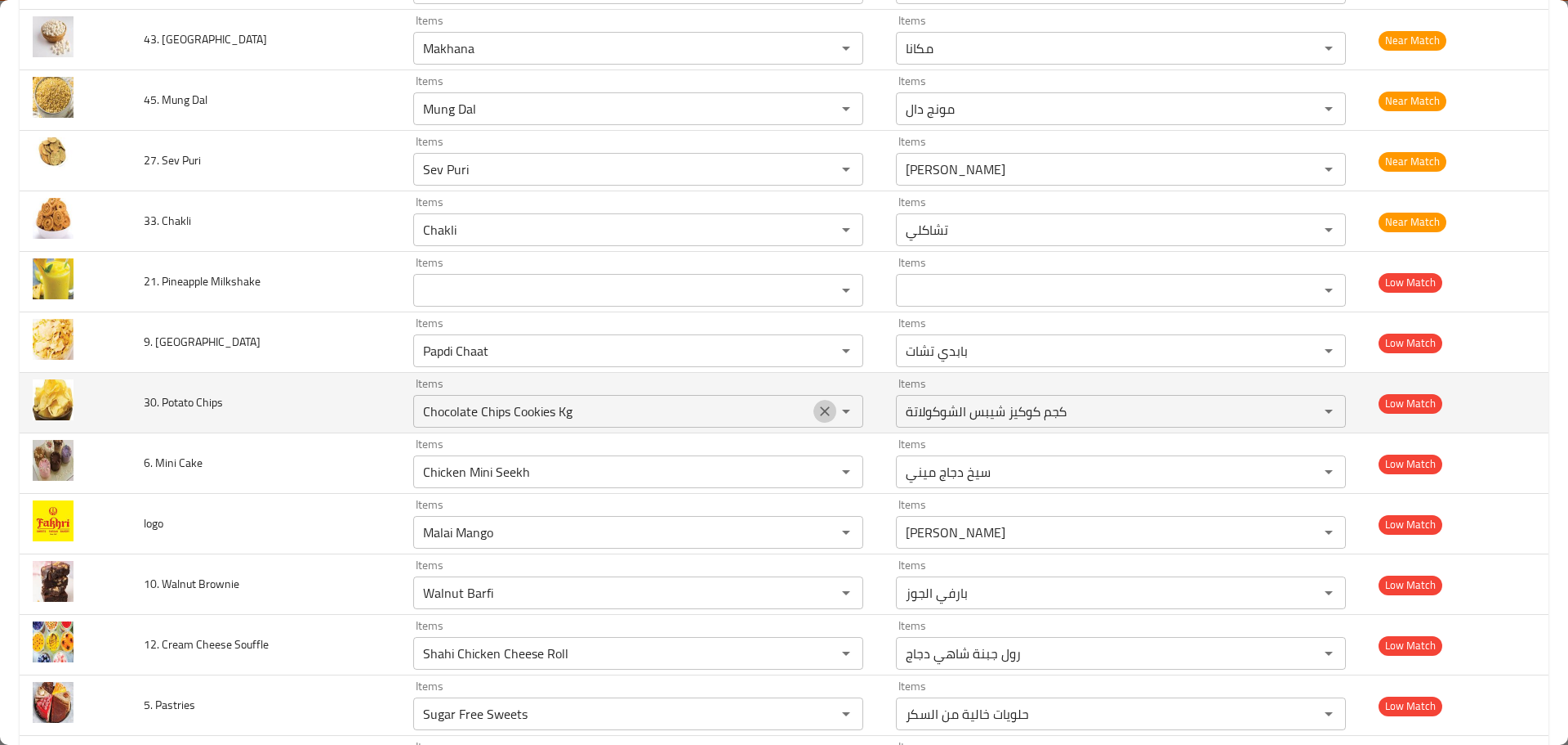
click at [820, 408] on icon "Clear" at bounding box center [825, 411] width 10 height 10
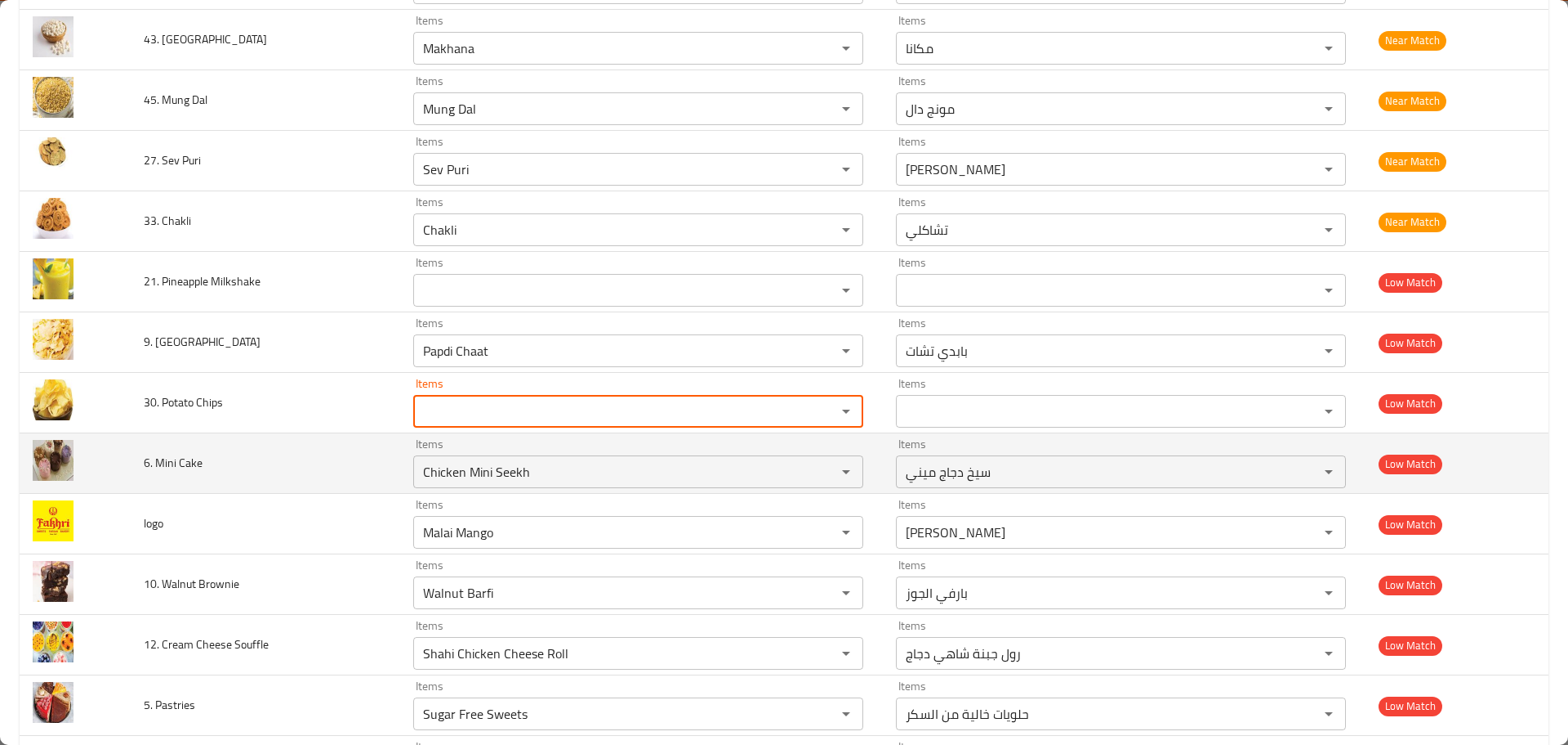
click at [173, 466] on span "6. Mini Cake" at bounding box center [173, 463] width 59 height 22
copy span "Mini"
click at [490, 485] on div "Chicken Mini Seekh Items" at bounding box center [638, 471] width 450 height 32
paste Cake "Mini"
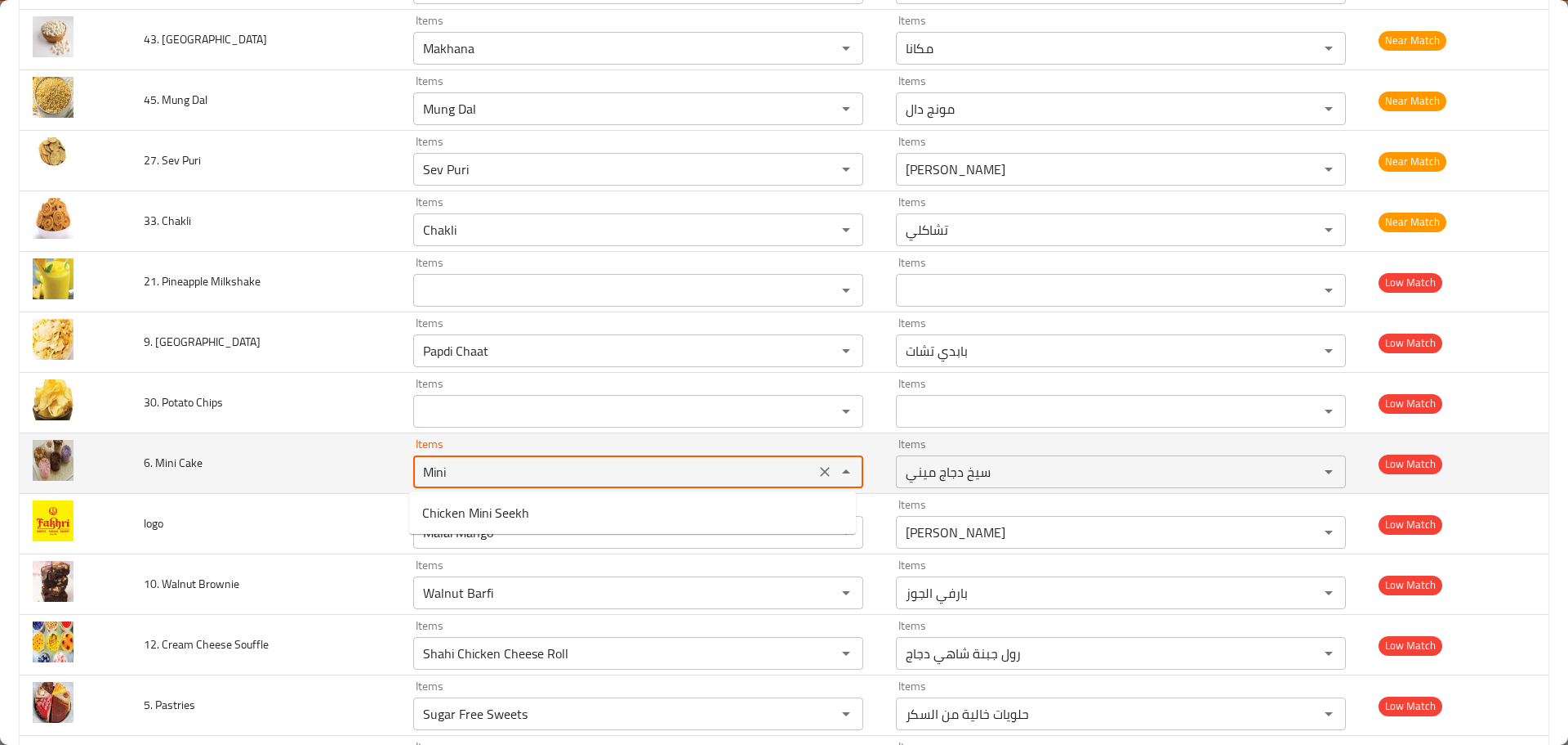
type Cake "Mini"
click at [817, 469] on icon "Clear" at bounding box center [825, 472] width 17 height 17
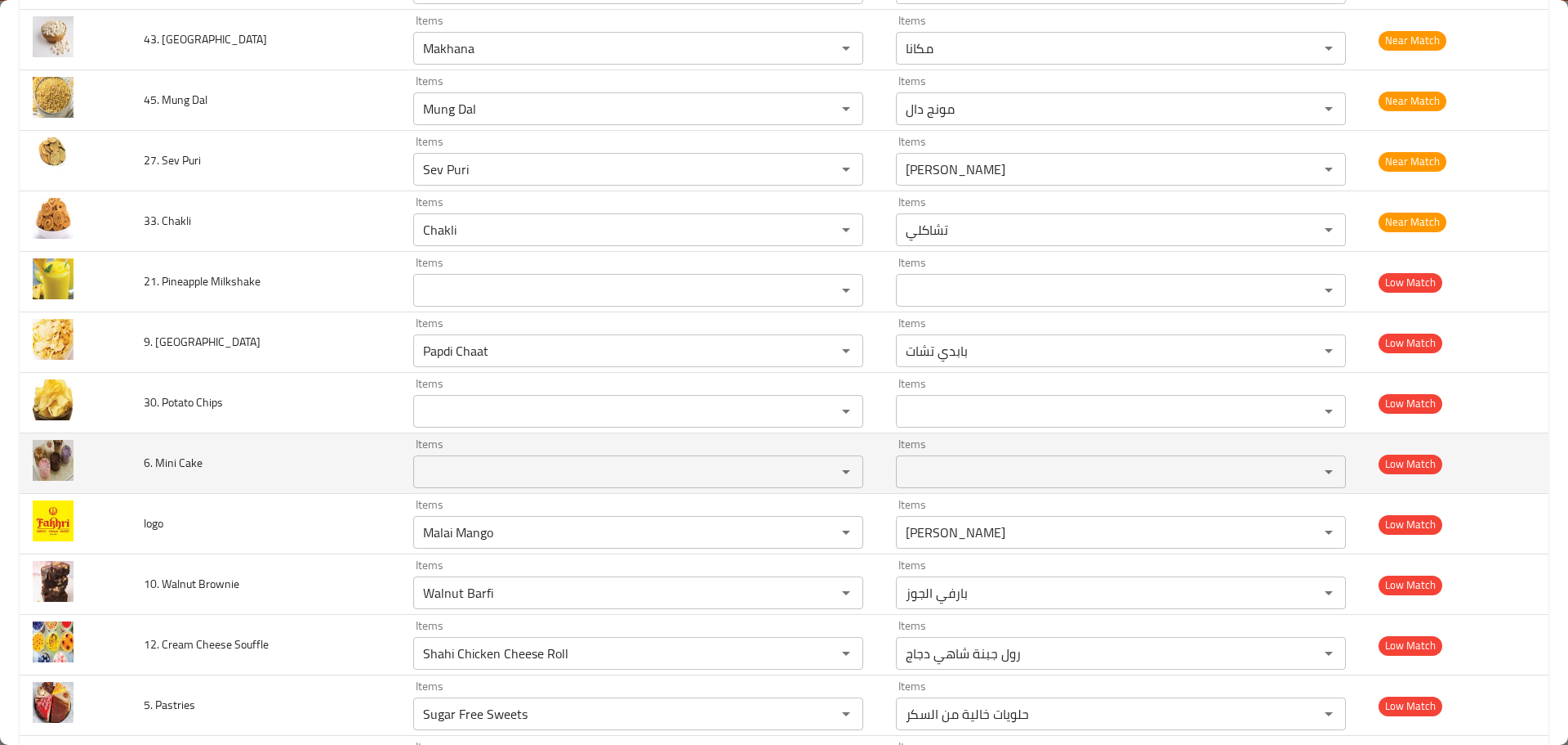
click at [204, 465] on td "6. Mini Cake" at bounding box center [265, 463] width 270 height 61
click at [192, 463] on span "6. Mini Cake" at bounding box center [173, 463] width 59 height 22
copy span "Cake"
click at [457, 456] on div "Items" at bounding box center [638, 471] width 450 height 32
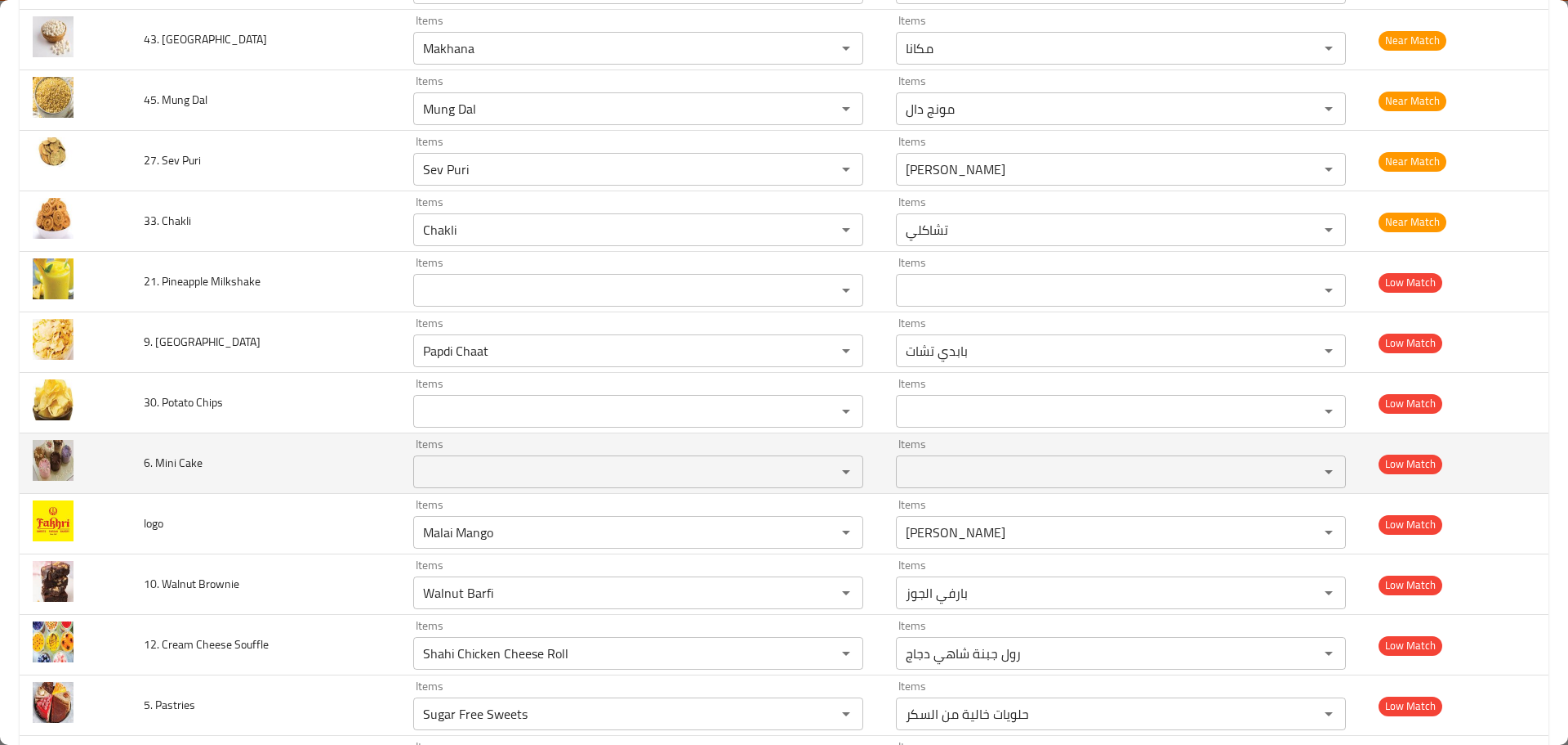
paste Cake "Cake"
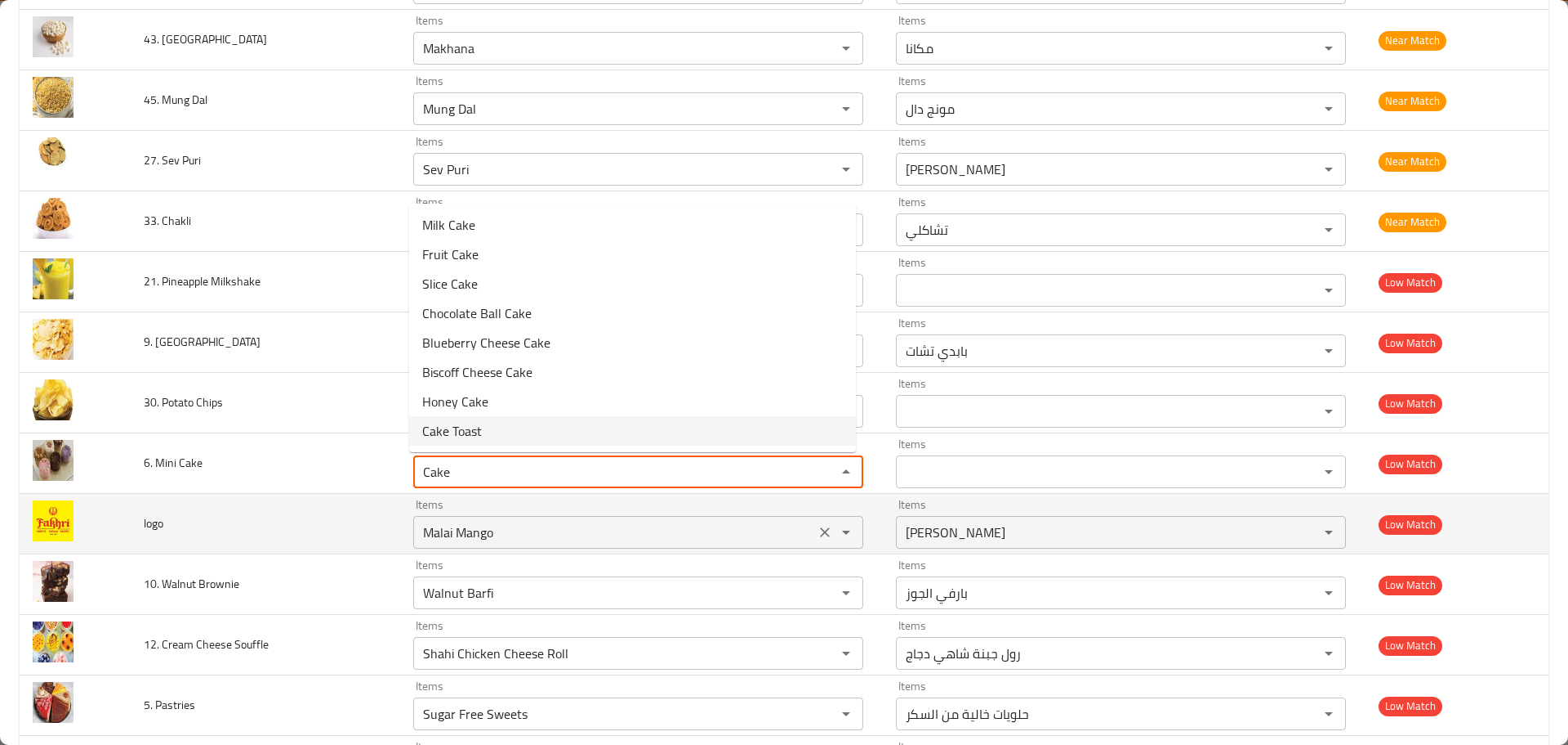
type Cake "Cake"
click at [665, 530] on input "Malai Mango" at bounding box center [614, 532] width 392 height 23
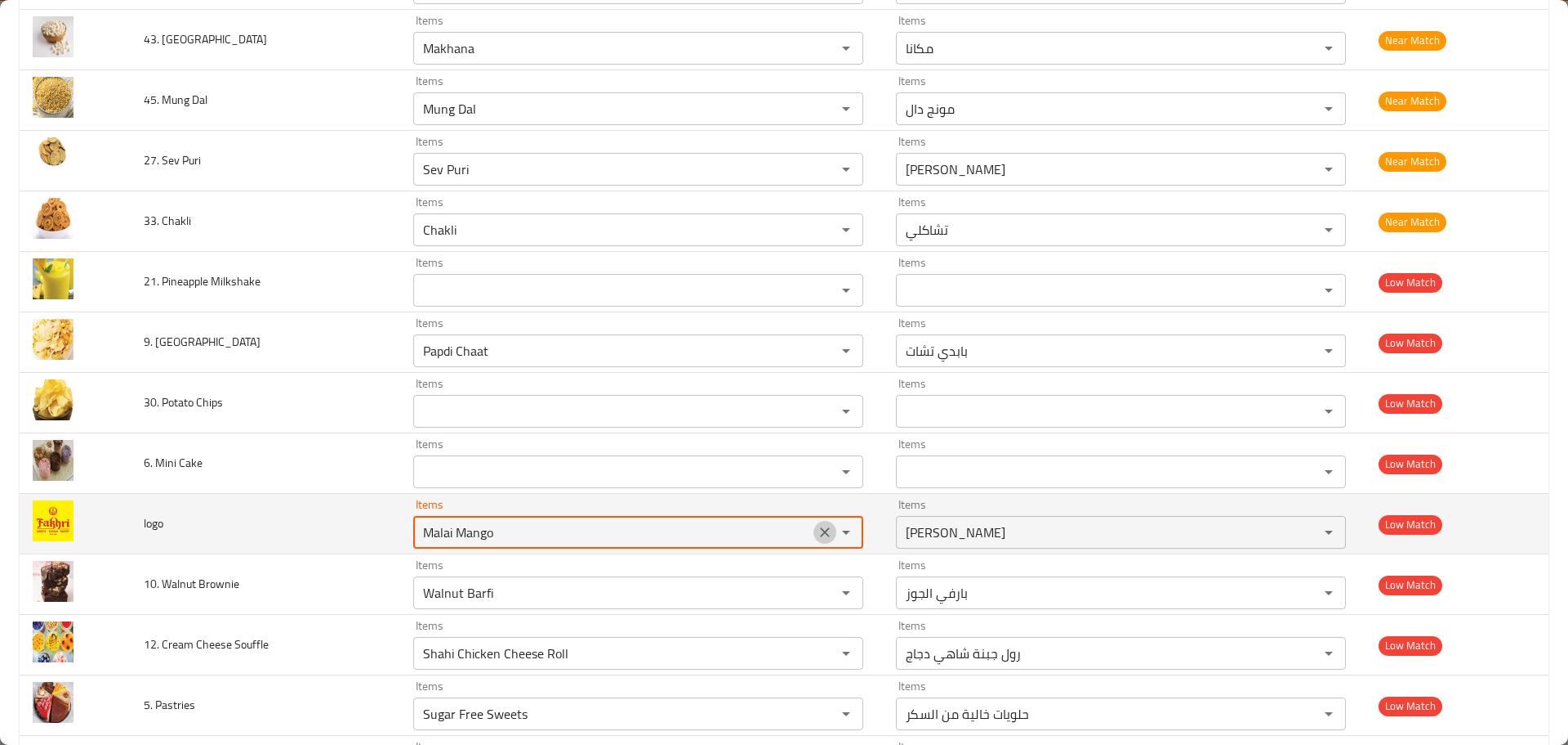
click at [817, 535] on icon "Clear" at bounding box center [825, 532] width 17 height 17
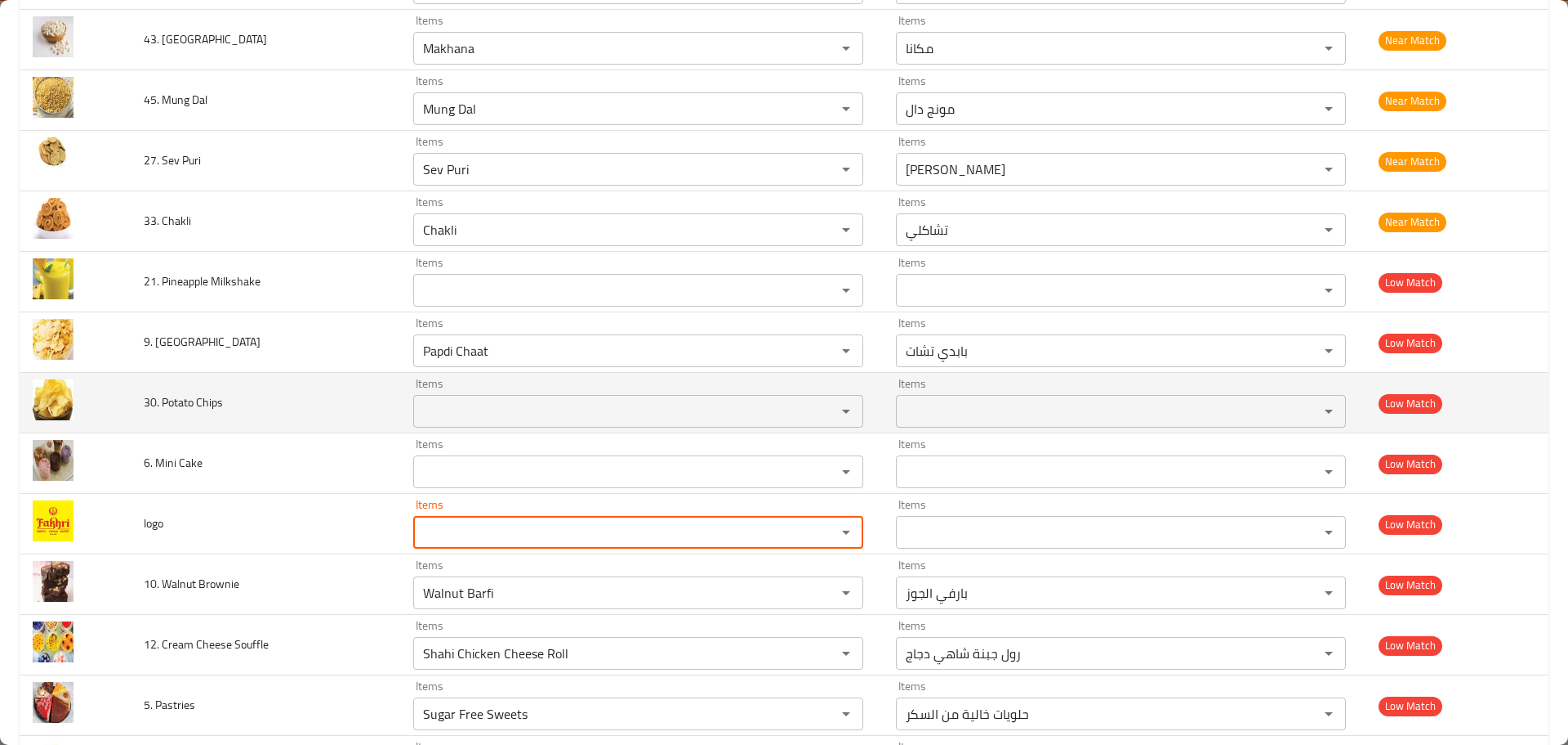
scroll to position [4801, 0]
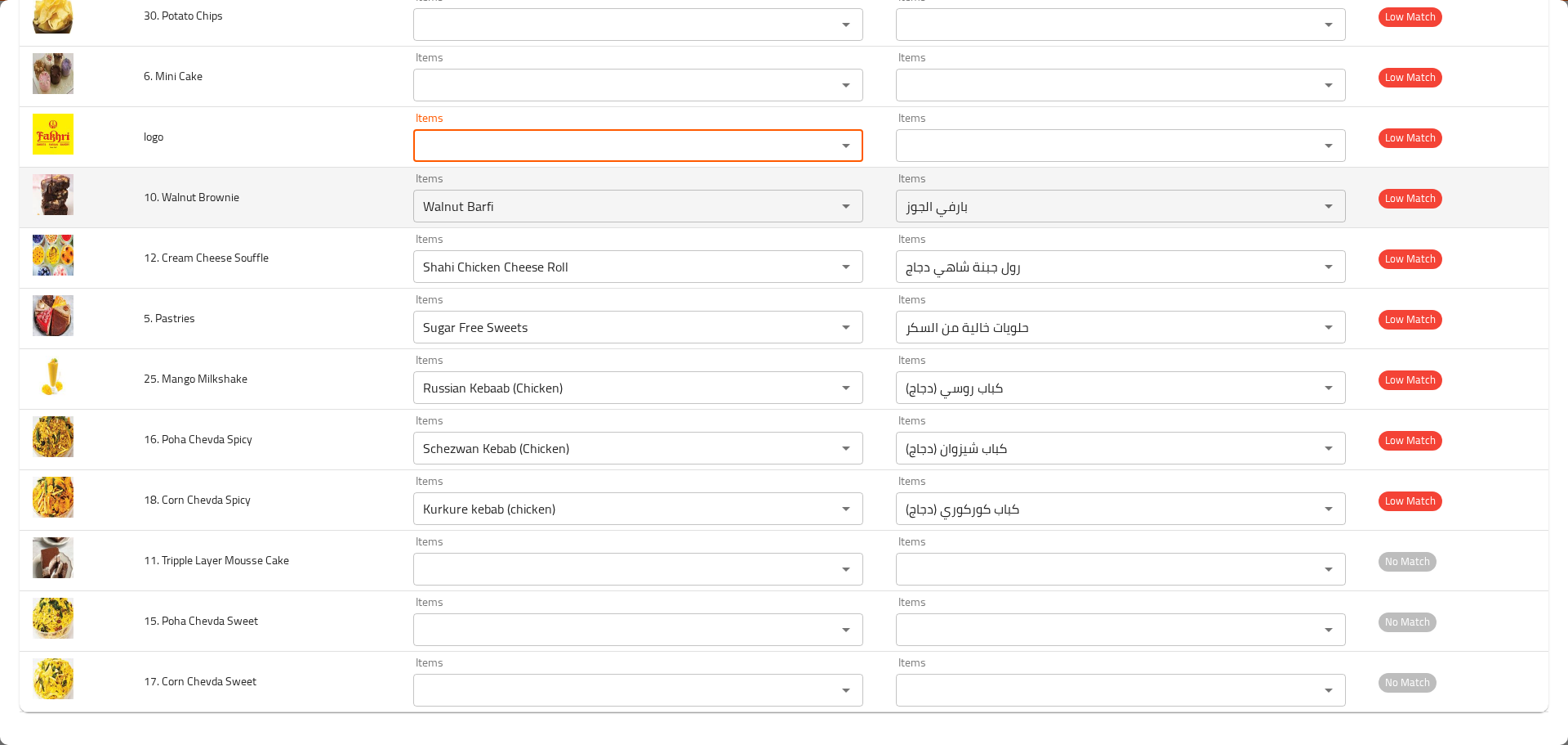
click at [214, 194] on span "10. Walnut Brownie" at bounding box center [191, 197] width 95 height 22
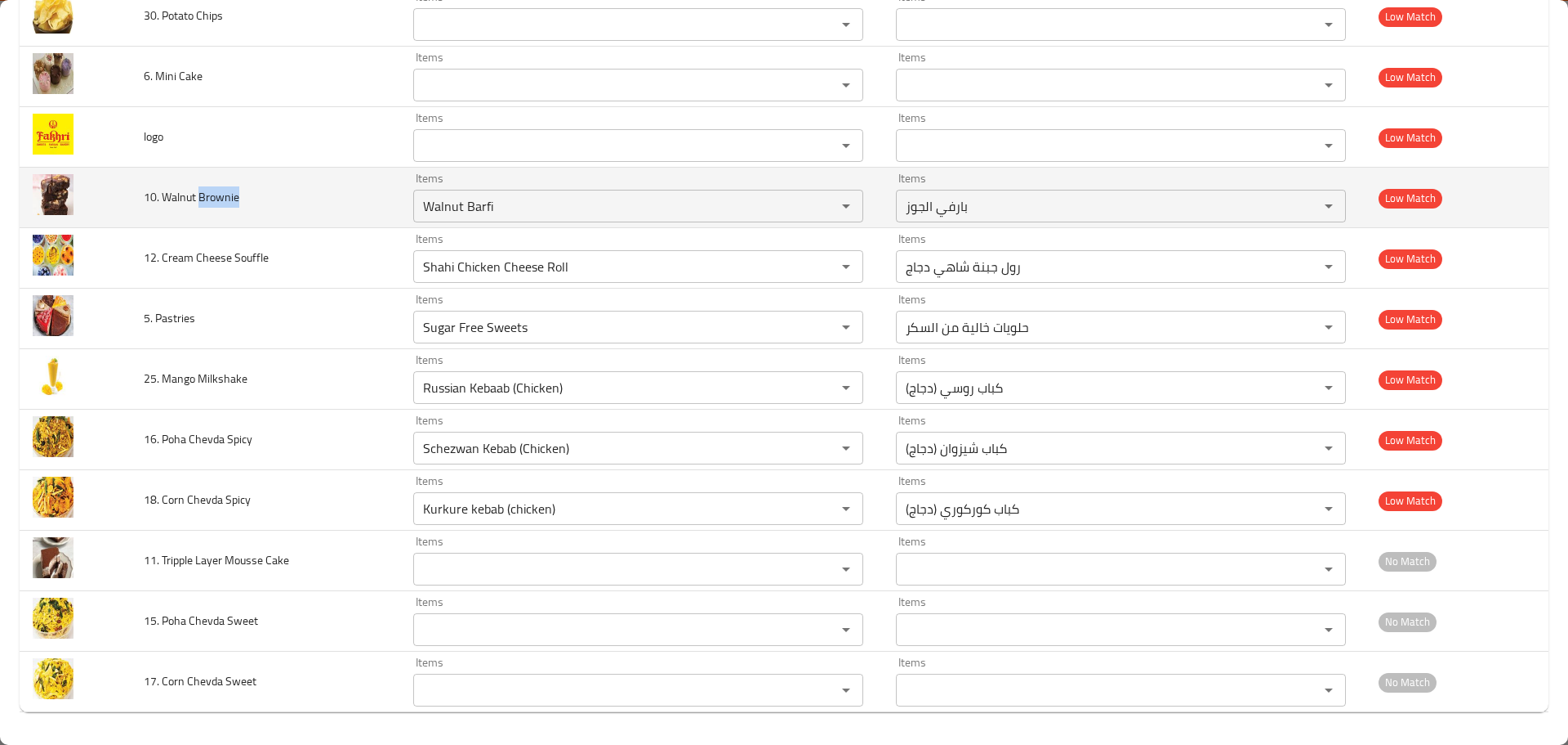
click at [214, 194] on span "10. Walnut Brownie" at bounding box center [191, 197] width 95 height 22
copy span "Brownie"
click at [476, 212] on Brownie "Walnut Barfi" at bounding box center [614, 206] width 392 height 23
paste Brownie "Brownie"
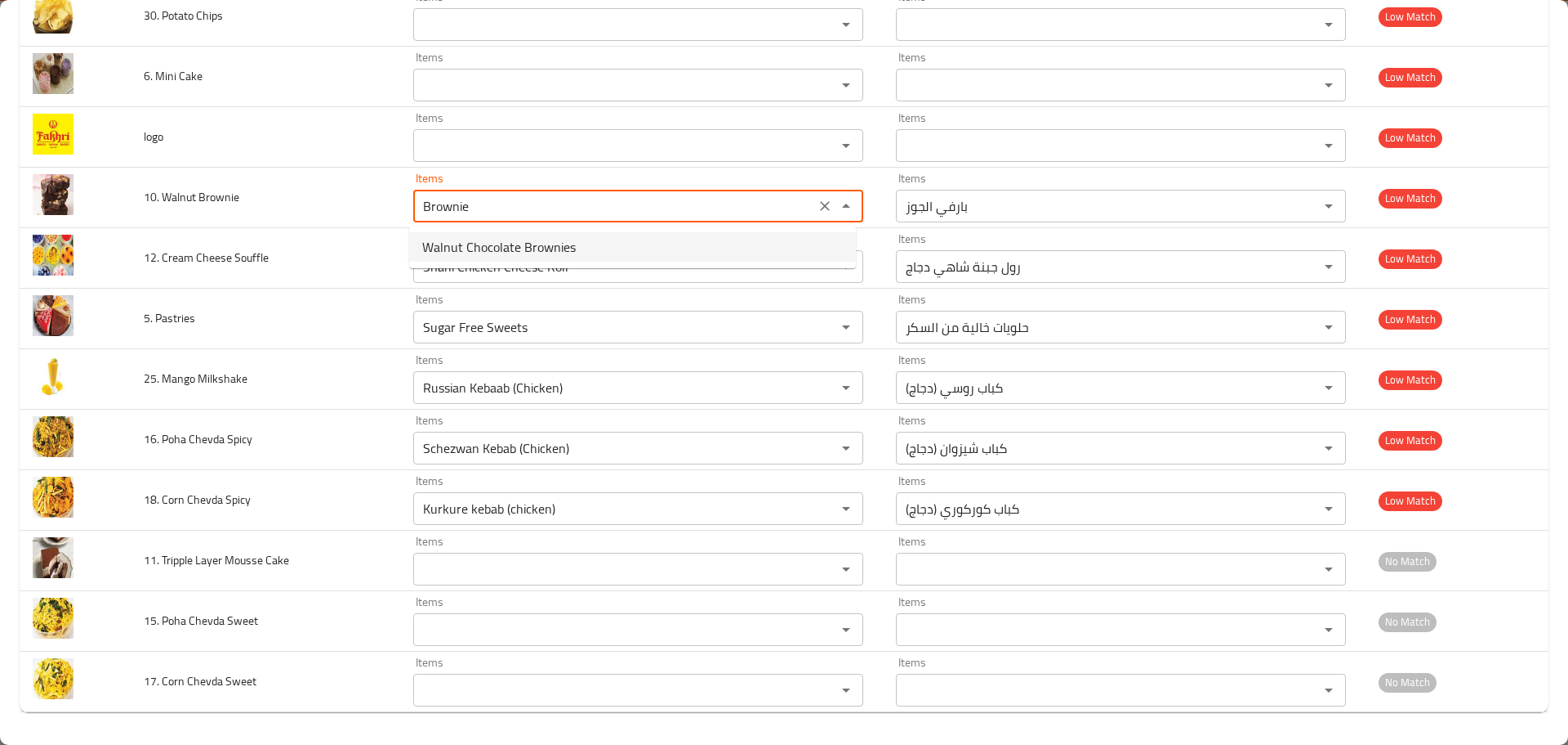
click at [517, 248] on span "Walnut Chocolate Brownies" at bounding box center [499, 247] width 154 height 20
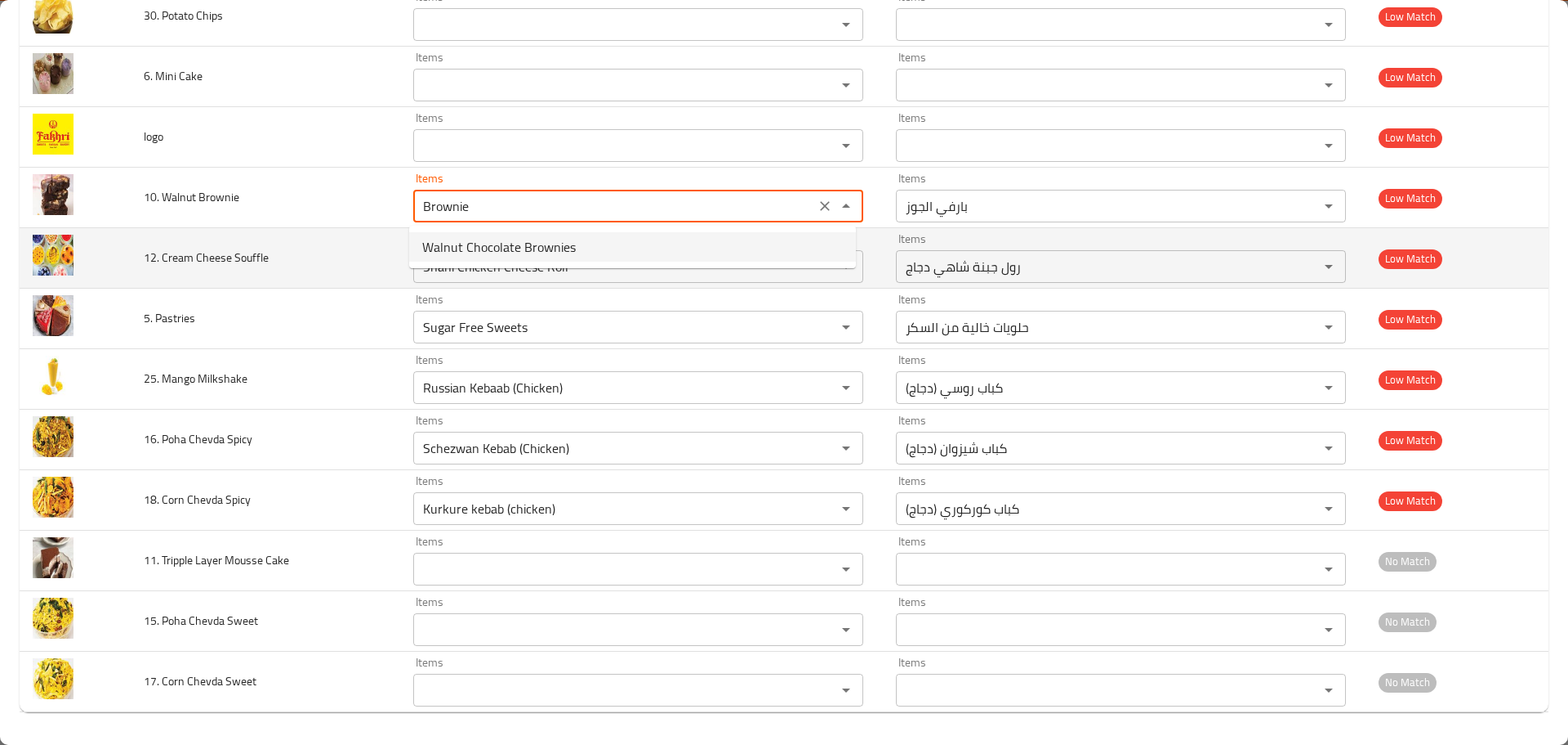
type Brownie "Walnut Chocolate Brownies"
type Brownie-ar "براونيز الشوكولاتة بالجوز"
type Brownie "Walnut Chocolate Brownies"
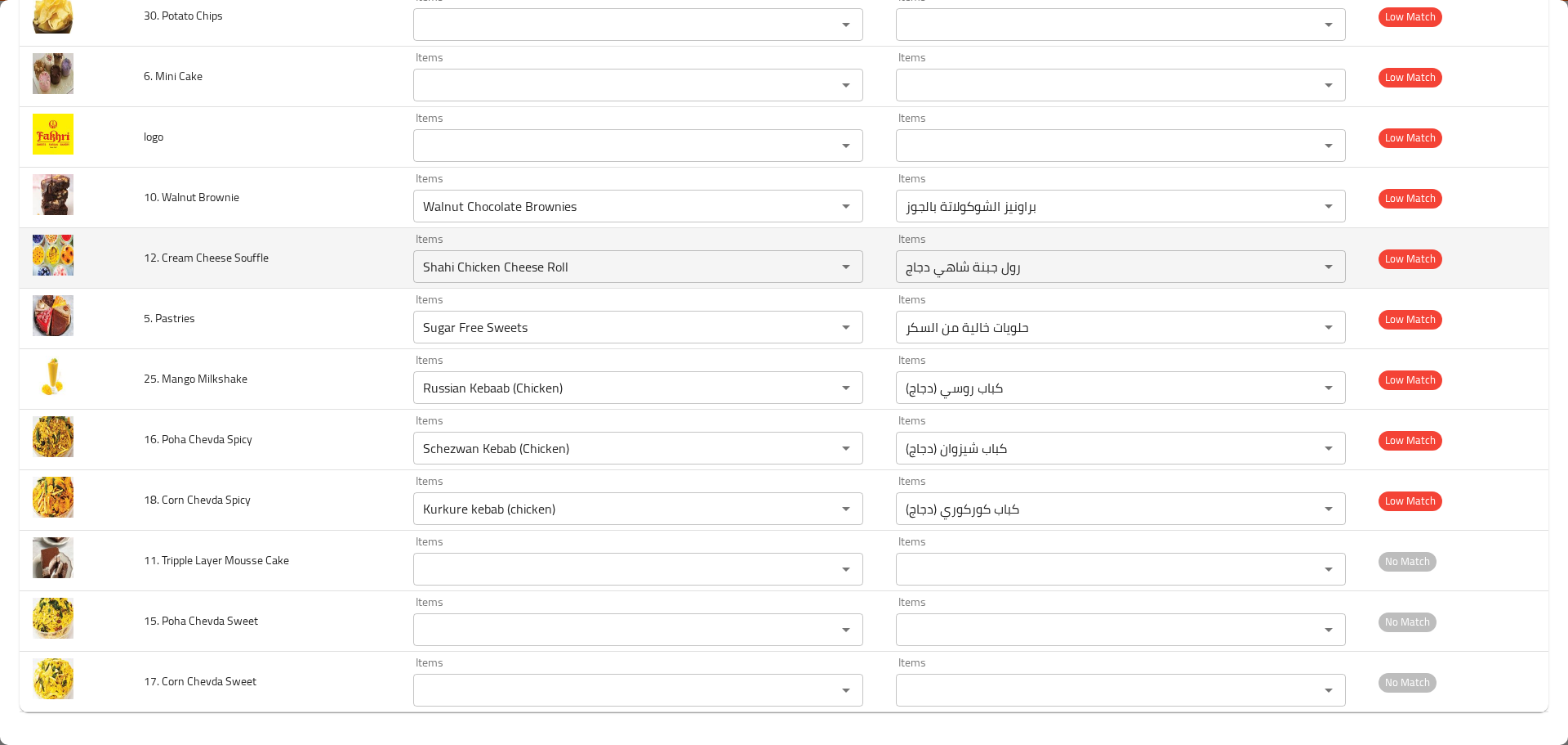
click at [249, 262] on span "12. Cream Cheese Souffle" at bounding box center [206, 257] width 125 height 22
click at [171, 257] on span "12. Cream Cheese Souffle" at bounding box center [206, 257] width 125 height 22
copy span "Cream"
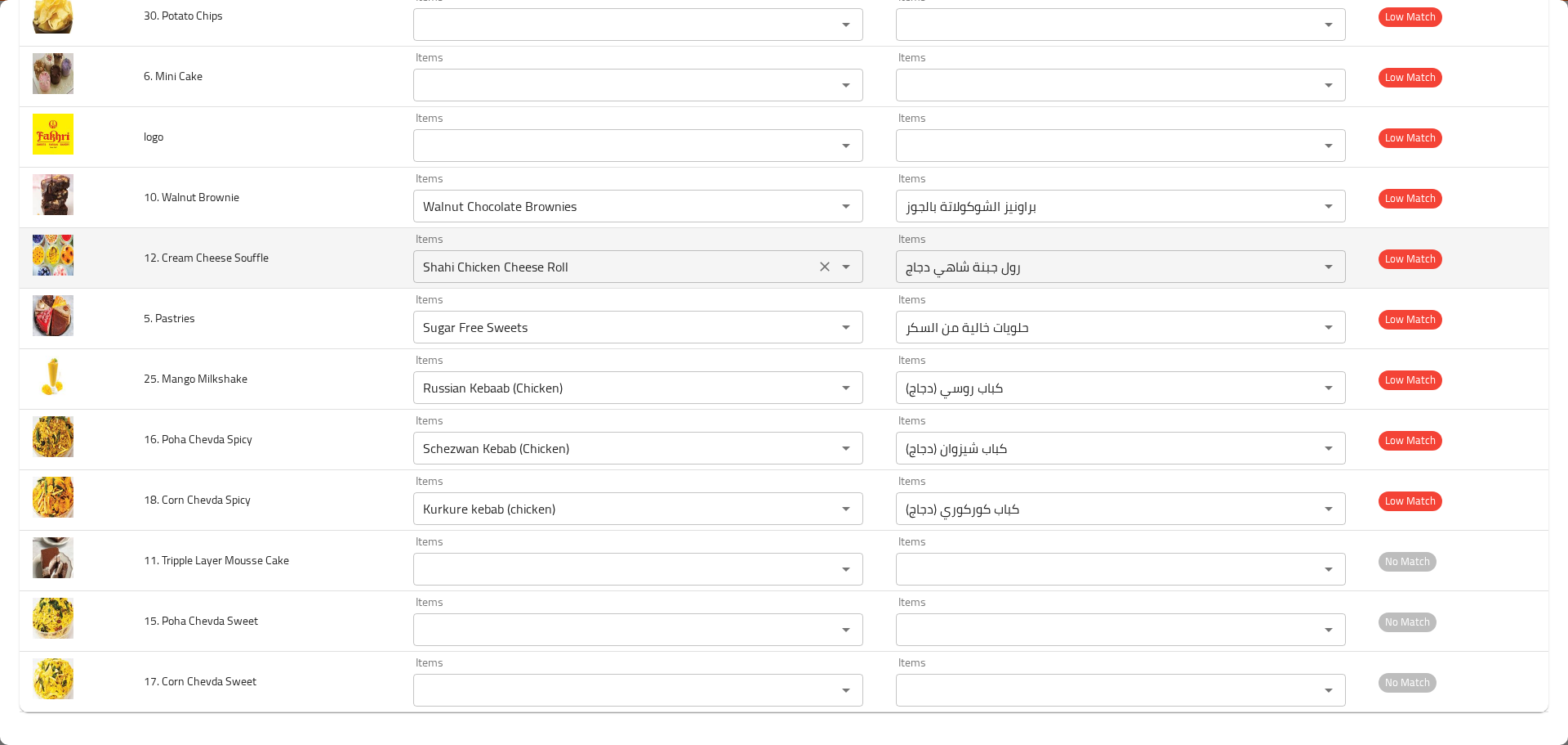
click at [444, 265] on Souffle "Shahi Chicken Cheese Roll" at bounding box center [614, 267] width 392 height 23
paste Souffle "Cream"
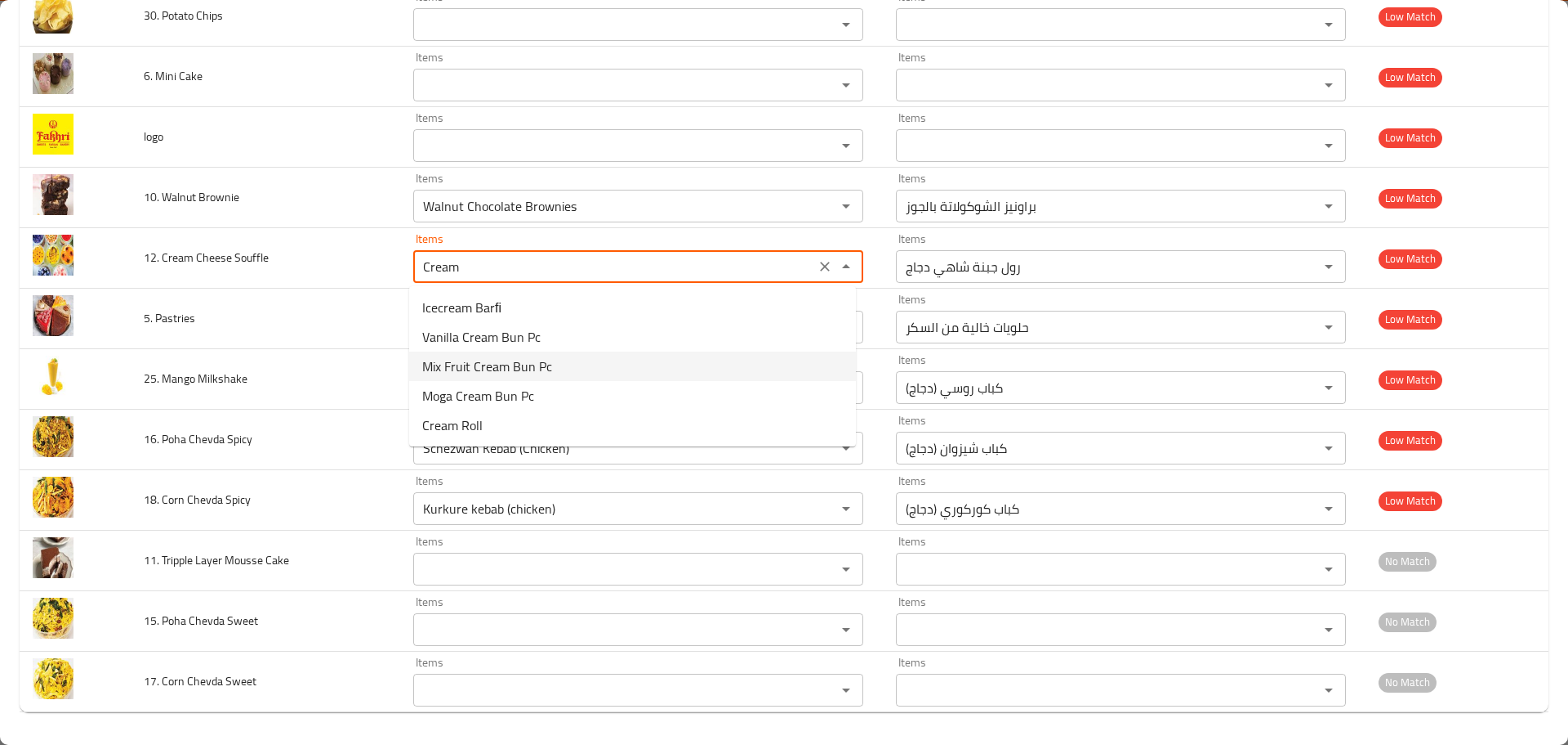
type Souffle "Cream"
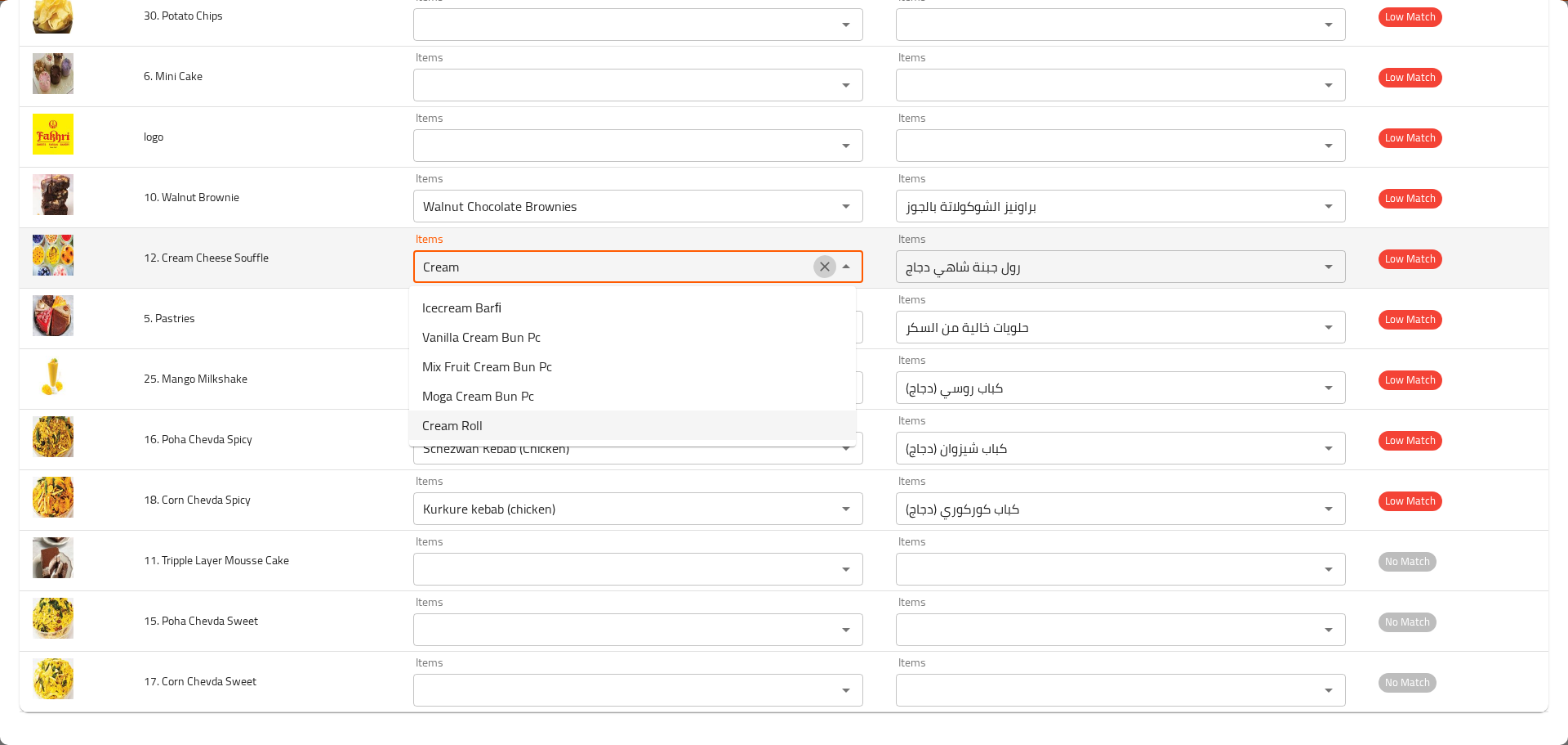
click at [817, 267] on icon "Clear" at bounding box center [825, 267] width 17 height 17
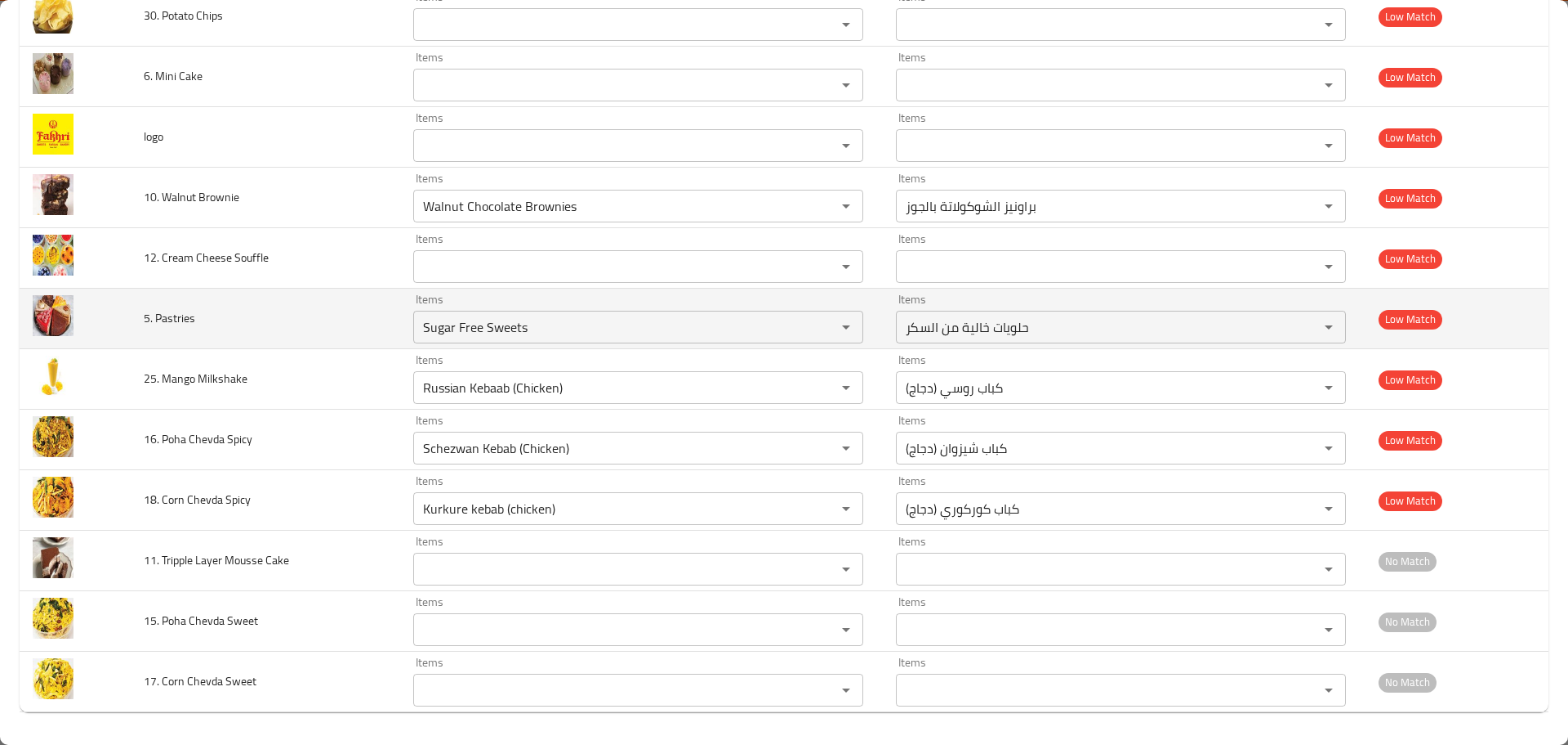
click at [187, 311] on span "5. Pastries" at bounding box center [169, 318] width 51 height 22
copy span "Pastries"
click at [461, 326] on Pastries "Sugar Free Sweets" at bounding box center [614, 327] width 392 height 23
paste Pastries "Pastrie"
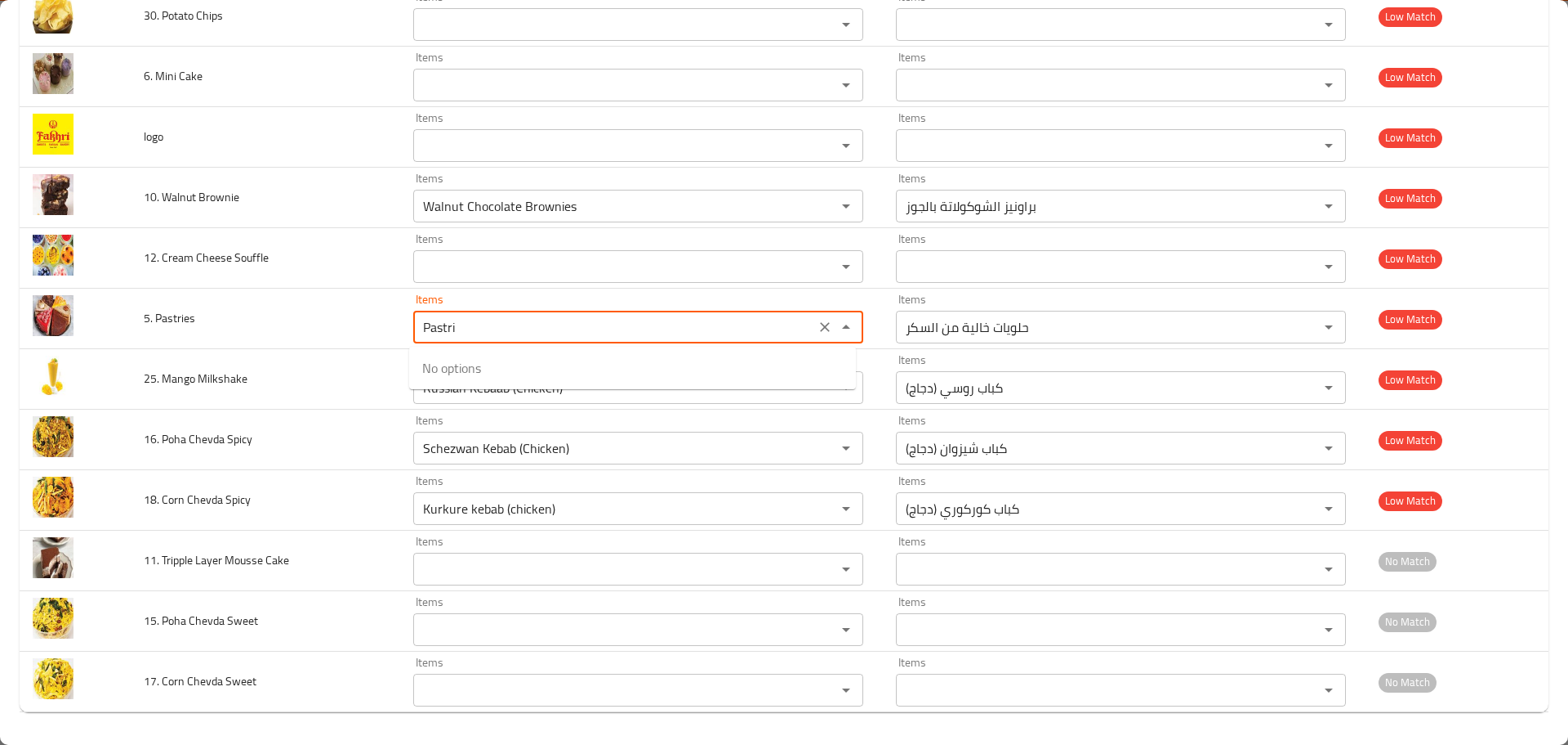
type Pastries "Pastr"
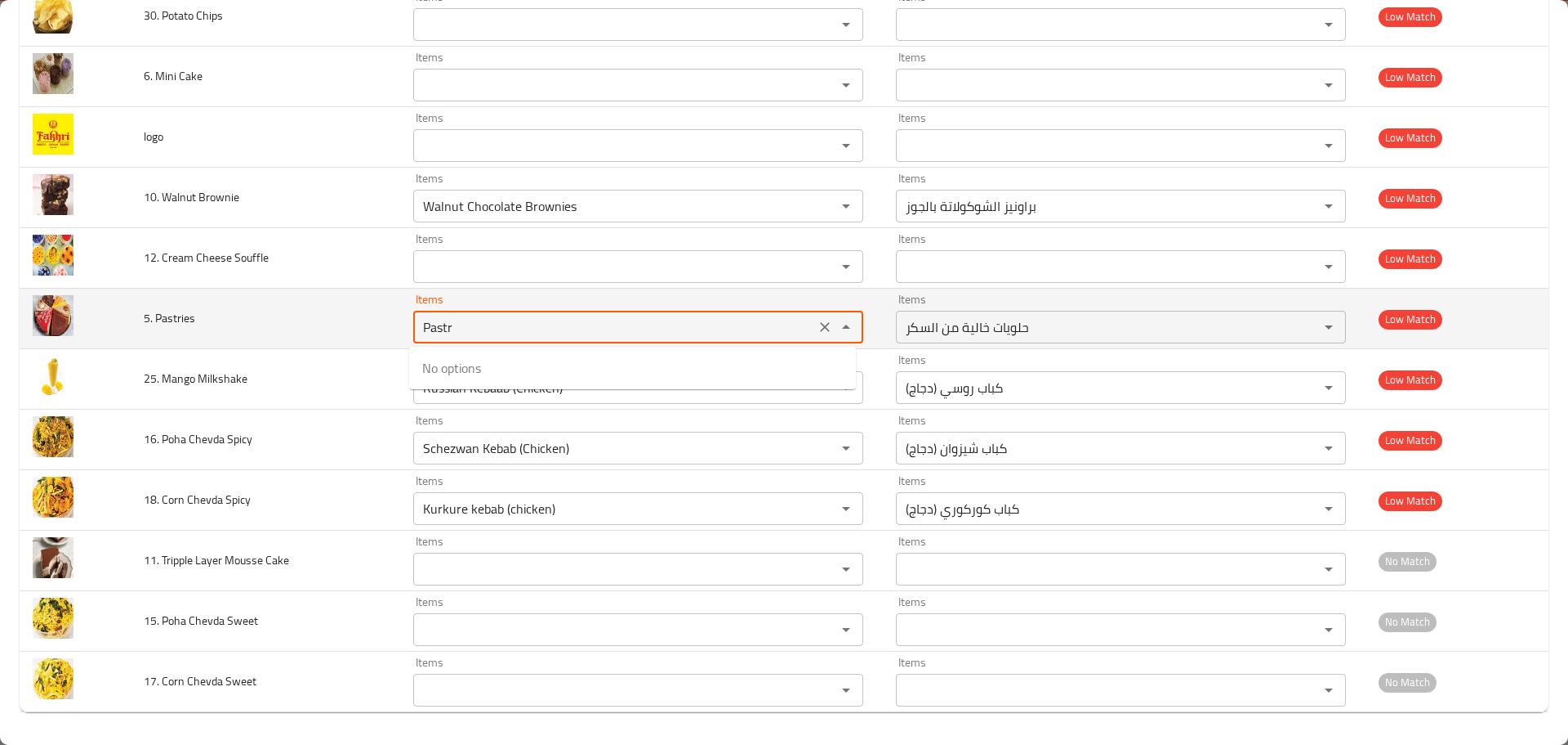
click at [817, 329] on icon "Clear" at bounding box center [825, 327] width 17 height 17
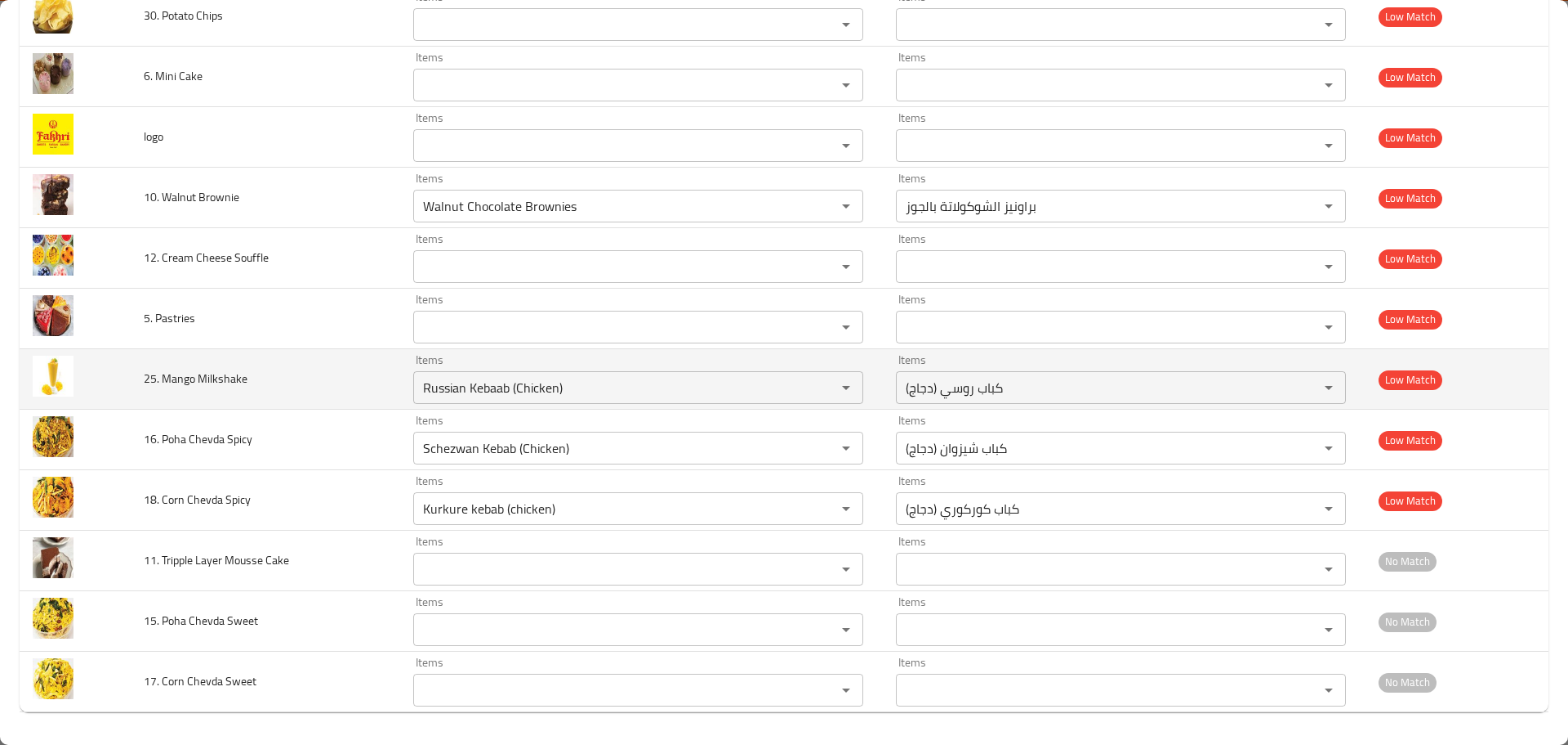
click at [176, 376] on span "25. Mango Milkshake" at bounding box center [195, 379] width 104 height 22
copy span "Mango"
click at [521, 394] on Milkshake "Russian Kebaab (Chicken)" at bounding box center [614, 388] width 392 height 23
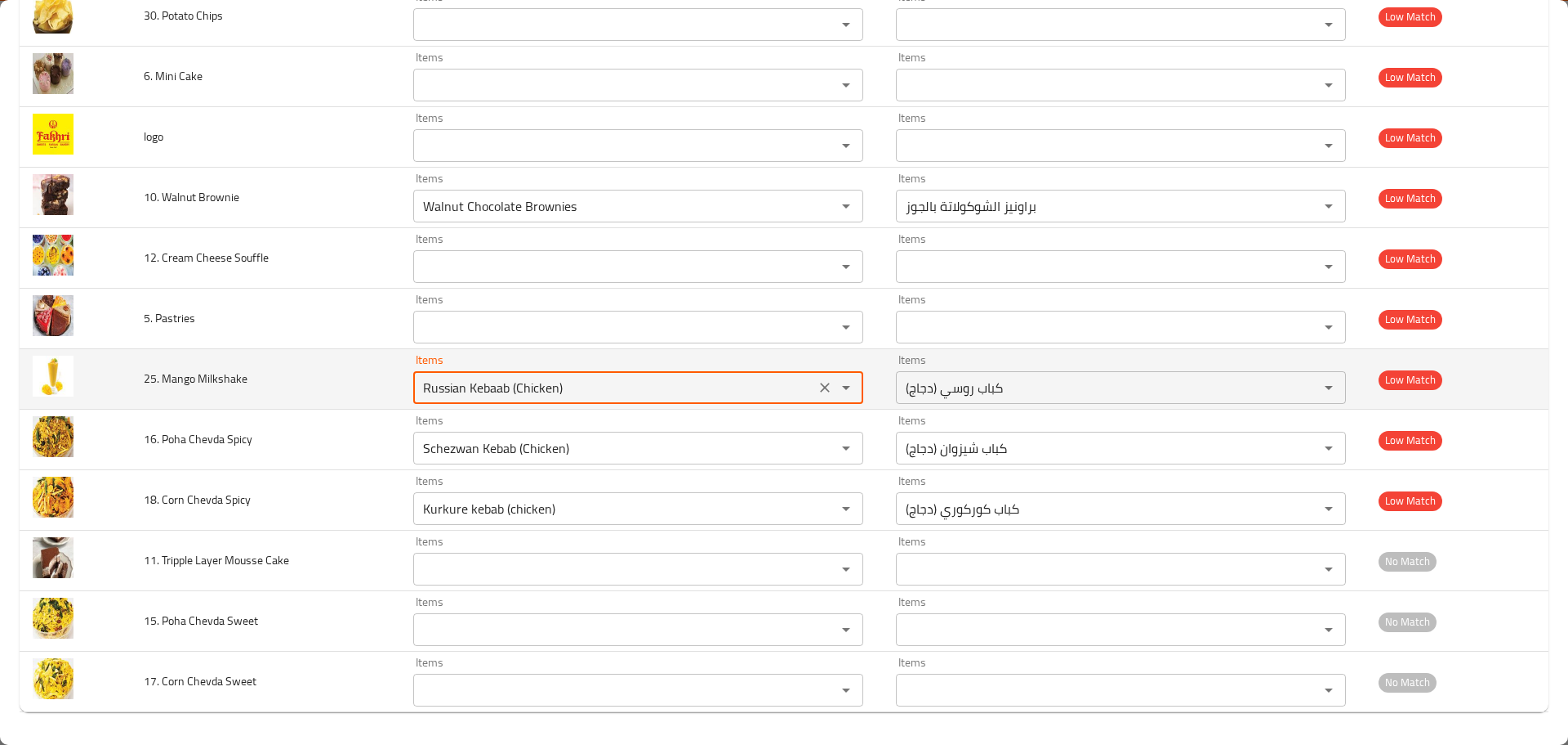
paste Milkshake "Mango"
click at [220, 373] on span "25. Mango Milkshake" at bounding box center [195, 379] width 104 height 22
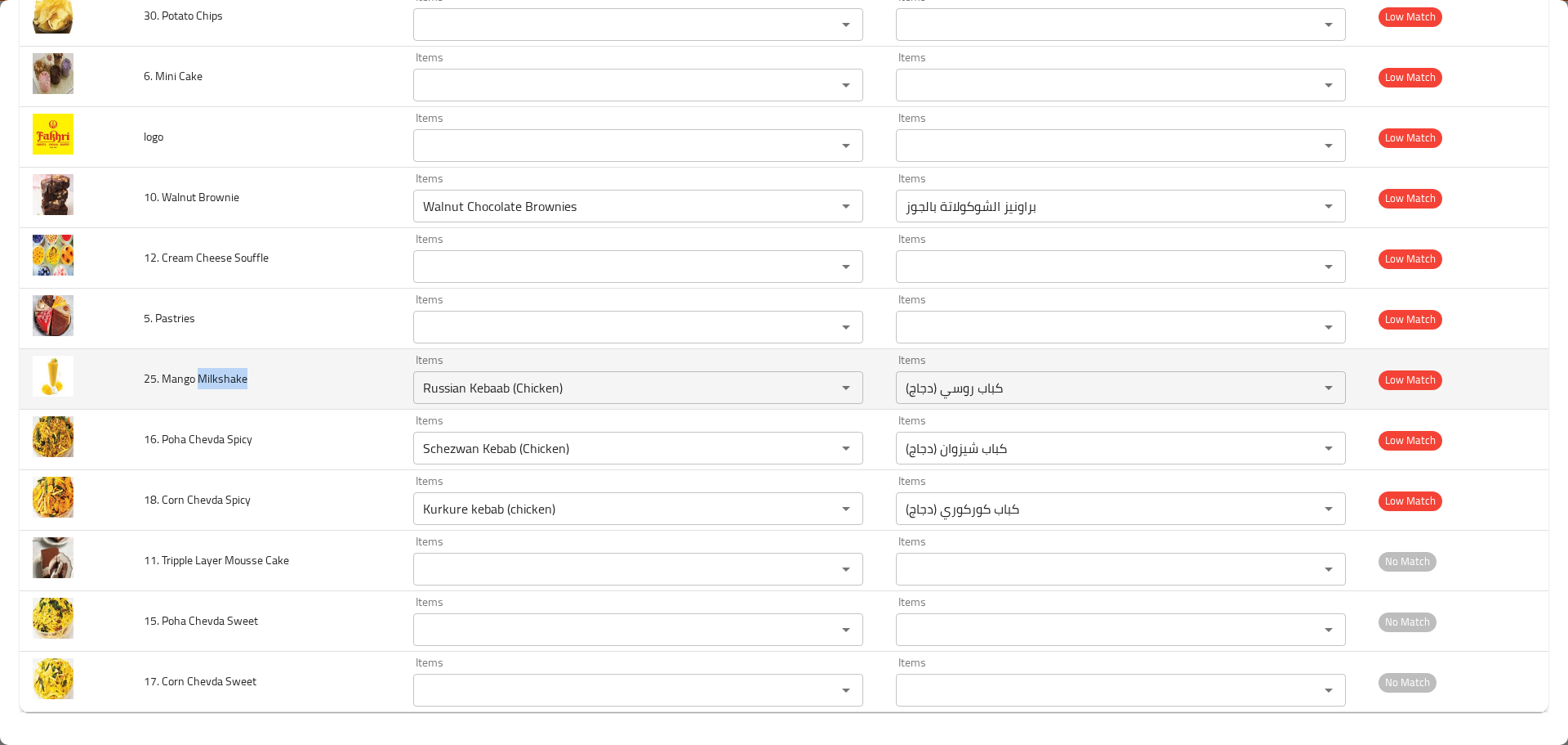
click at [220, 373] on span "25. Mango Milkshake" at bounding box center [195, 379] width 104 height 22
click at [447, 375] on div "Russian Kebaab (Chicken) Items" at bounding box center [638, 387] width 450 height 32
paste Milkshake "Milkshake"
type Milkshake "Milkshake"
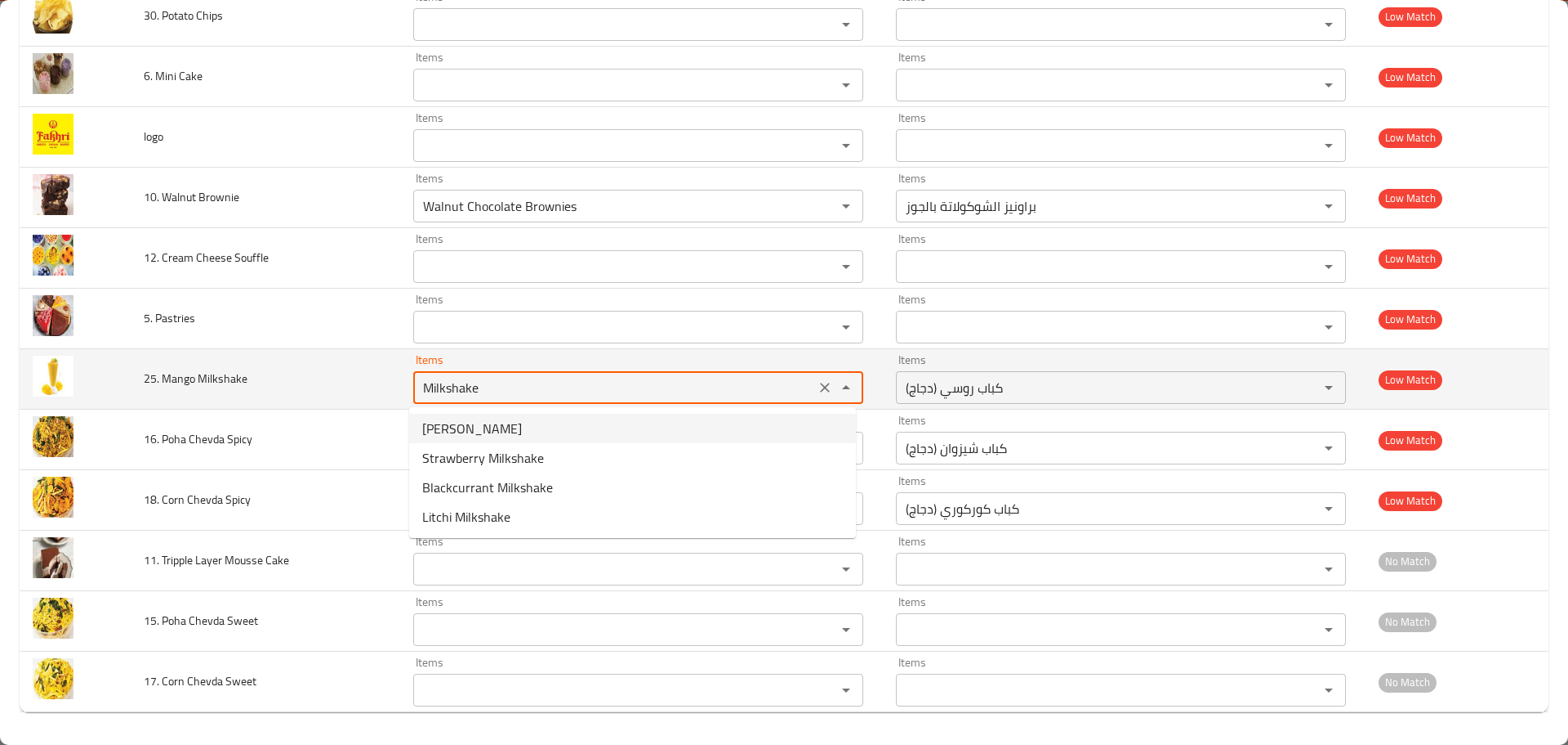
click at [817, 389] on icon "Clear" at bounding box center [825, 388] width 17 height 17
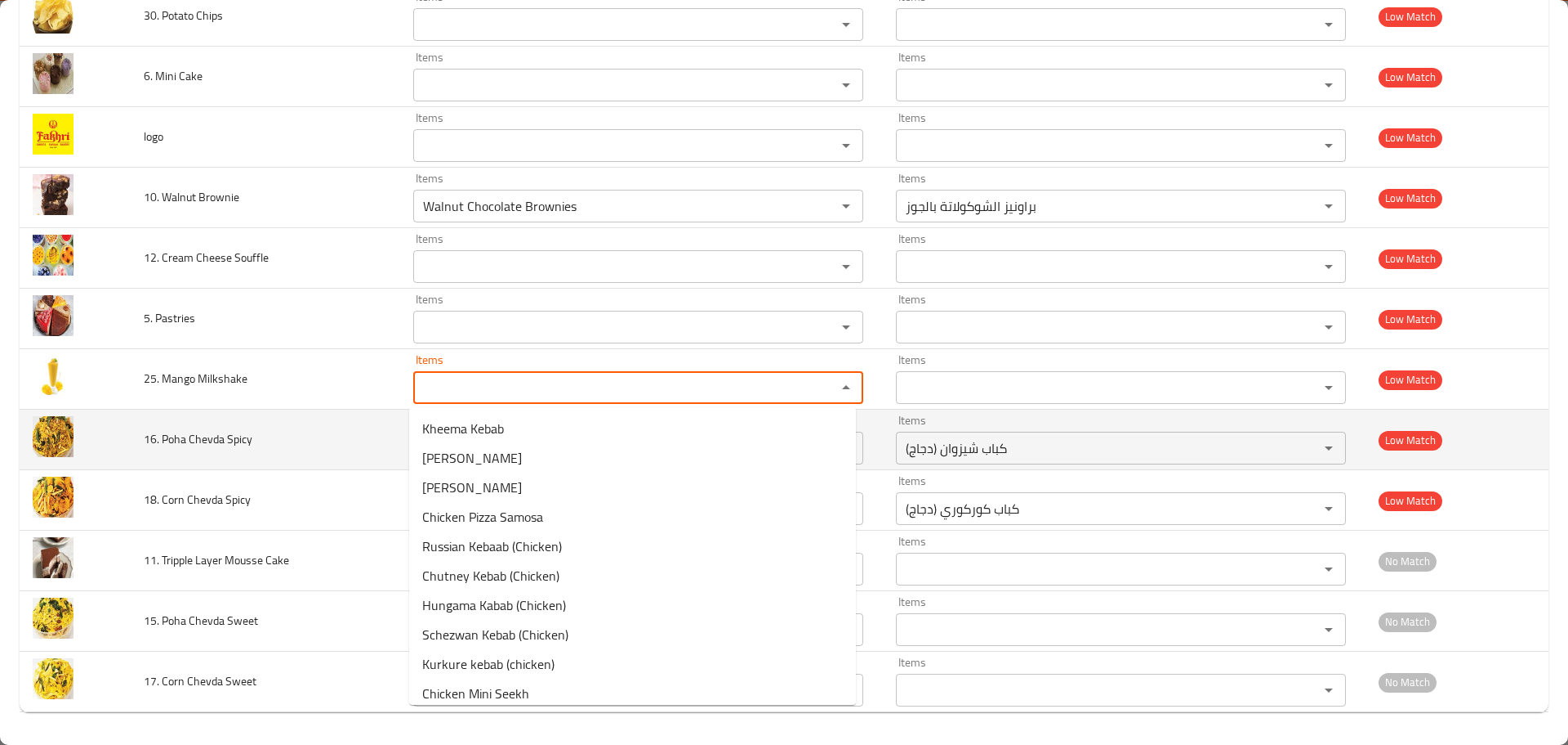
click at [202, 437] on span "16. Poha Chevda Spicy" at bounding box center [198, 439] width 109 height 22
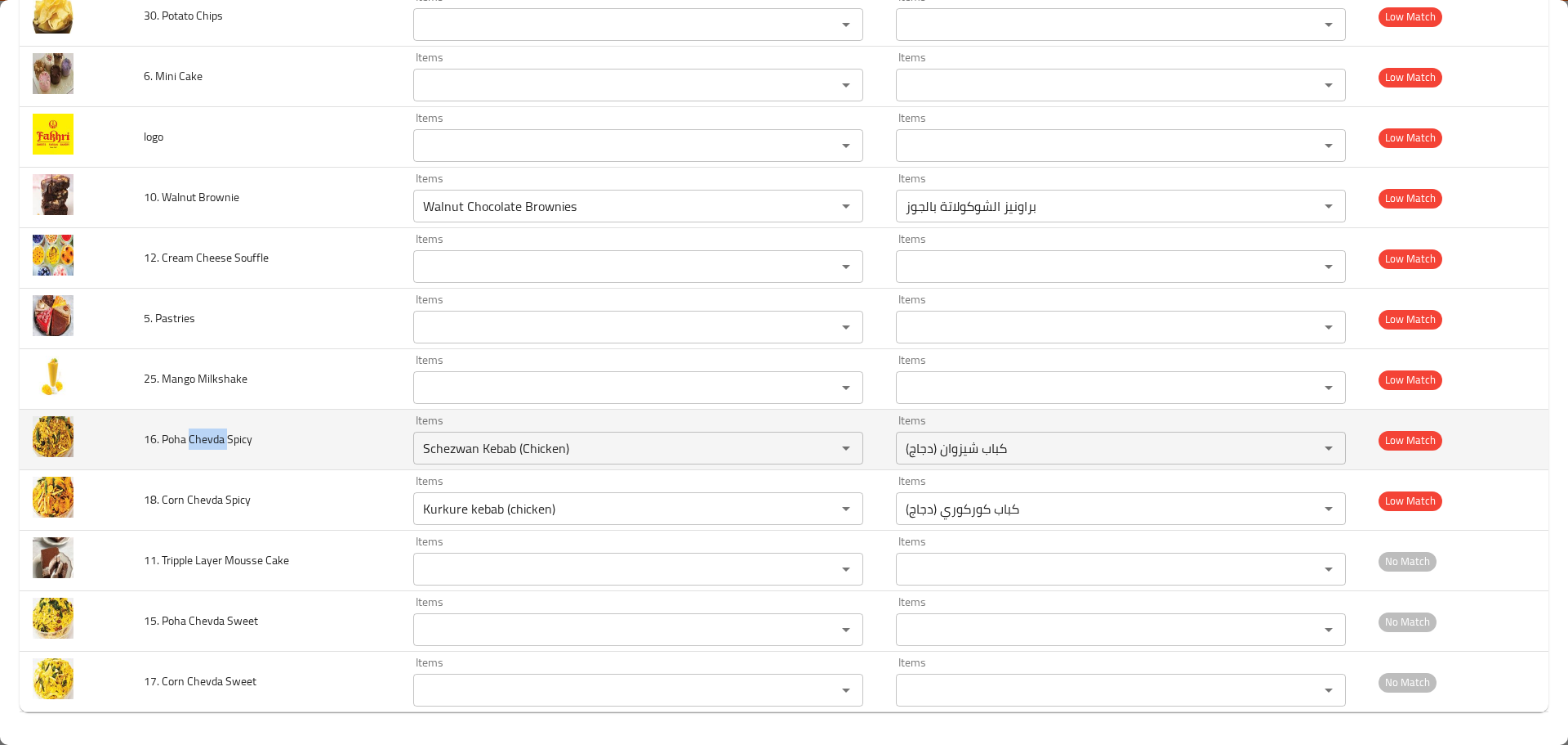
click at [202, 437] on span "16. Poha Chevda Spicy" at bounding box center [198, 439] width 109 height 22
click at [455, 442] on Spicy "Schezwan Kebab (Chicken)" at bounding box center [614, 448] width 392 height 23
paste Spicy "Chevda"
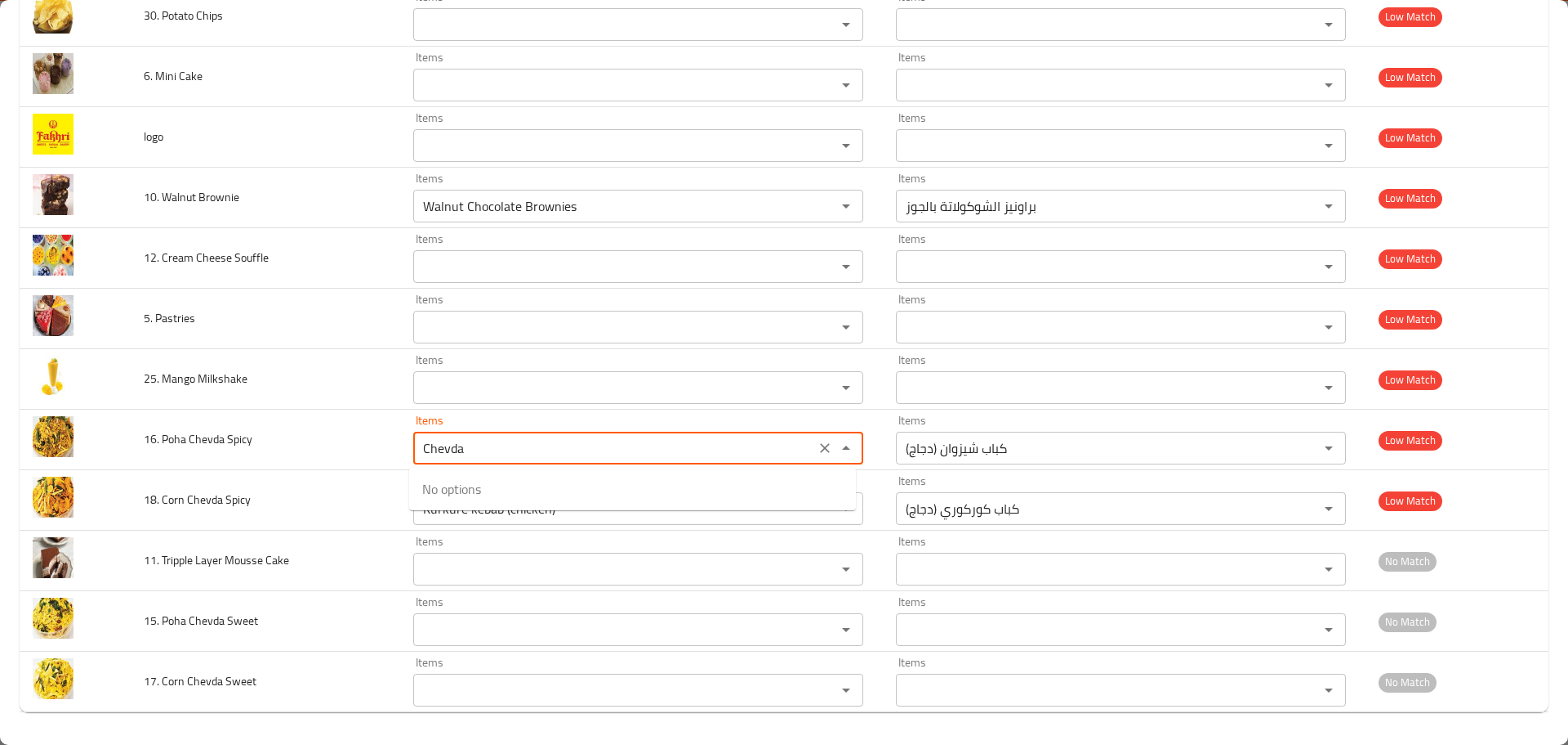
type Spicy "Chevda"
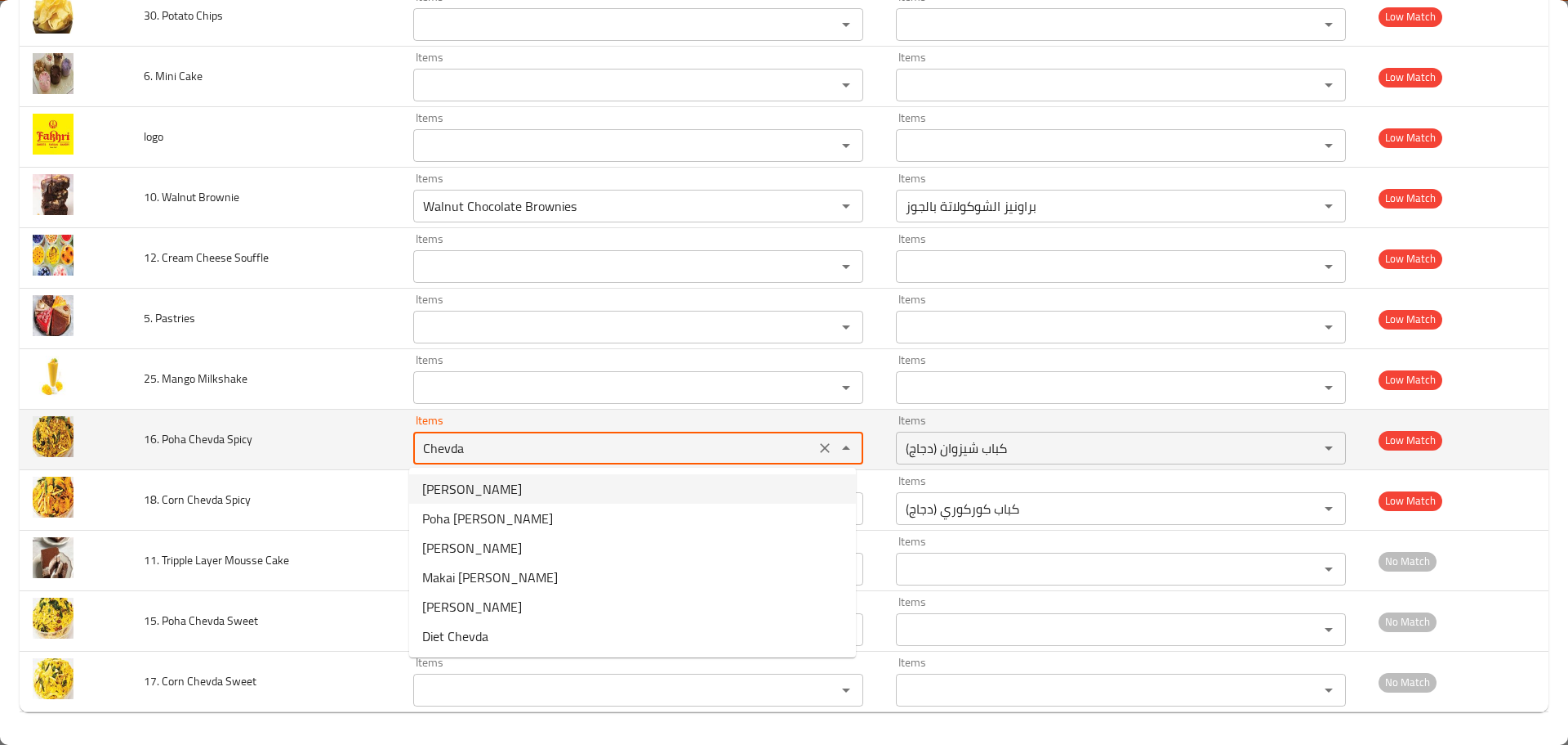
click at [817, 448] on icon "Clear" at bounding box center [825, 448] width 17 height 17
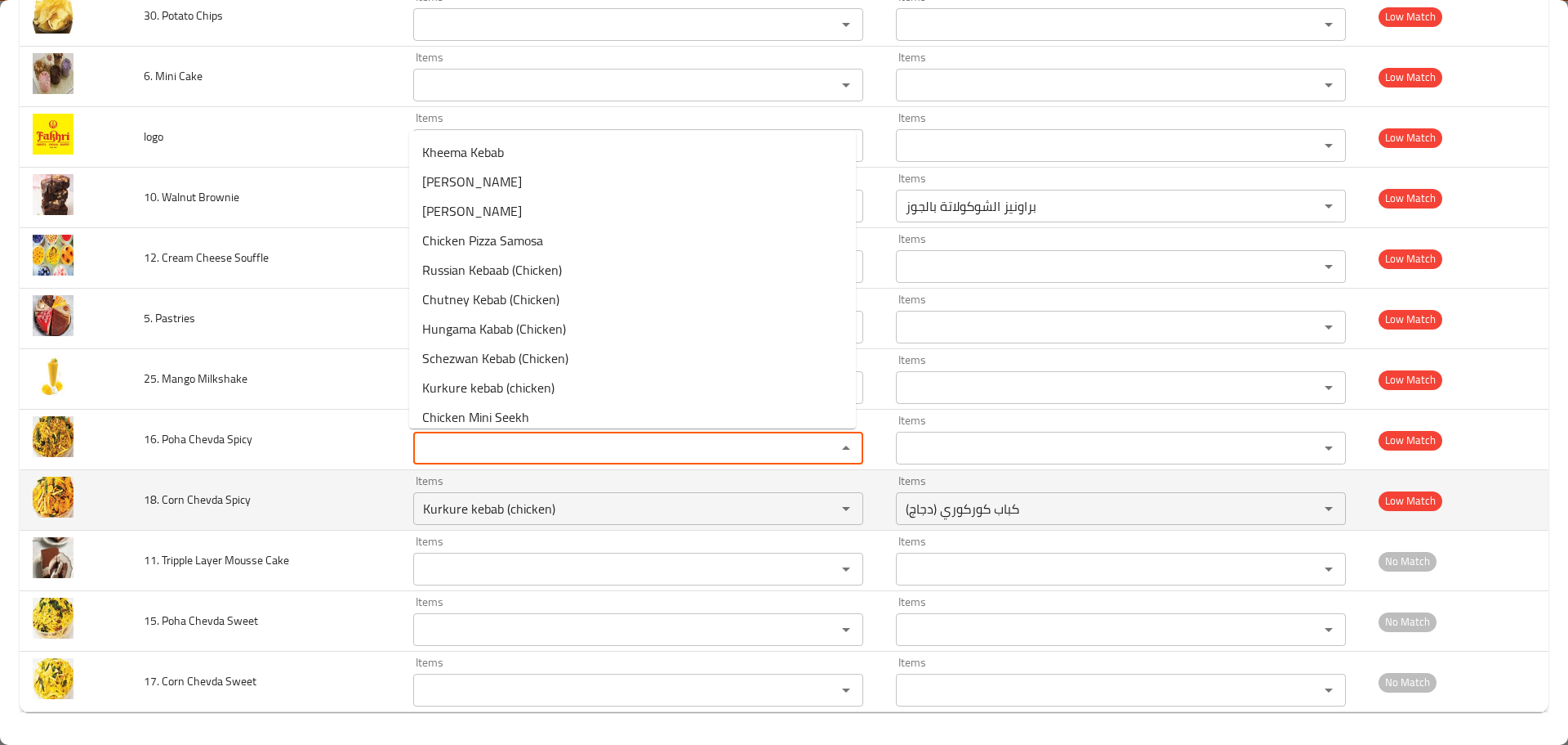
click at [176, 502] on span "18. Corn Chevda Spicy" at bounding box center [197, 499] width 107 height 22
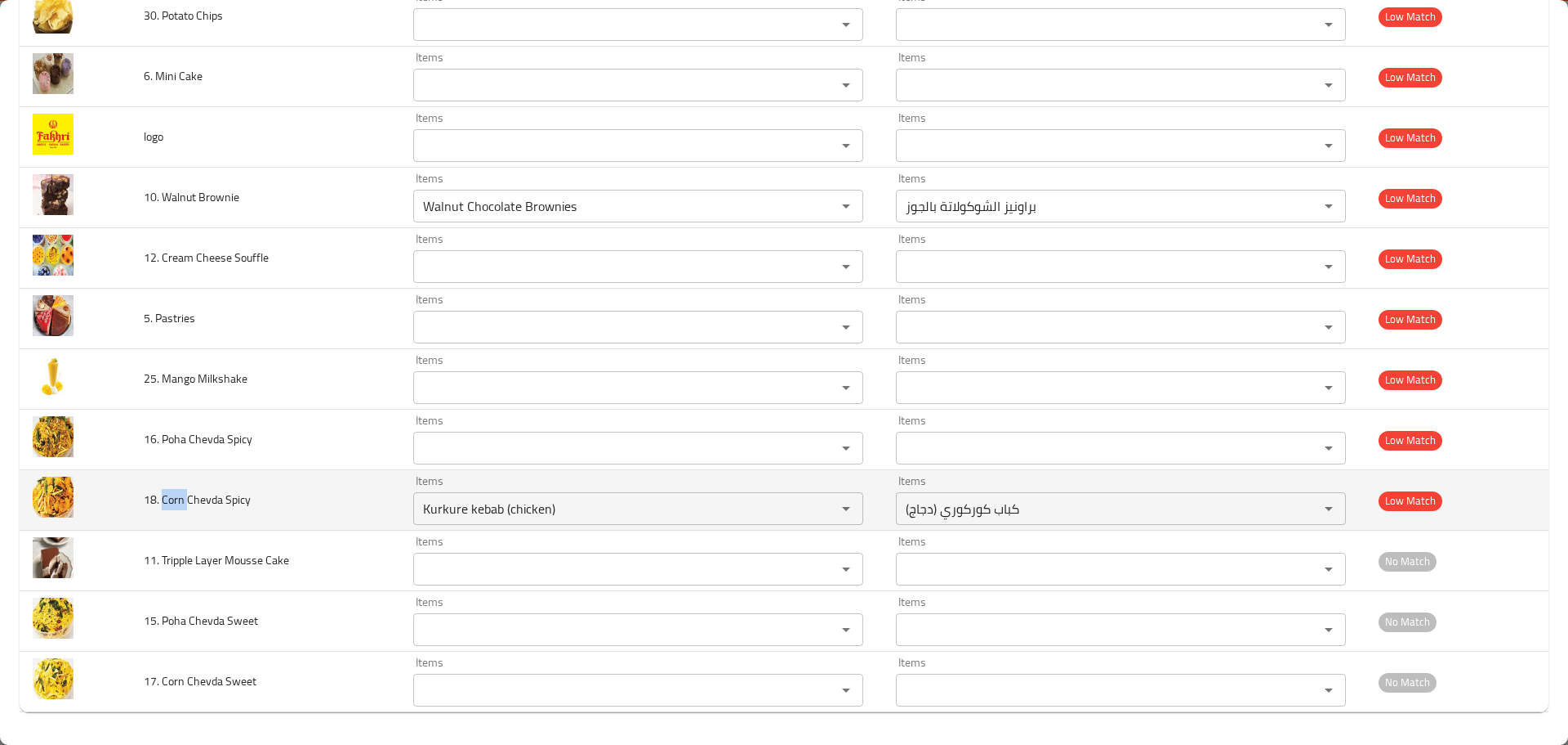
click at [176, 502] on span "18. Corn Chevda Spicy" at bounding box center [197, 499] width 107 height 22
click at [516, 508] on Spicy "Kurkure kebab (chicken)" at bounding box center [614, 508] width 392 height 23
paste Spicy "Corn"
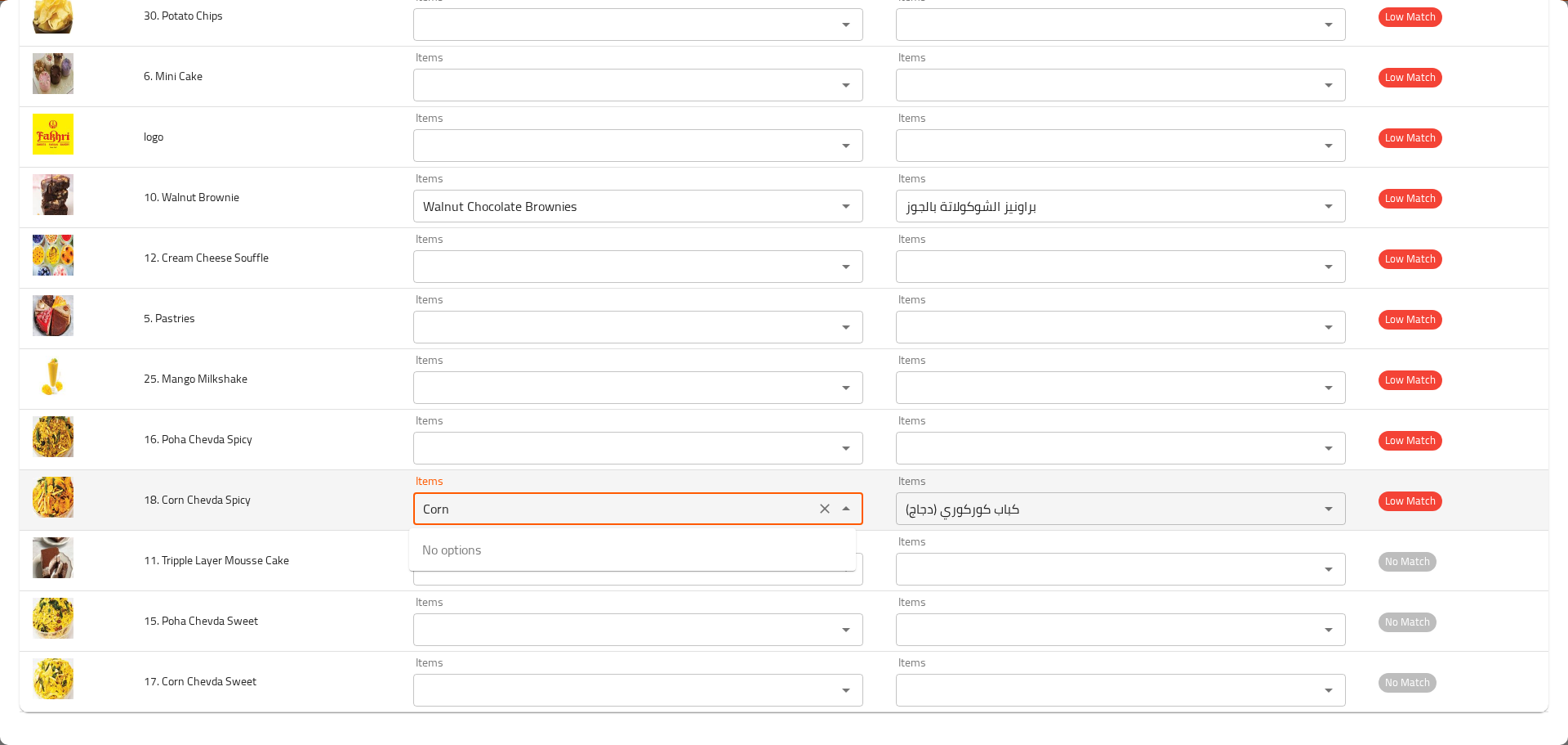
type Spicy "Corn"
click at [819, 511] on icon "Clear" at bounding box center [825, 508] width 17 height 17
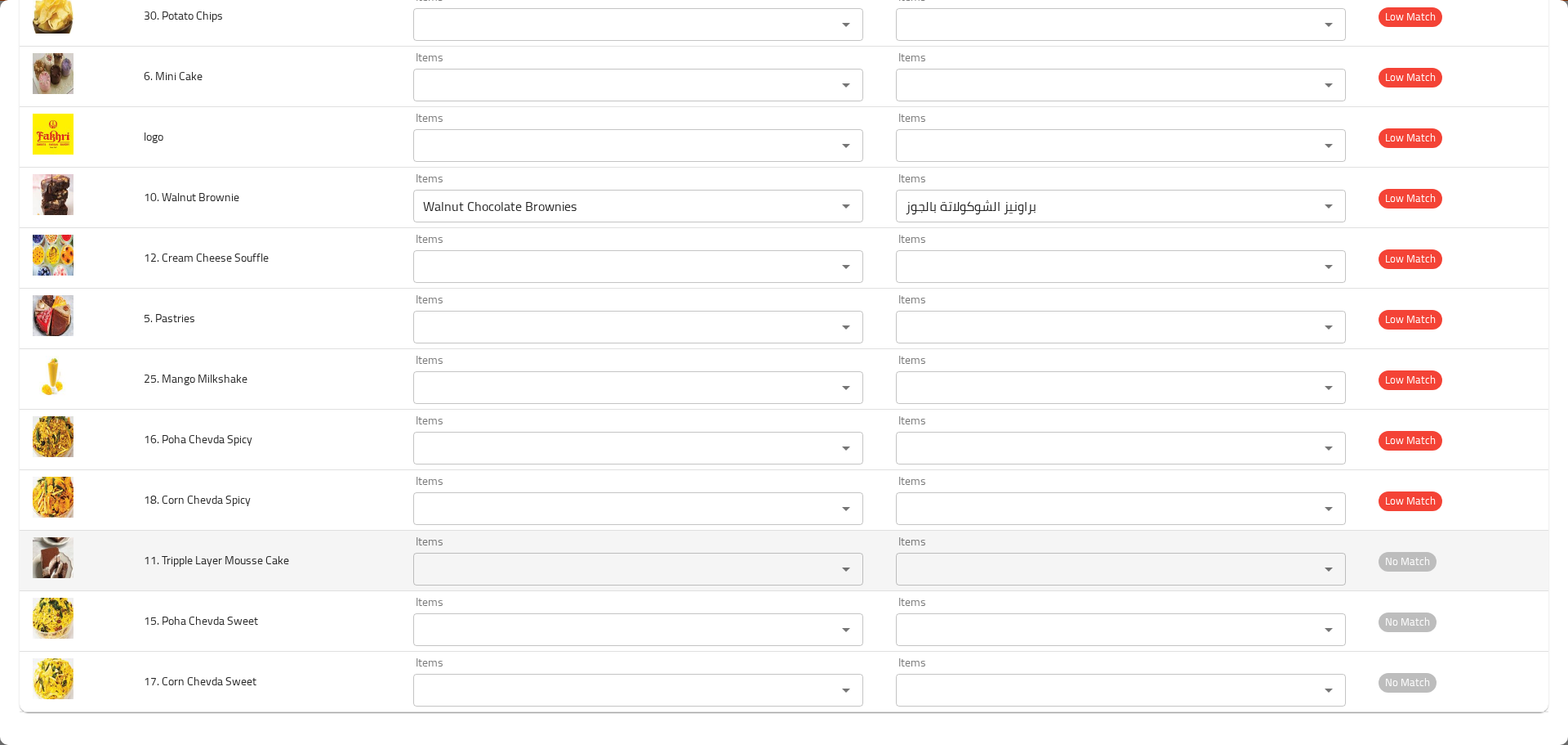
click at [171, 556] on span "11. Tripple Layer Mousse Cake" at bounding box center [216, 560] width 145 height 22
click at [249, 556] on span "11. Tripple Layer Mousse Cake" at bounding box center [216, 560] width 145 height 22
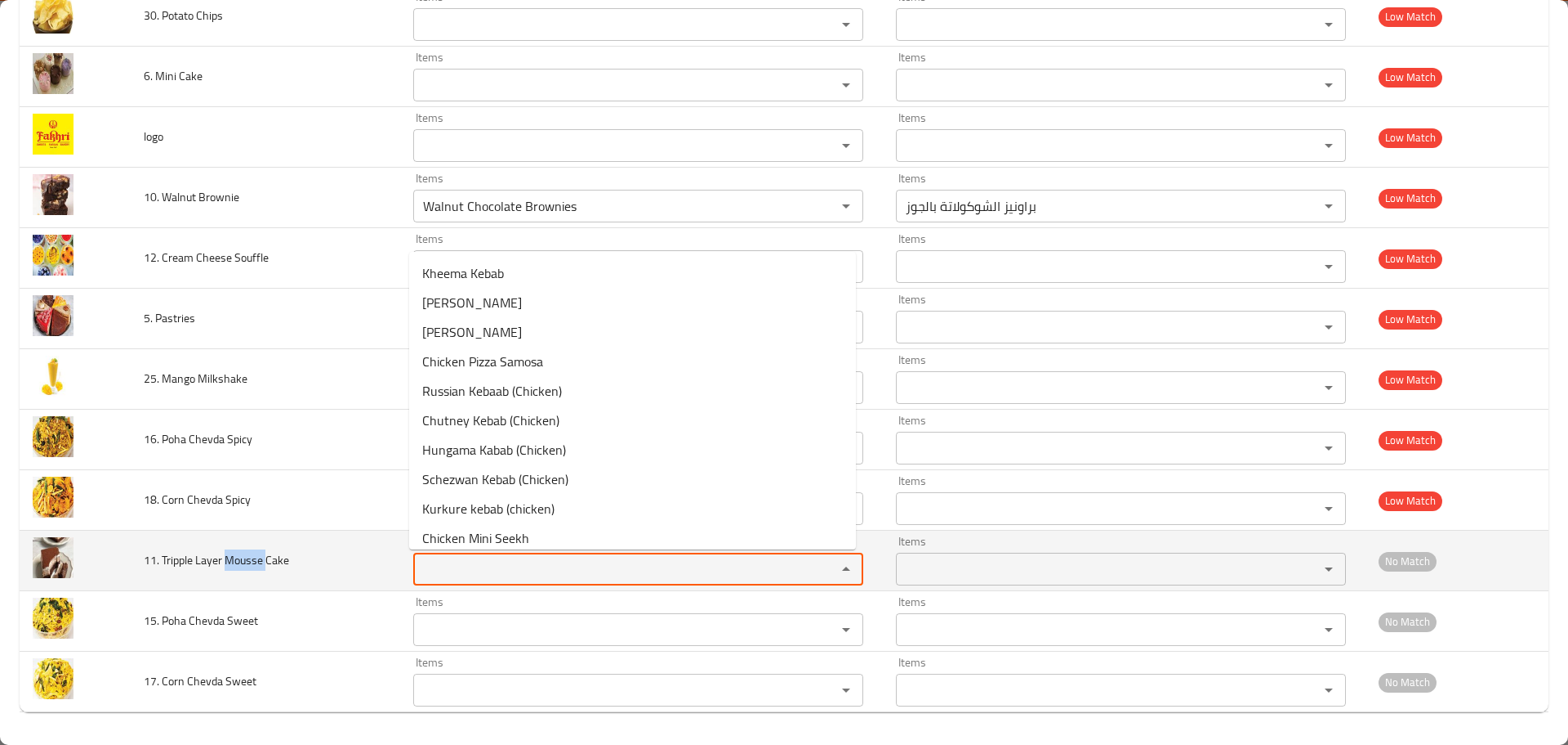
click at [449, 557] on Cake "Items" at bounding box center [614, 569] width 392 height 23
paste Cake "Mousse"
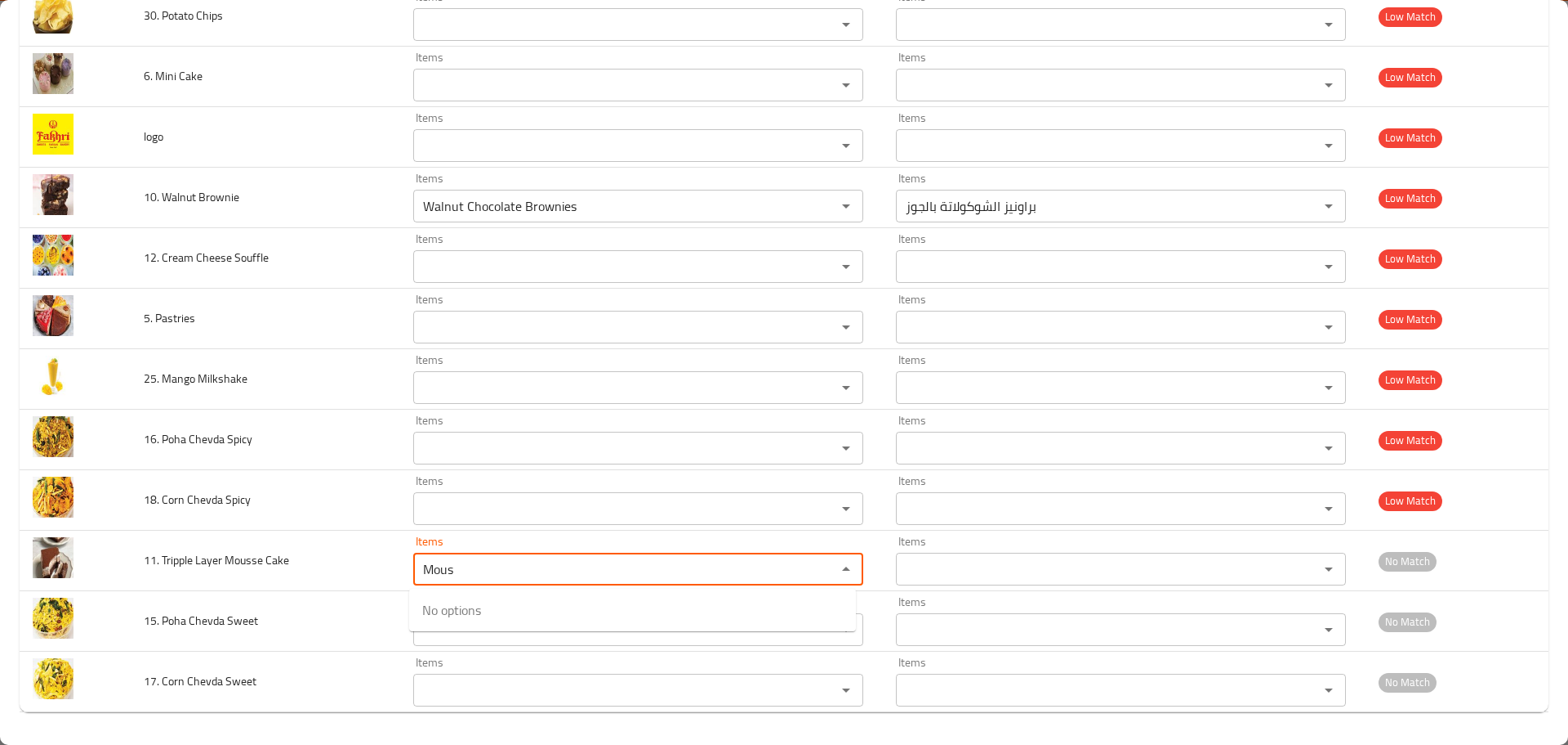
type Cake "Mous"
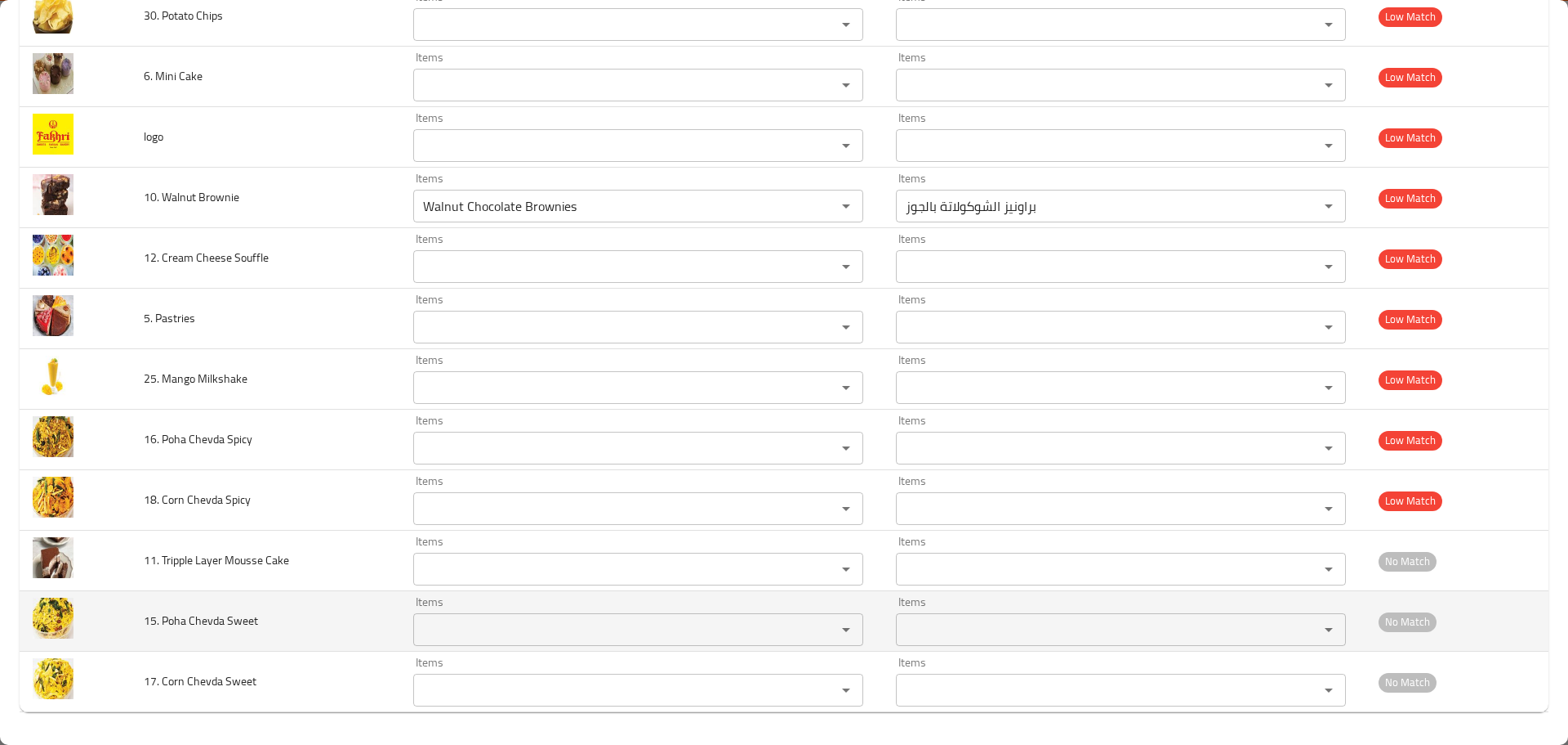
click at [174, 622] on span "15. Poha Chevda Sweet" at bounding box center [201, 620] width 115 height 22
click at [454, 638] on Sweet "Items" at bounding box center [614, 630] width 392 height 23
paste Sweet "Poha"
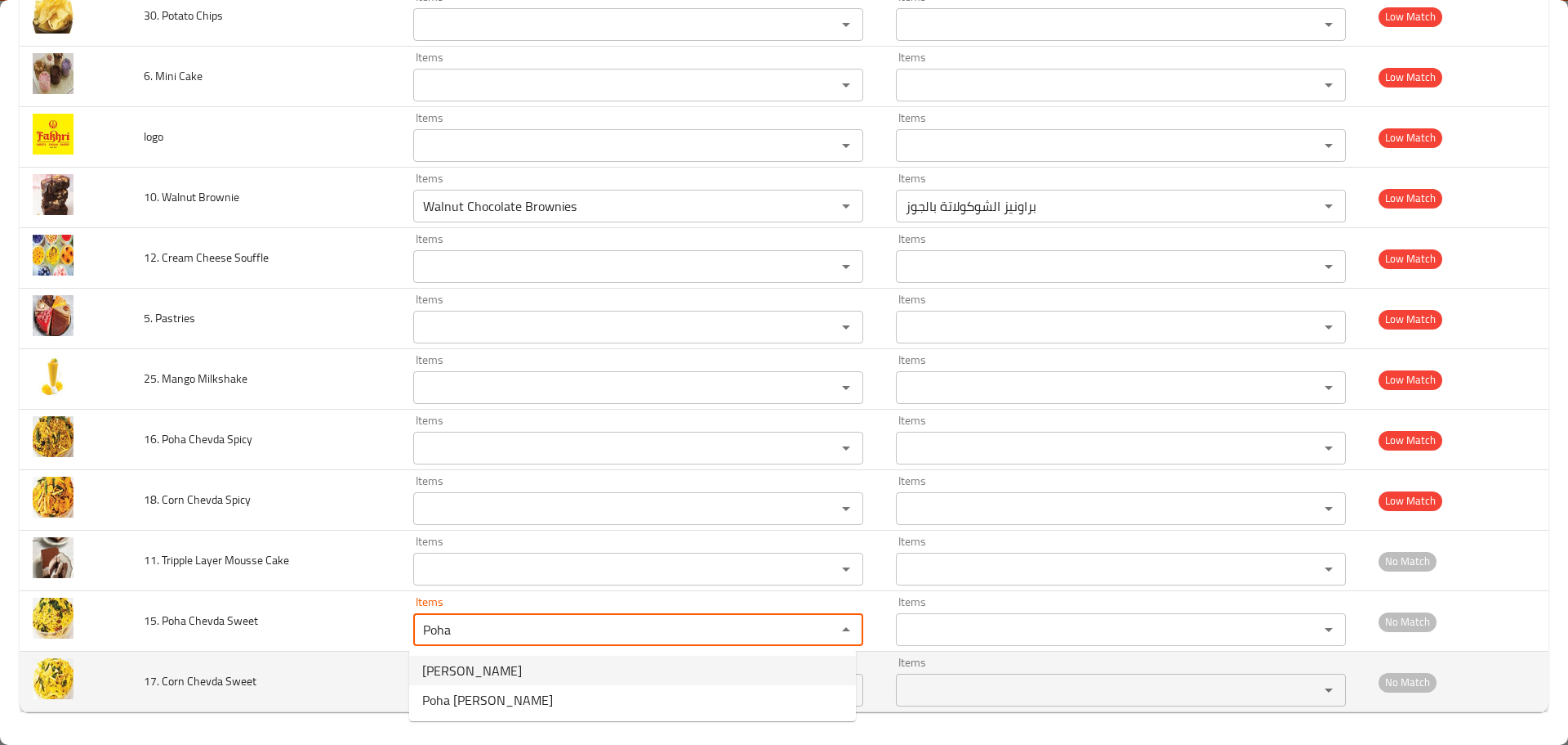
type Sweet "Poha"
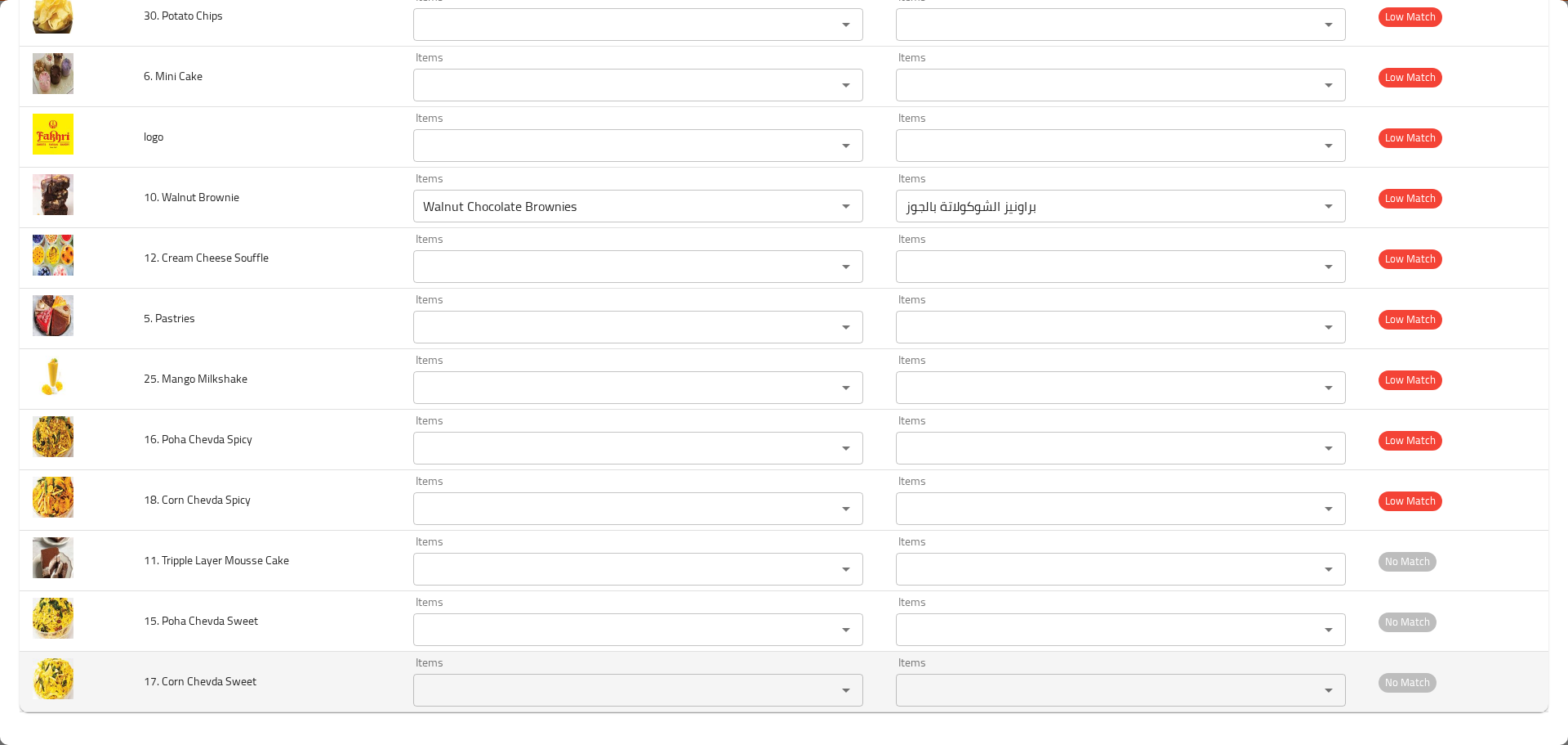
click at [310, 653] on td "17. Corn Chevda Sweet" at bounding box center [265, 681] width 270 height 61
click at [208, 675] on span "17. Corn Chevda Sweet" at bounding box center [200, 681] width 113 height 22
click at [447, 690] on Sweet "Items" at bounding box center [614, 690] width 392 height 23
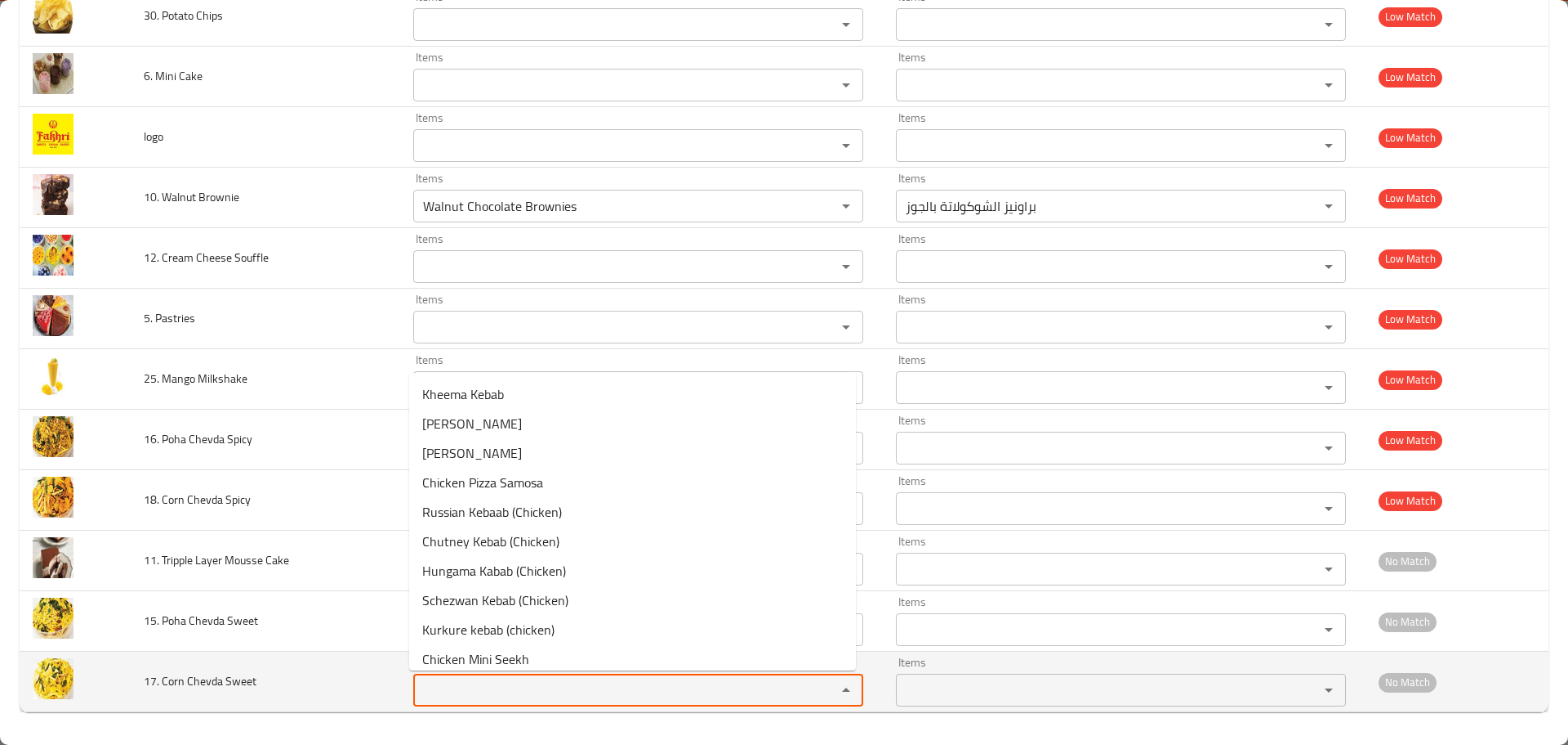
paste Sweet "Chevda"
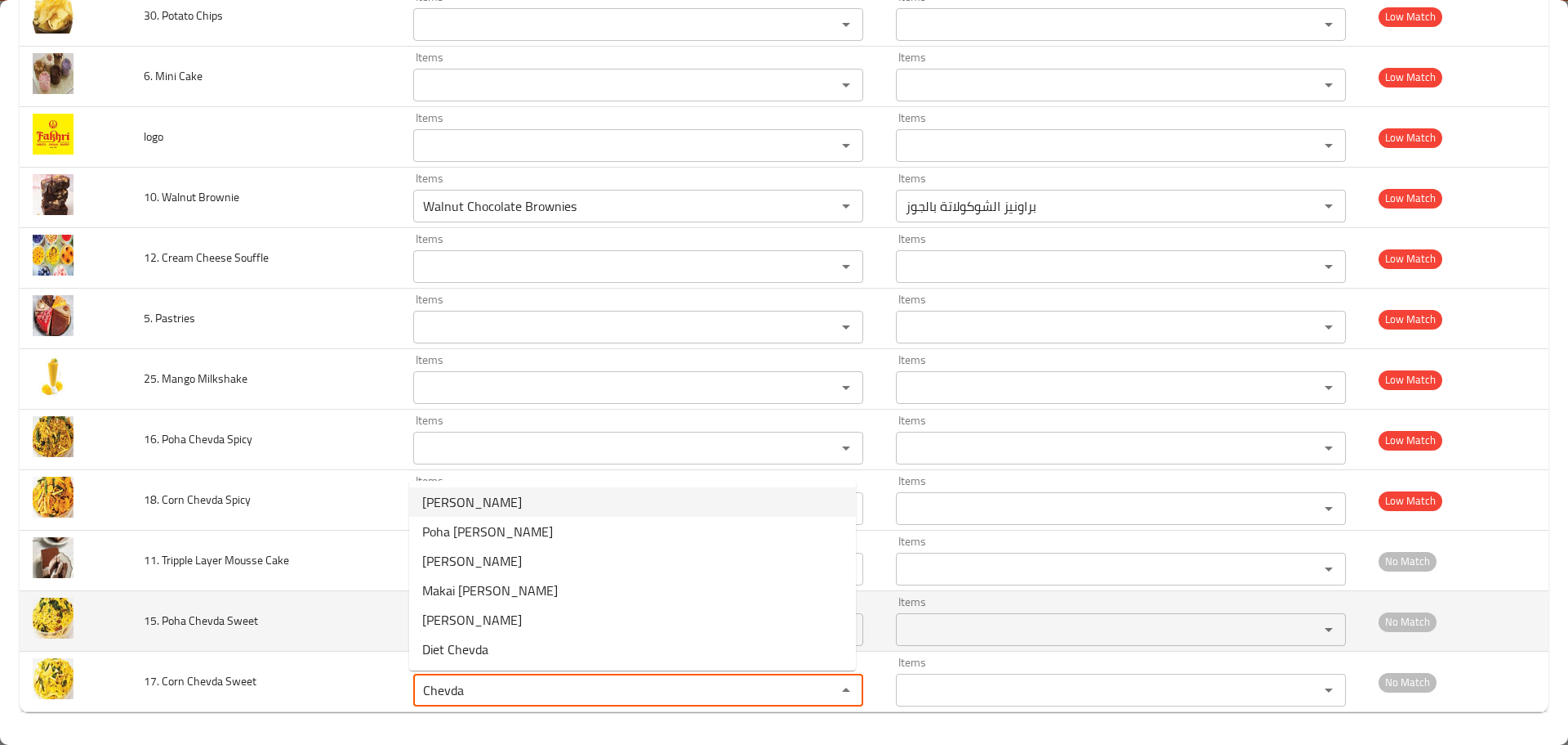
type Sweet "Chevda"
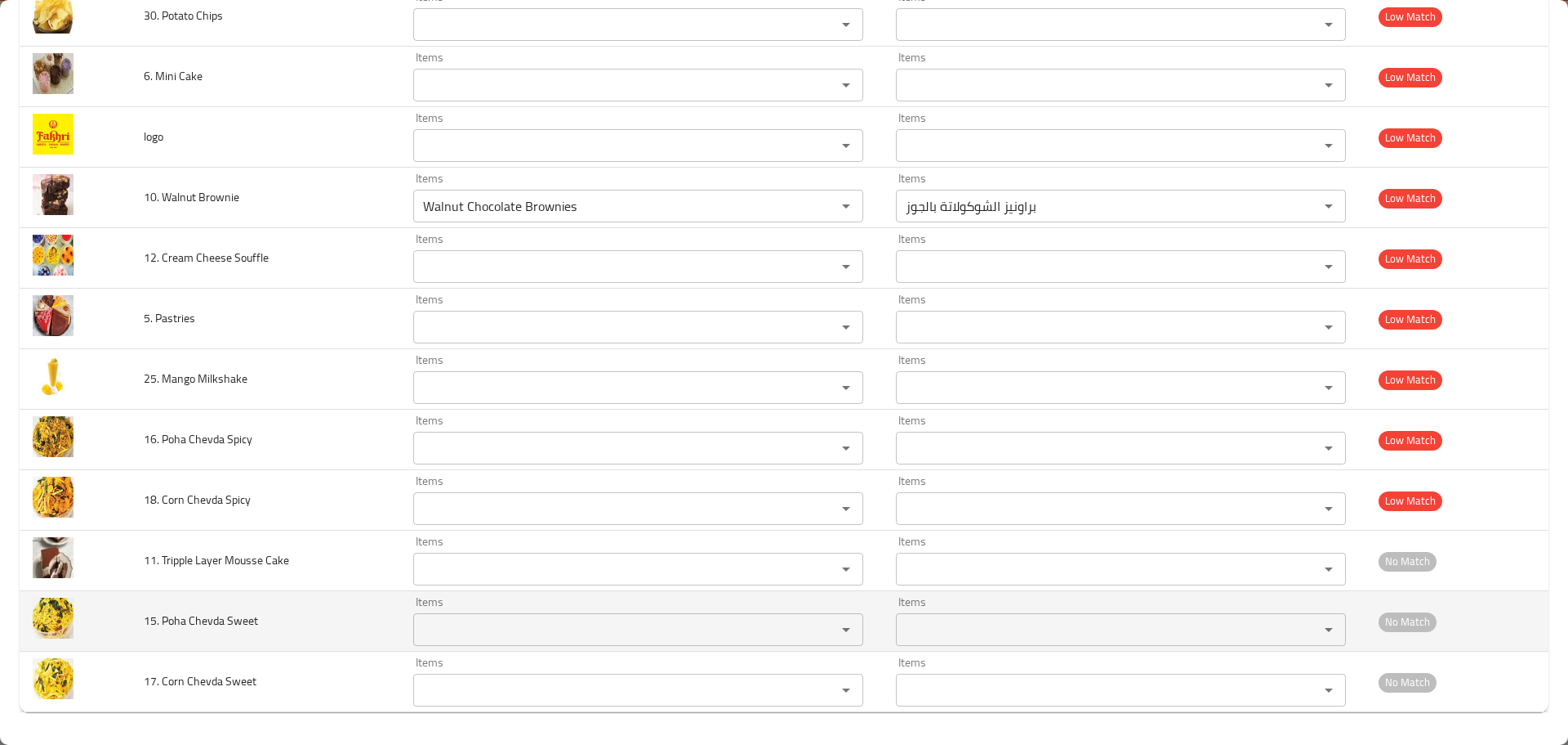
click at [341, 649] on td "15. Poha Chevda Sweet" at bounding box center [265, 620] width 270 height 61
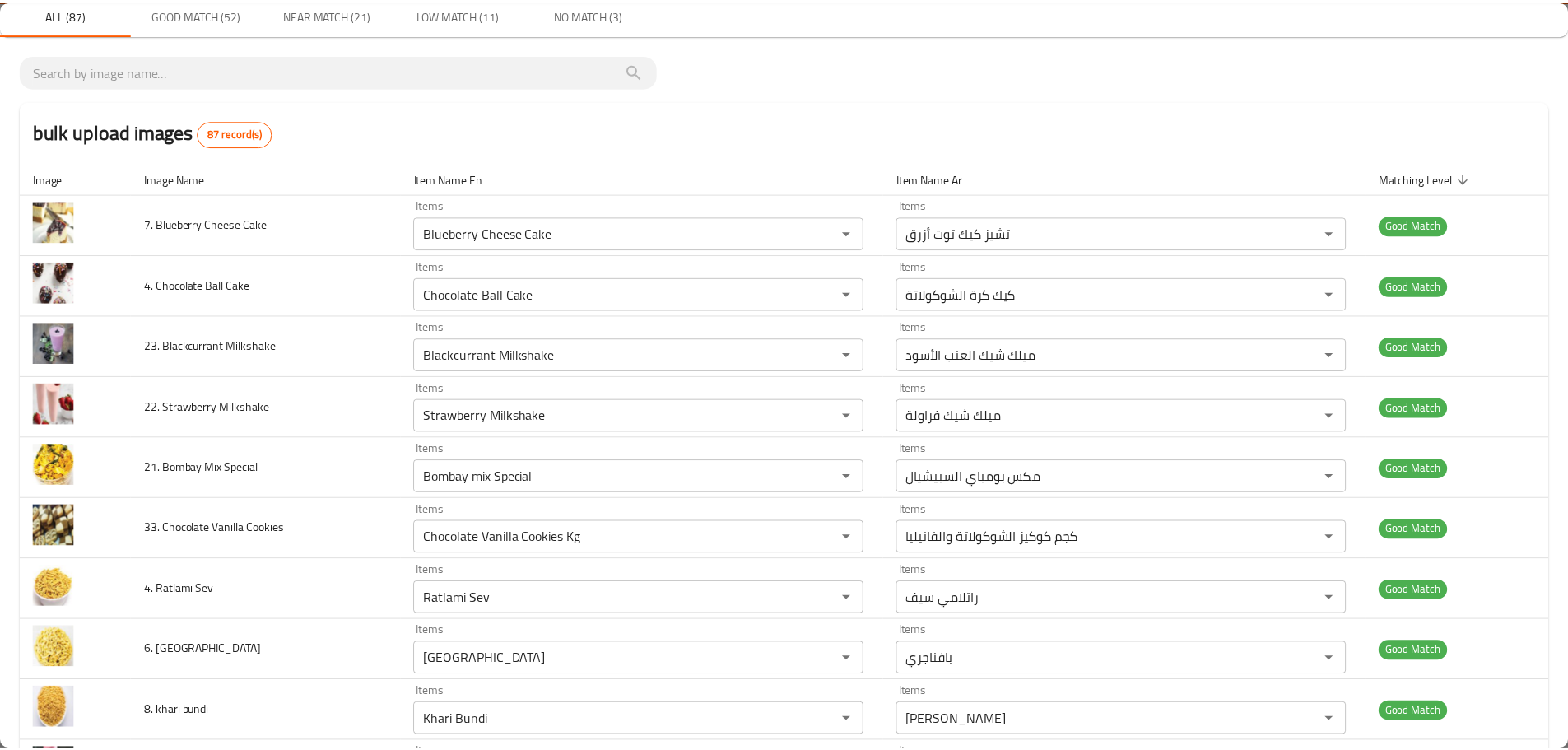
scroll to position [0, 0]
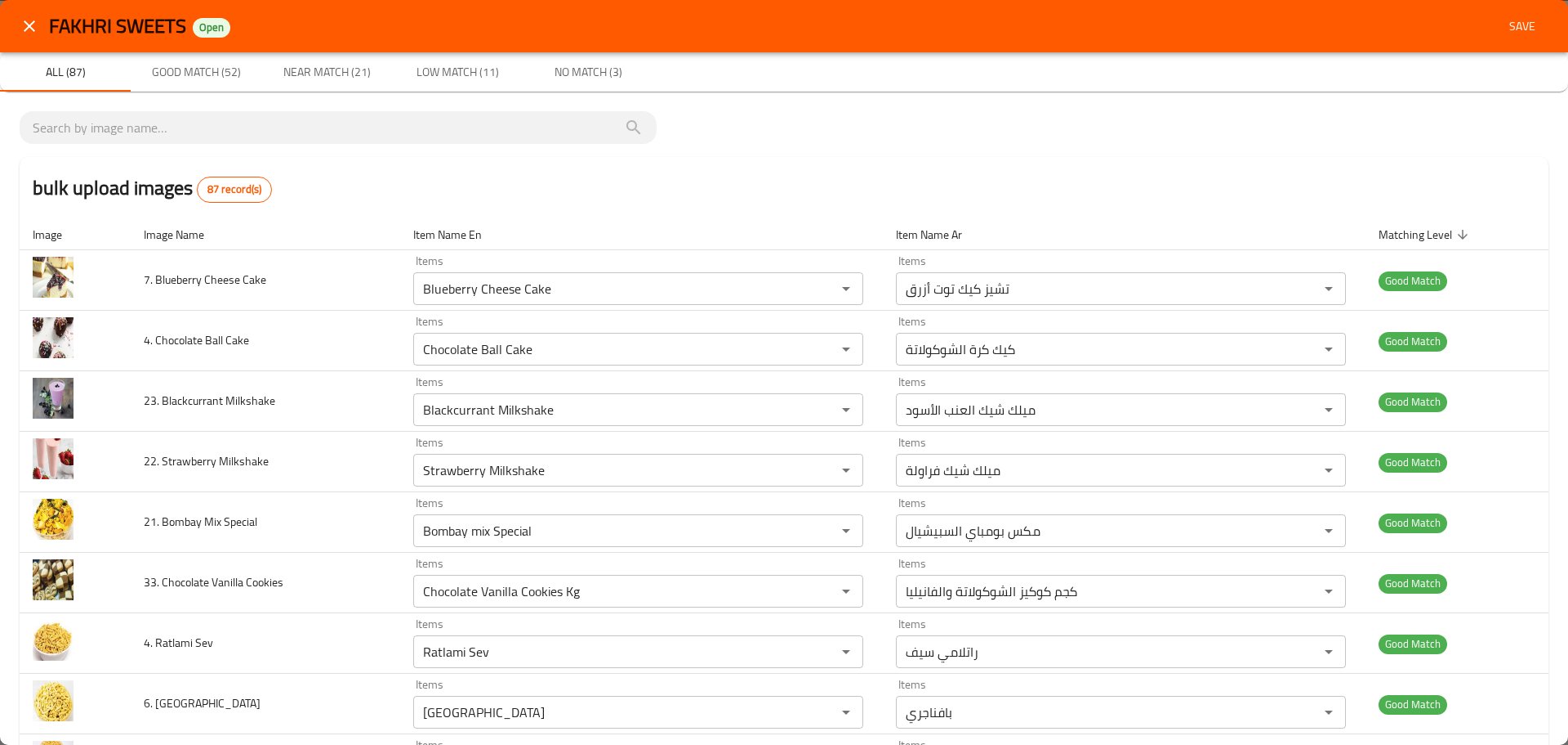
click at [1510, 29] on span "Save" at bounding box center [1522, 27] width 39 height 21
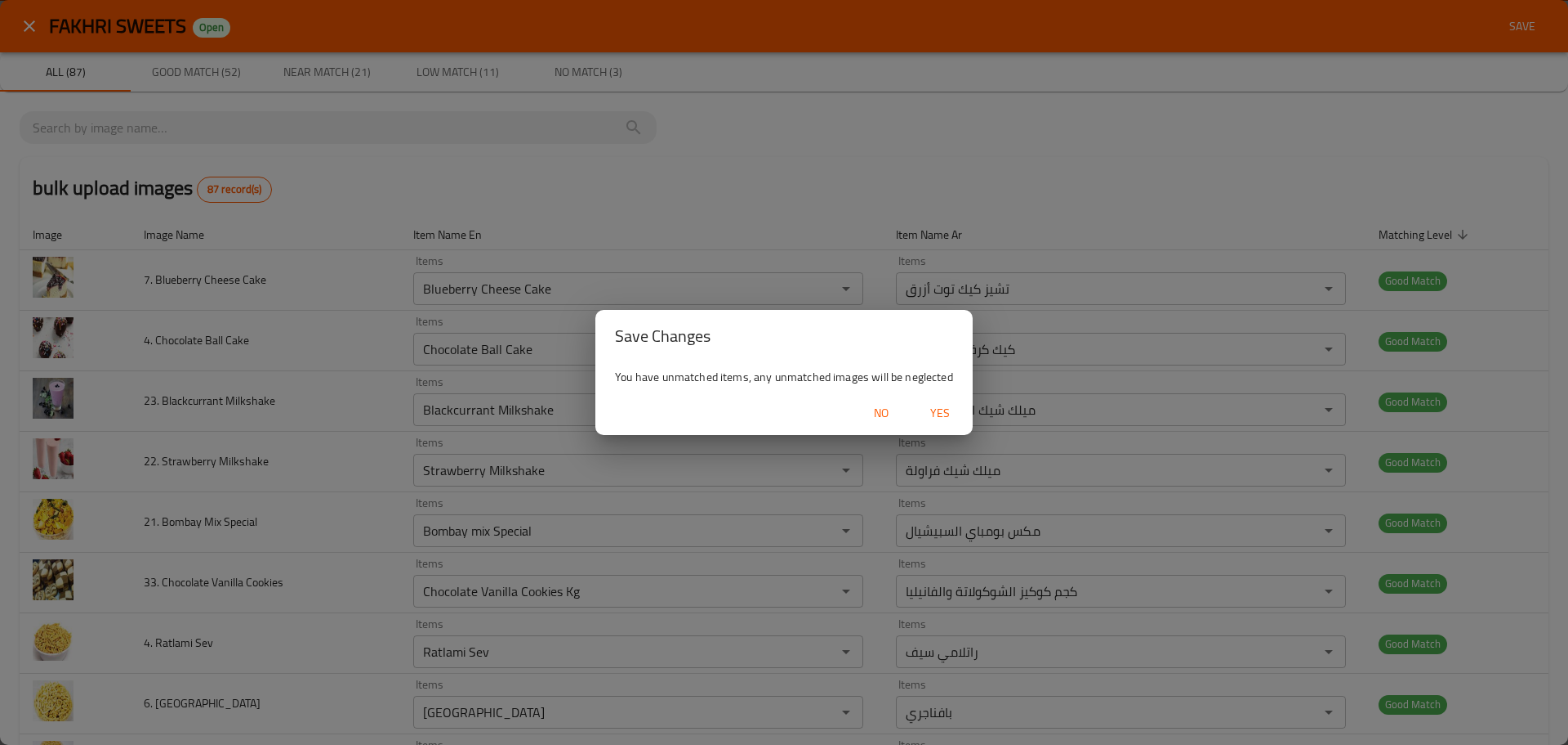
click at [934, 419] on span "Yes" at bounding box center [940, 413] width 39 height 21
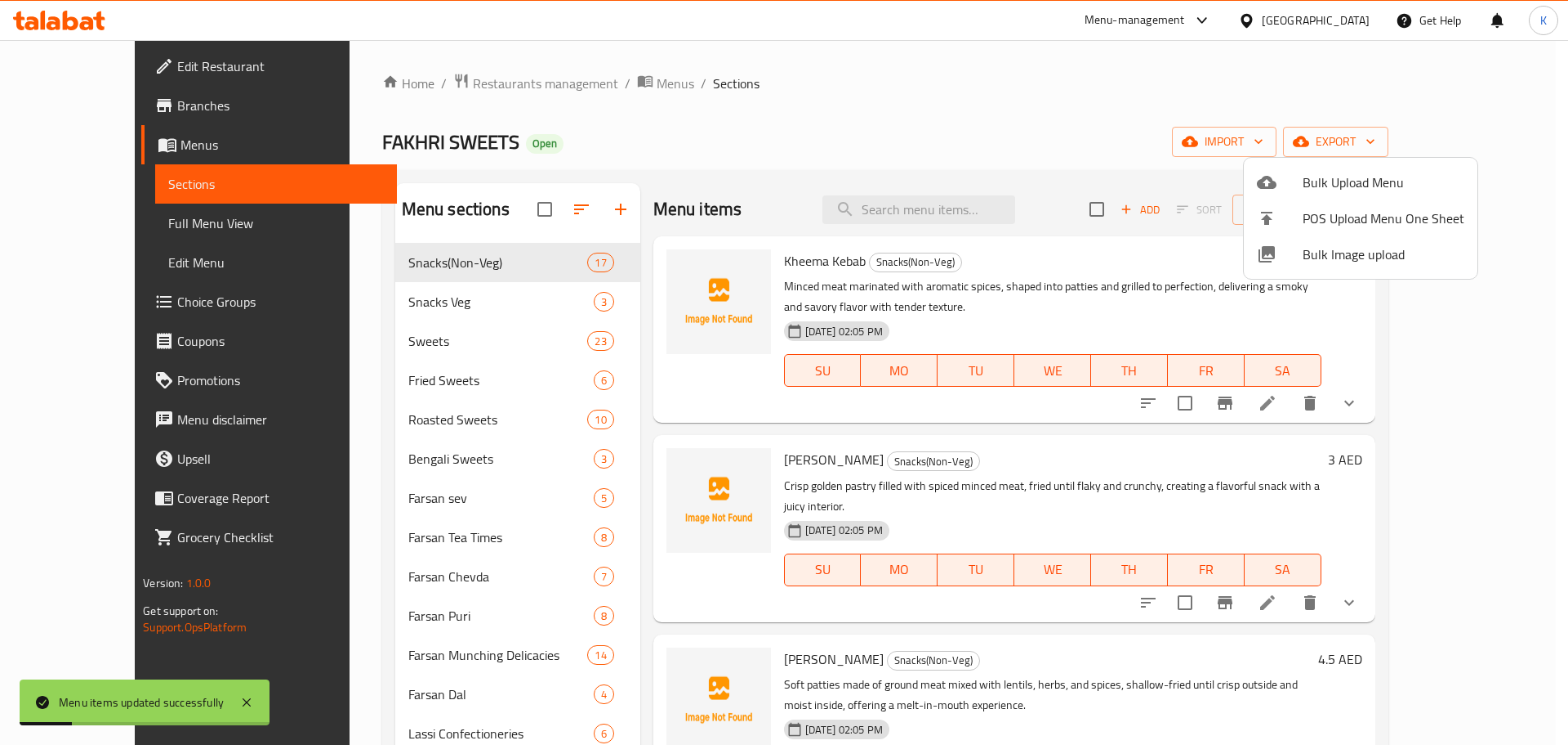
click at [789, 137] on div at bounding box center [784, 372] width 1568 height 745
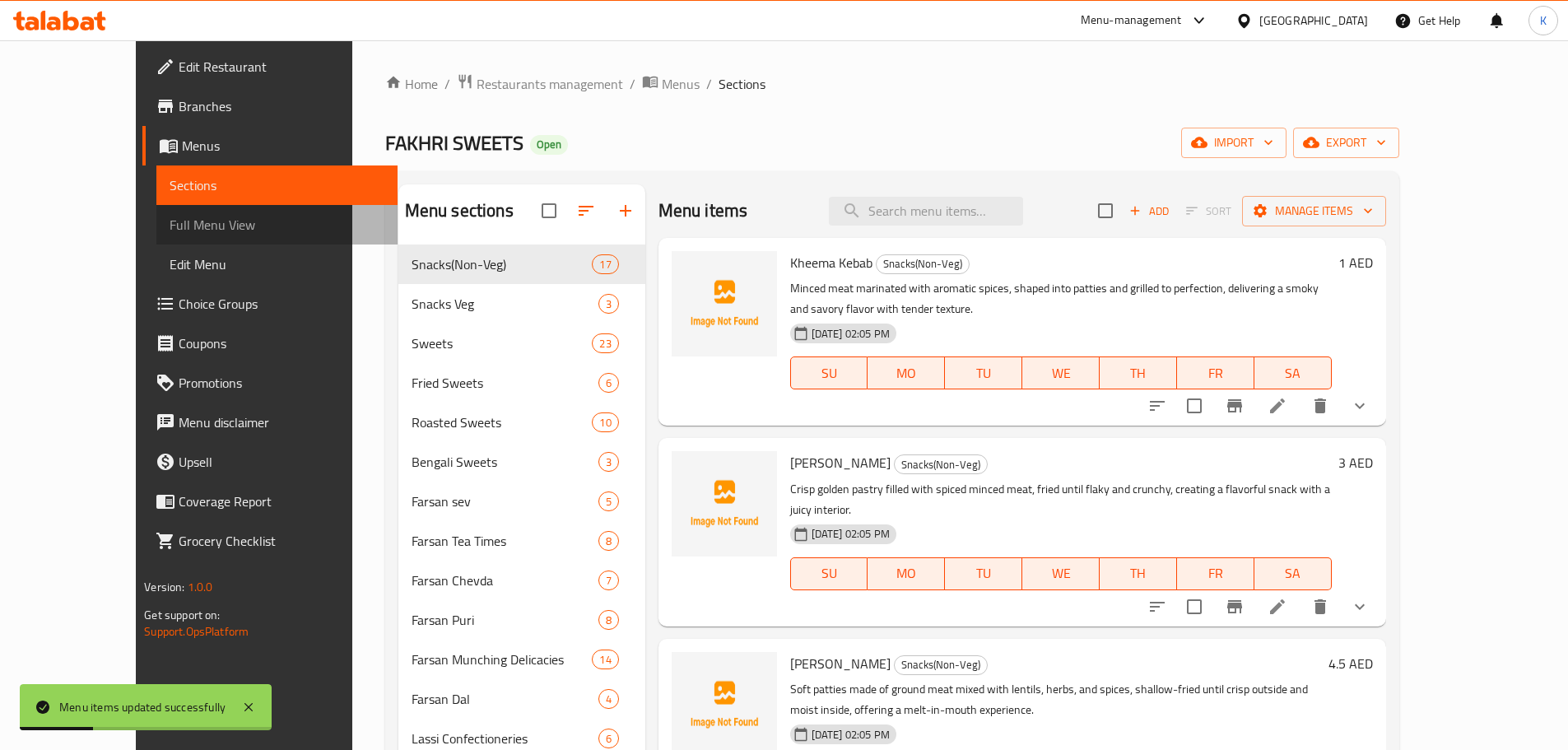
drag, startPoint x: 110, startPoint y: 234, endPoint x: 300, endPoint y: 10, distance: 293.7
click at [170, 234] on span "Full Menu View" at bounding box center [277, 225] width 215 height 20
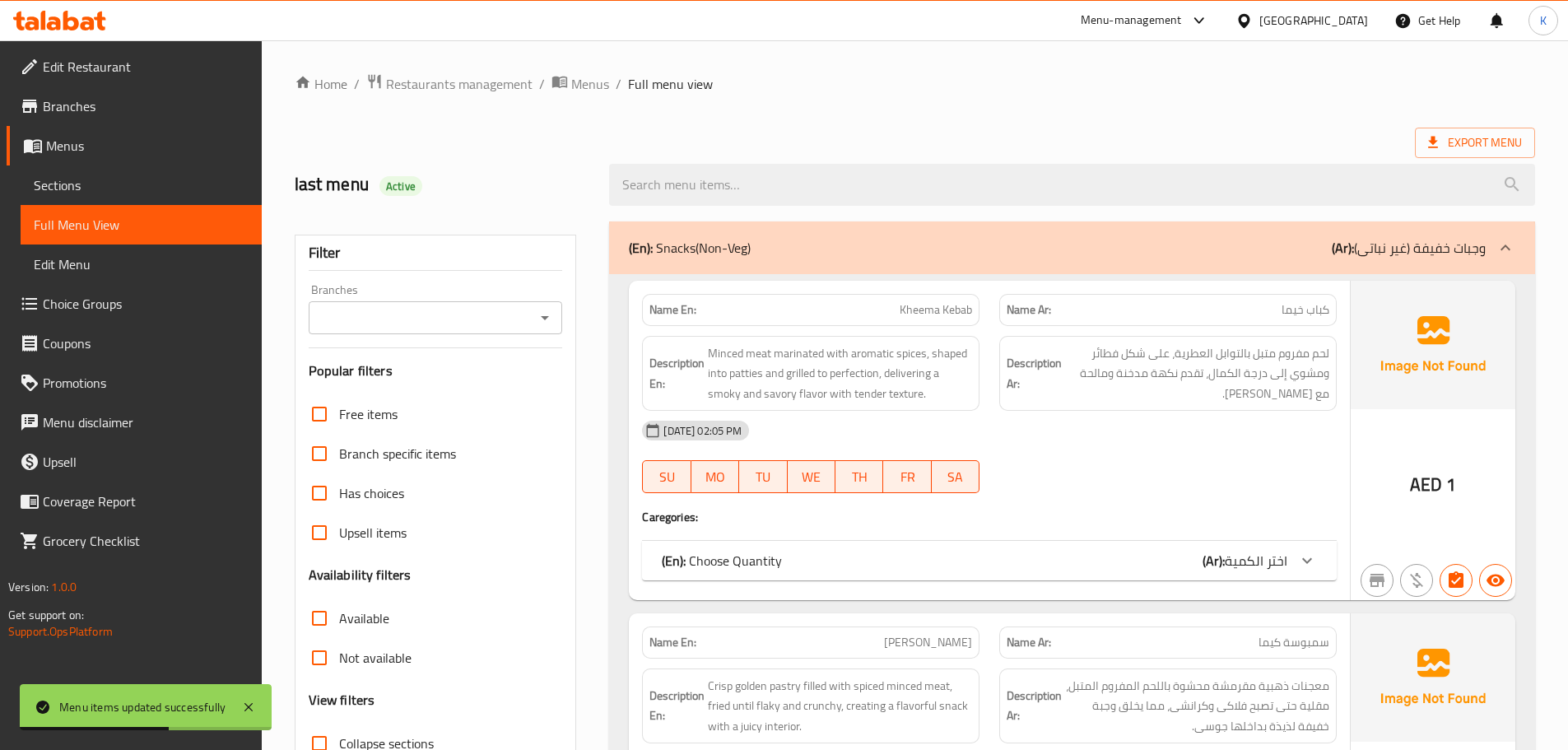
click at [135, 226] on span "Full Menu View" at bounding box center [140, 225] width 215 height 20
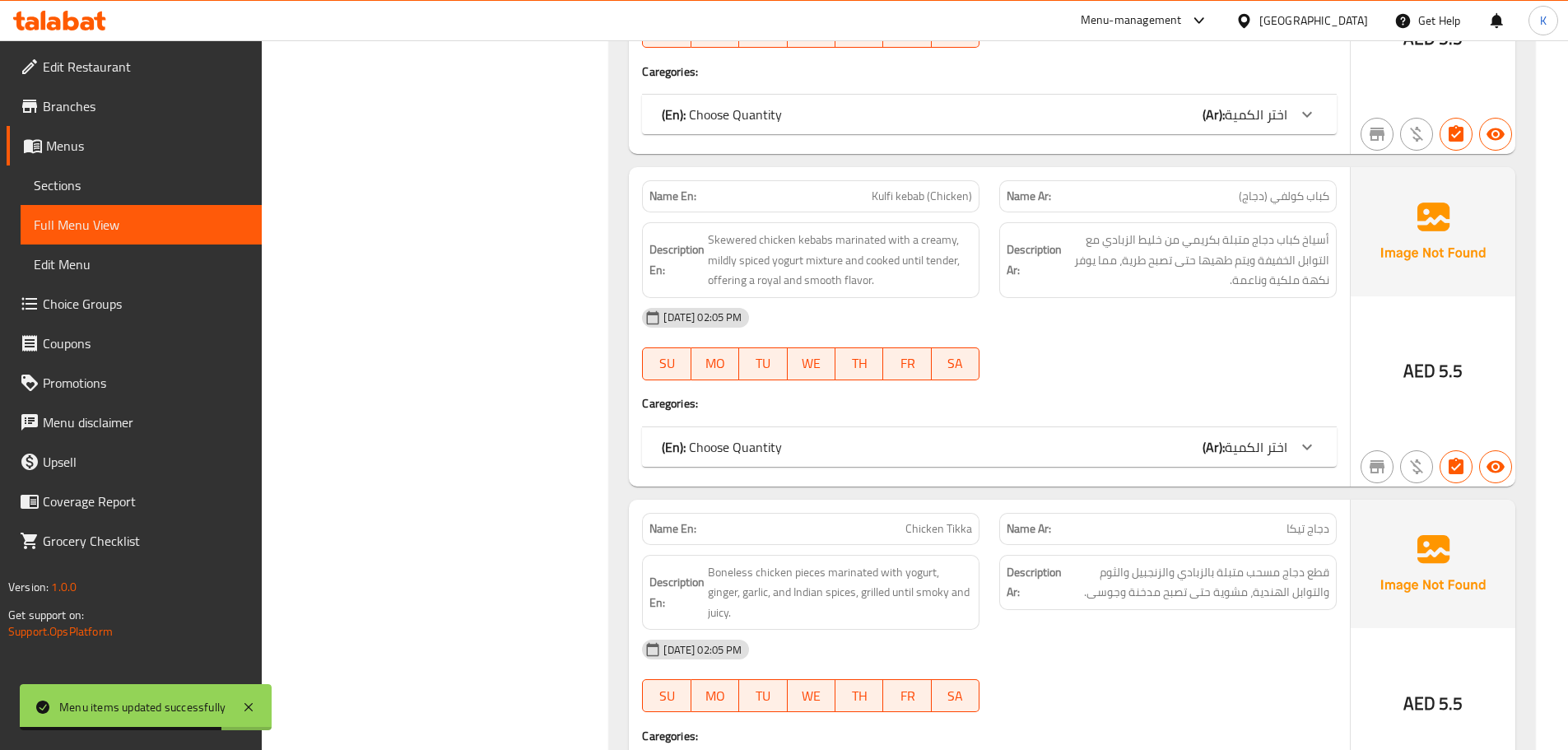
scroll to position [3538, 0]
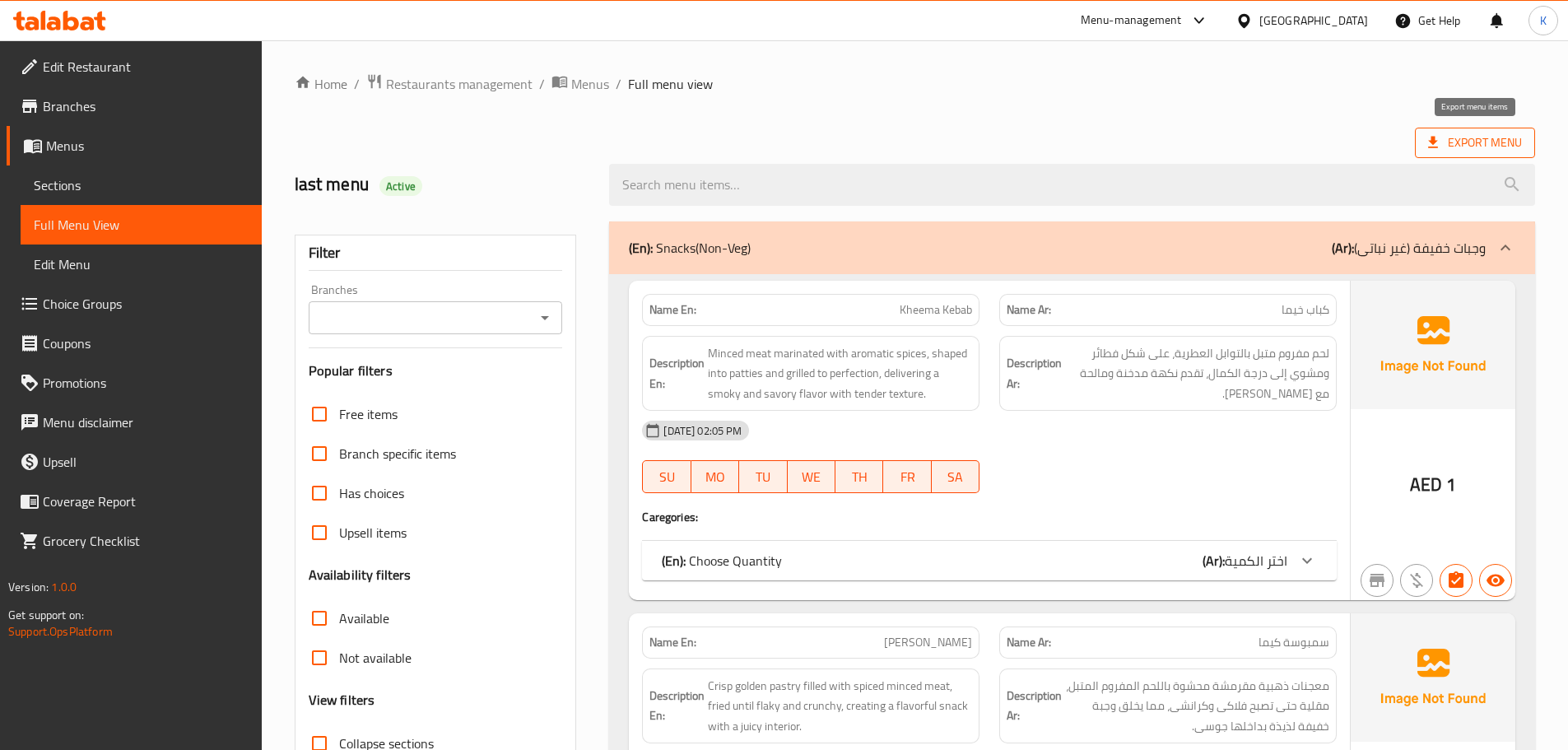
click at [1494, 145] on span "Export Menu" at bounding box center [1474, 142] width 94 height 21
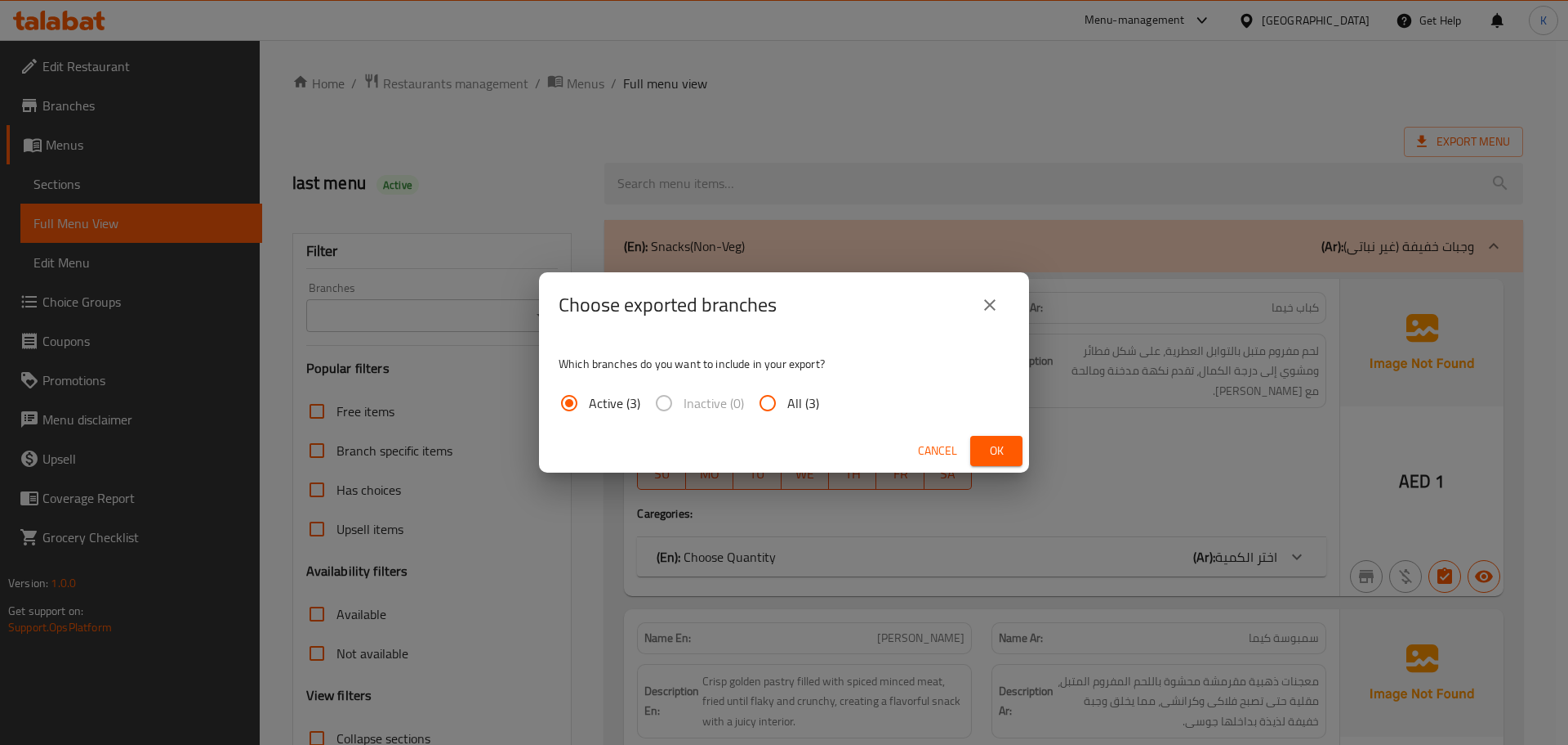
click at [793, 395] on span "All (3)" at bounding box center [804, 403] width 32 height 20
click at [788, 395] on input "All (3)" at bounding box center [767, 403] width 39 height 39
radio input "true"
click at [984, 453] on span "Ok" at bounding box center [996, 450] width 26 height 21
